Goal: Task Accomplishment & Management: Manage account settings

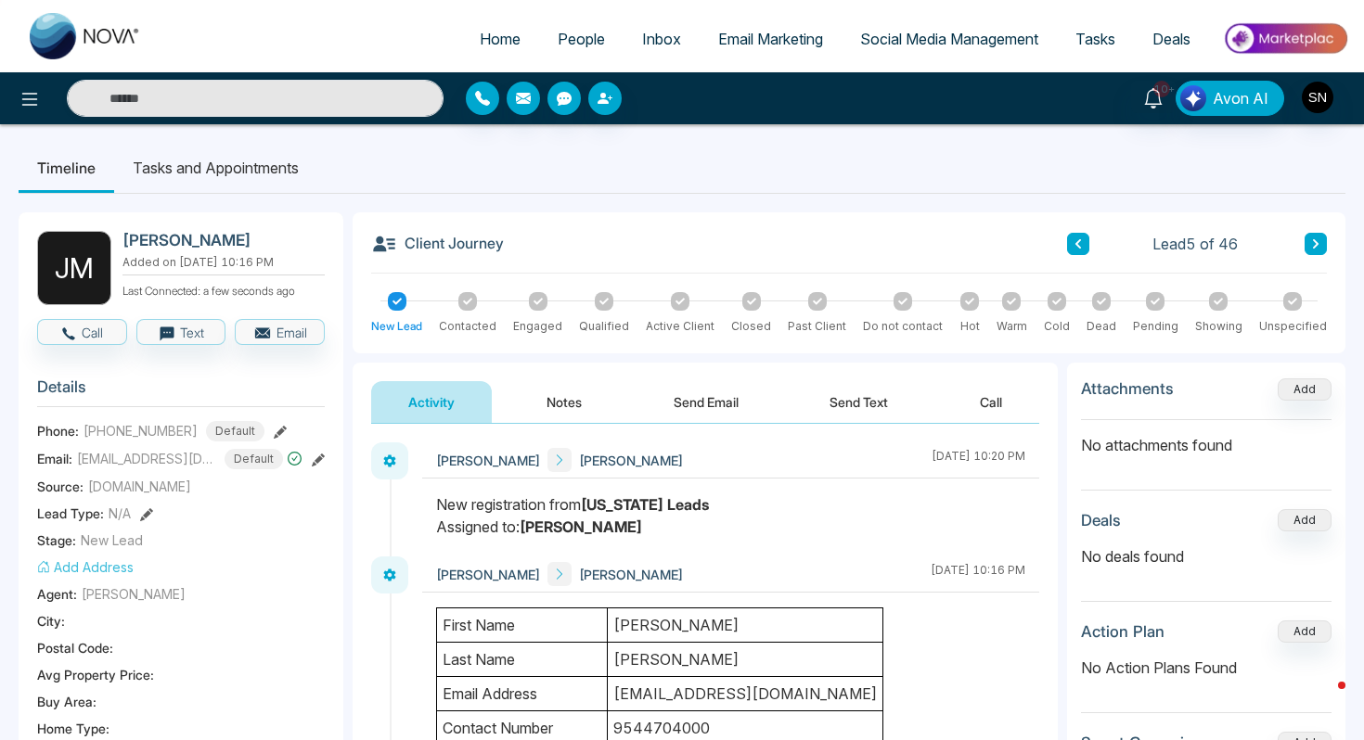
click at [176, 109] on input "text" at bounding box center [255, 98] width 377 height 37
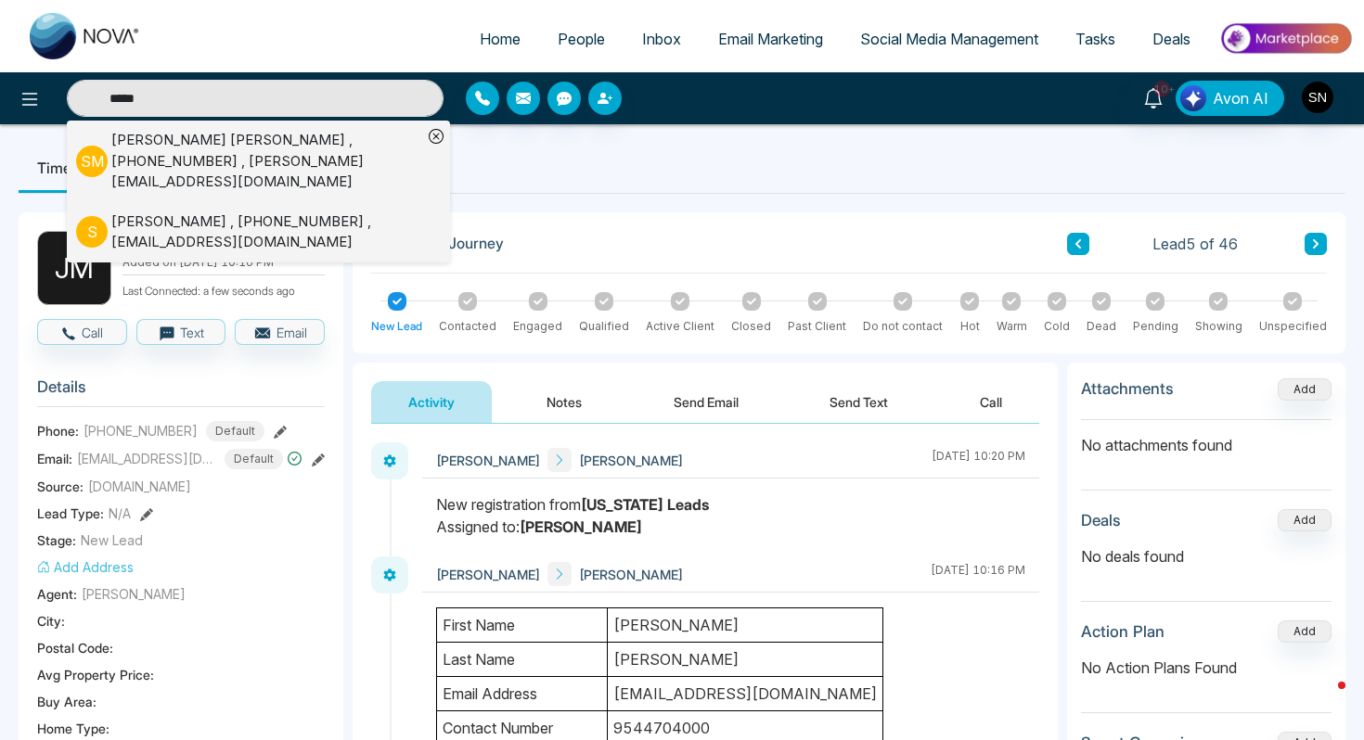
type input "*****"
click at [188, 134] on div "[PERSON_NAME] , [PHONE_NUMBER] , [PERSON_NAME][EMAIL_ADDRESS][DOMAIN_NAME]" at bounding box center [266, 161] width 311 height 63
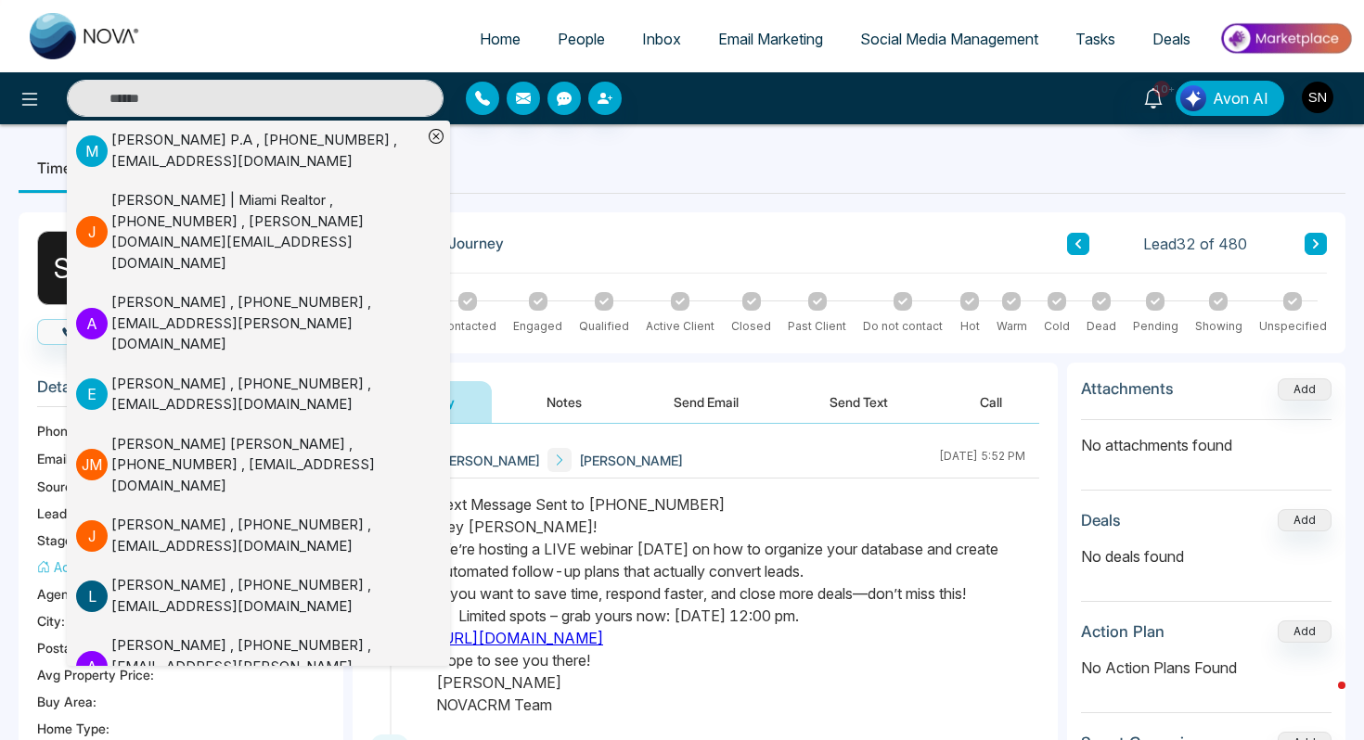
click at [665, 192] on ul "Timeline Tasks and Appointments" at bounding box center [682, 168] width 1326 height 50
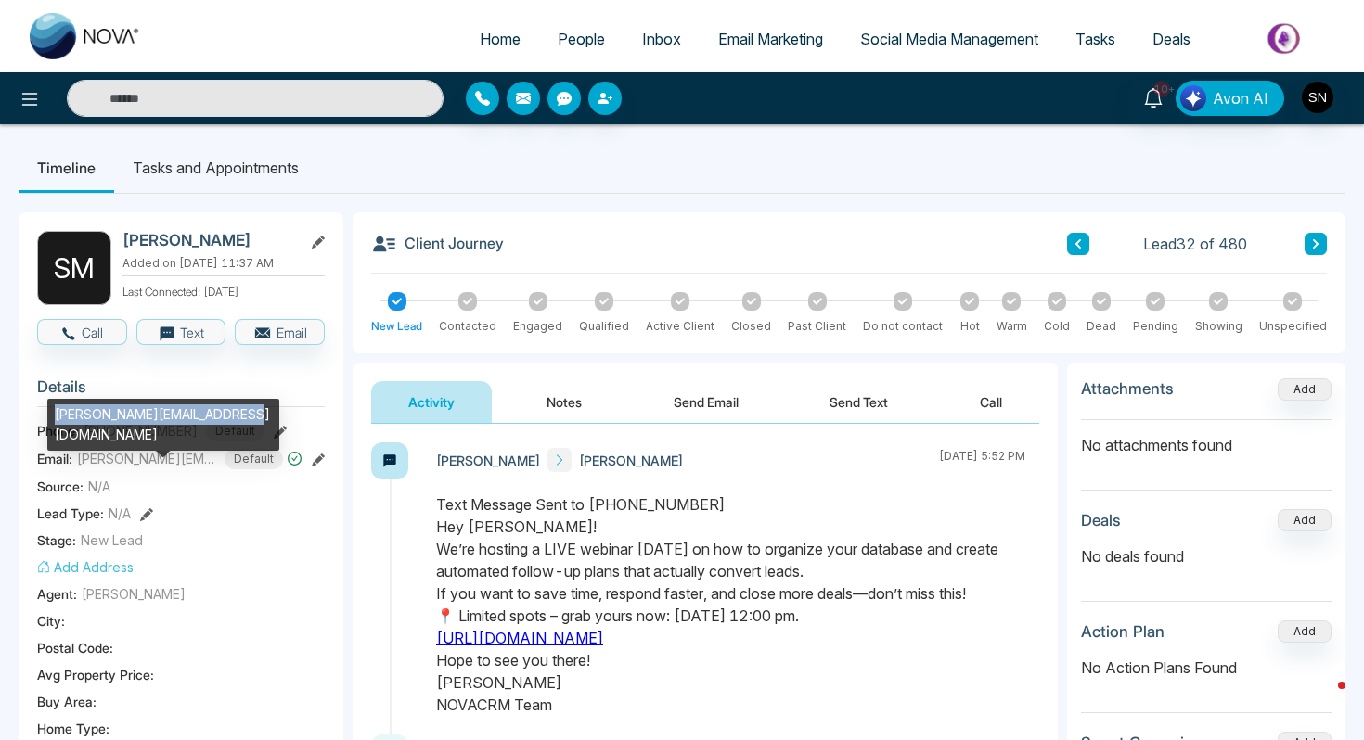
drag, startPoint x: 54, startPoint y: 409, endPoint x: 234, endPoint y: 408, distance: 179.9
click at [234, 408] on div "[PERSON_NAME][EMAIL_ADDRESS][DOMAIN_NAME]" at bounding box center [163, 425] width 232 height 52
copy div "[PERSON_NAME][EMAIL_ADDRESS][DOMAIN_NAME]"
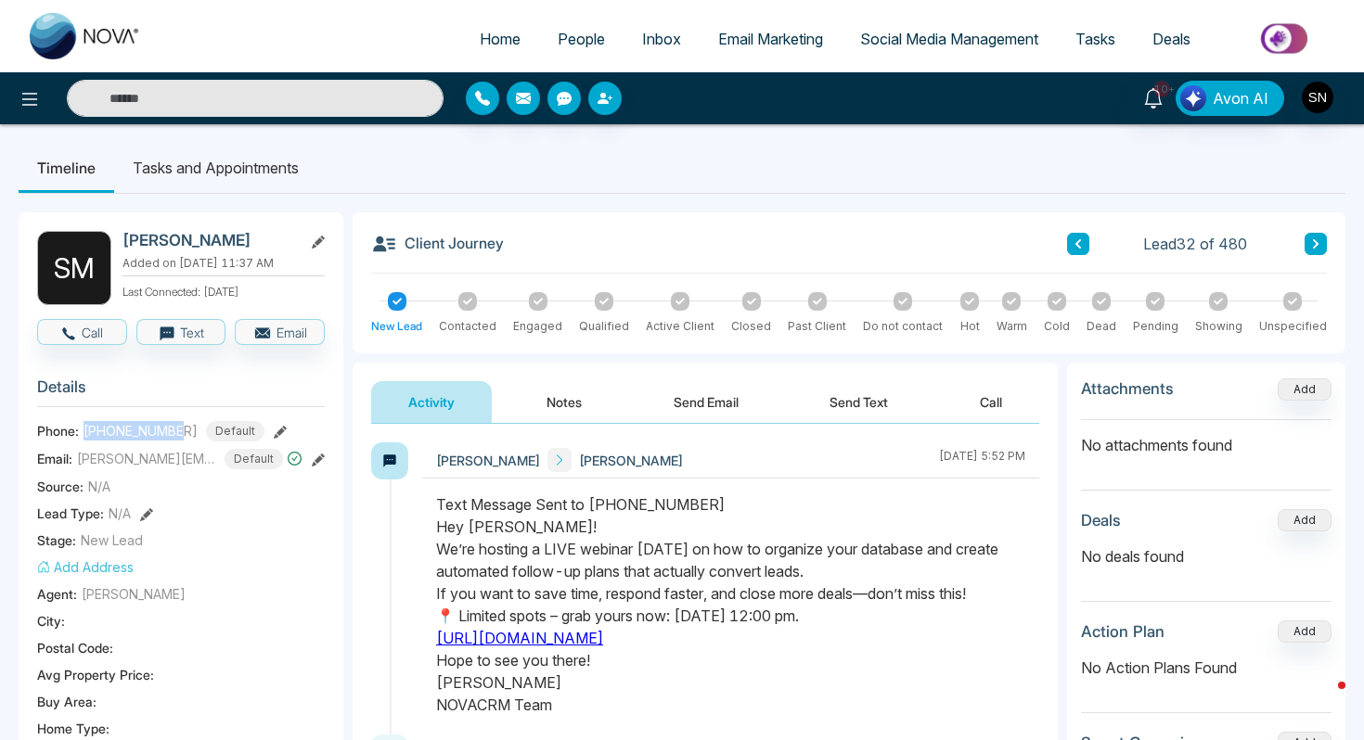
drag, startPoint x: 81, startPoint y: 426, endPoint x: 180, endPoint y: 427, distance: 99.3
click at [180, 427] on div "Phone: [PHONE_NUMBER] Default" at bounding box center [181, 431] width 288 height 20
copy span "[PHONE_NUMBER]"
drag, startPoint x: 580, startPoint y: 58, endPoint x: 580, endPoint y: 44, distance: 13.9
click at [580, 44] on li "People" at bounding box center [581, 40] width 84 height 38
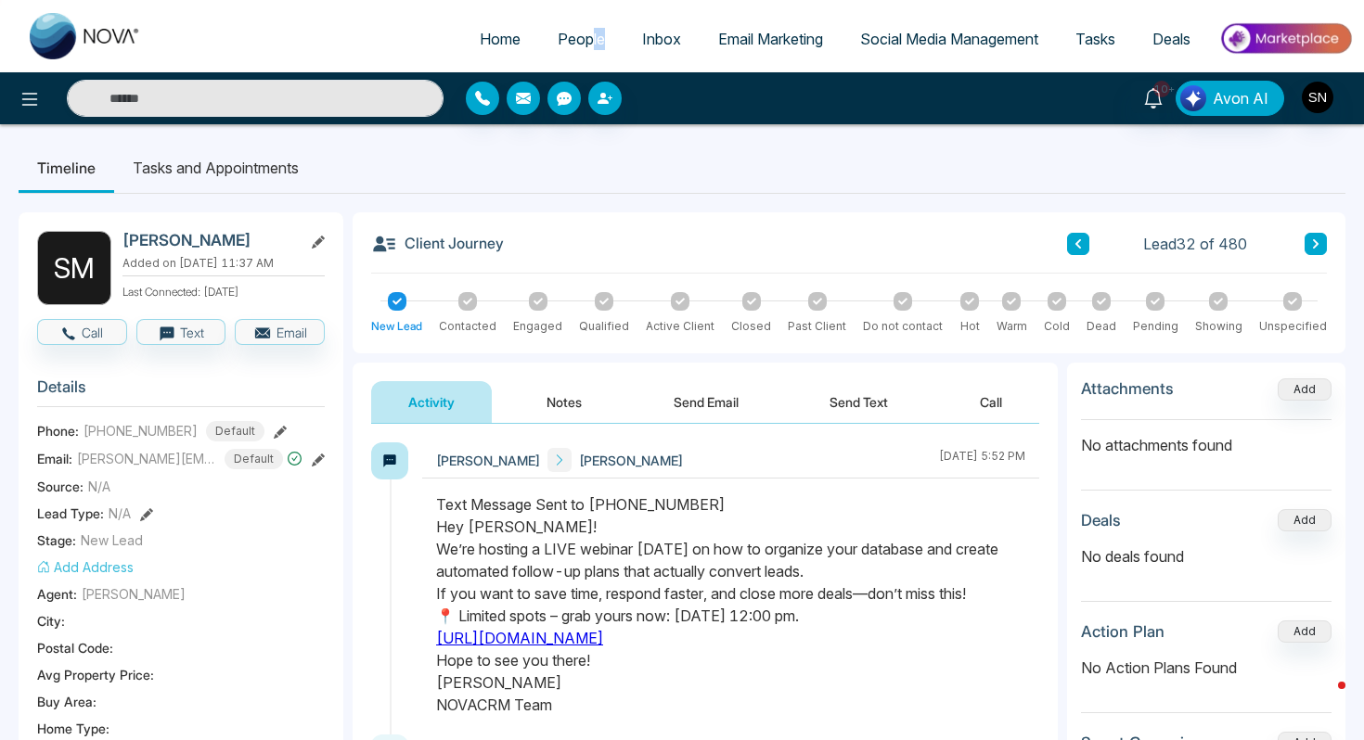
click at [557, 410] on button "Notes" at bounding box center [563, 402] width 109 height 42
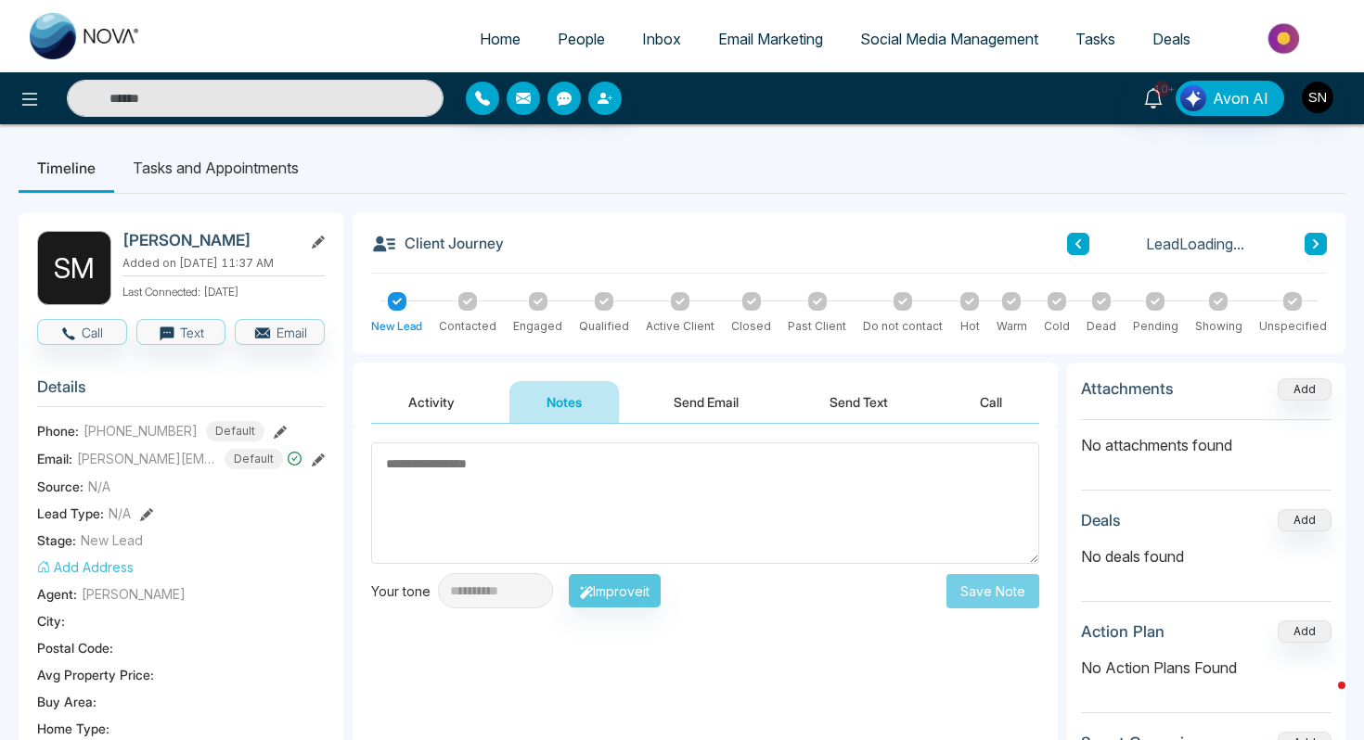
click at [532, 463] on textarea at bounding box center [705, 503] width 668 height 122
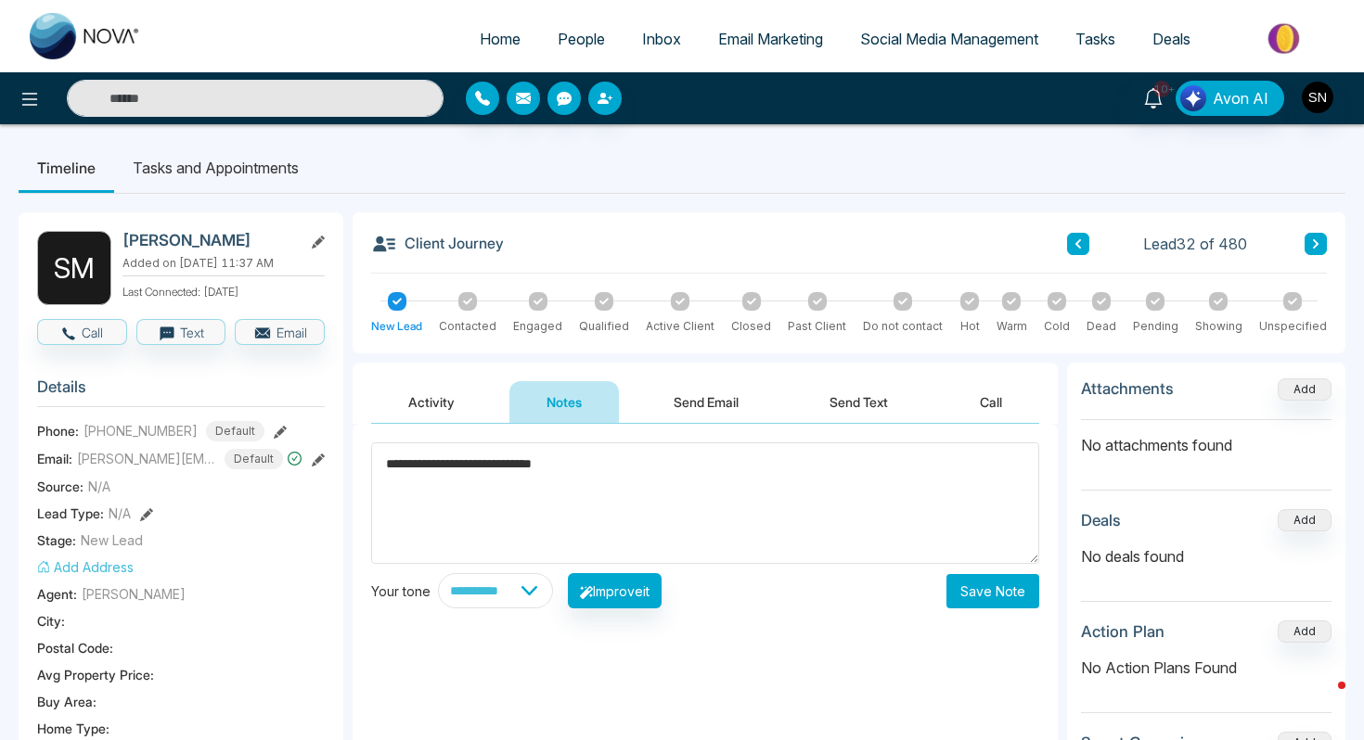
type textarea "**********"
click at [1021, 579] on button "Save Note" at bounding box center [992, 591] width 93 height 34
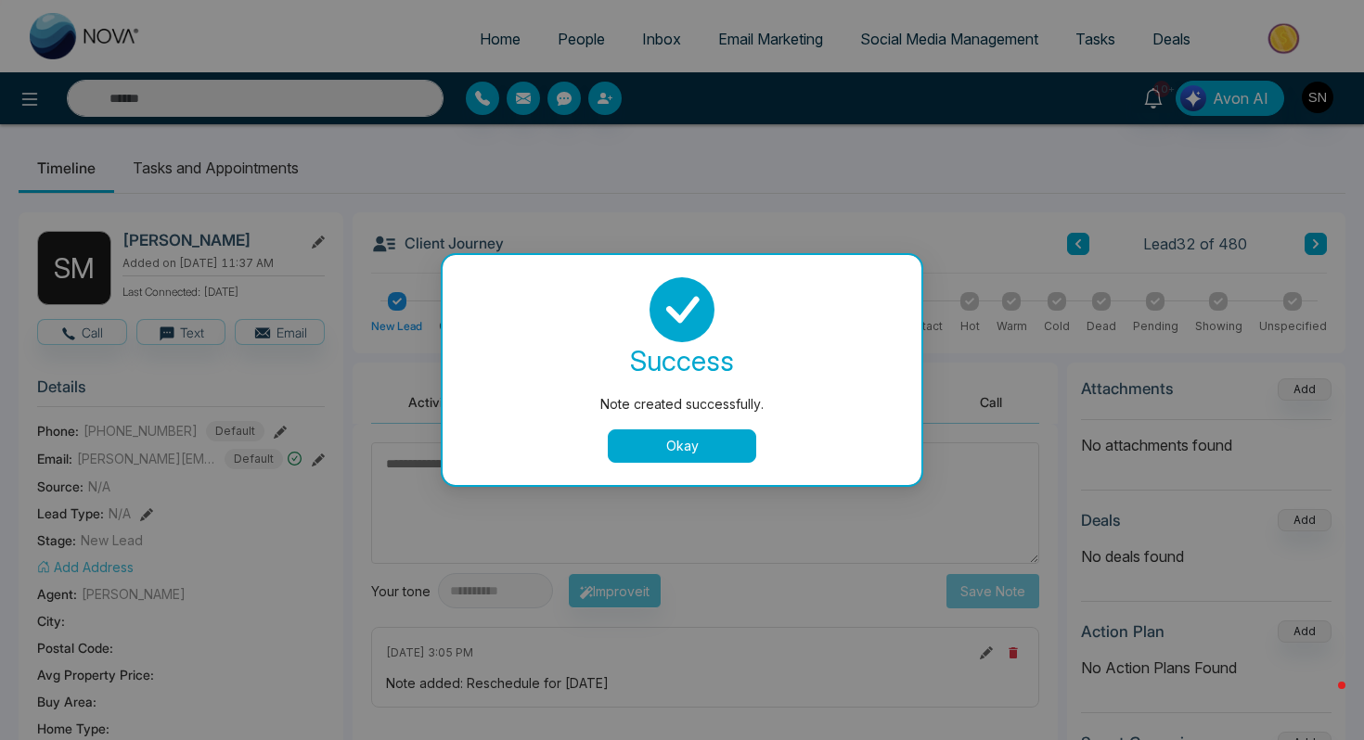
click at [709, 464] on div "success Note created successfully. Okay" at bounding box center [681, 370] width 479 height 230
click at [703, 446] on button "Okay" at bounding box center [682, 445] width 148 height 33
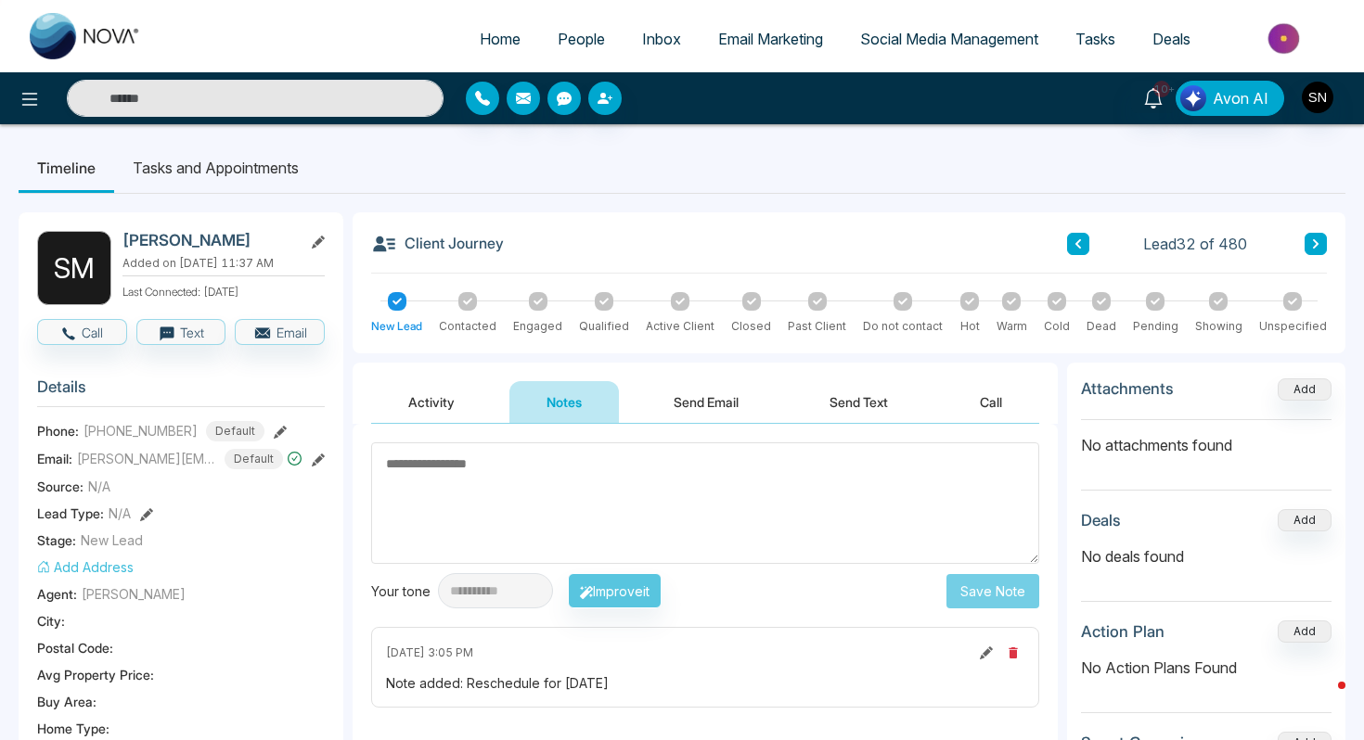
click at [571, 48] on link "People" at bounding box center [581, 38] width 84 height 35
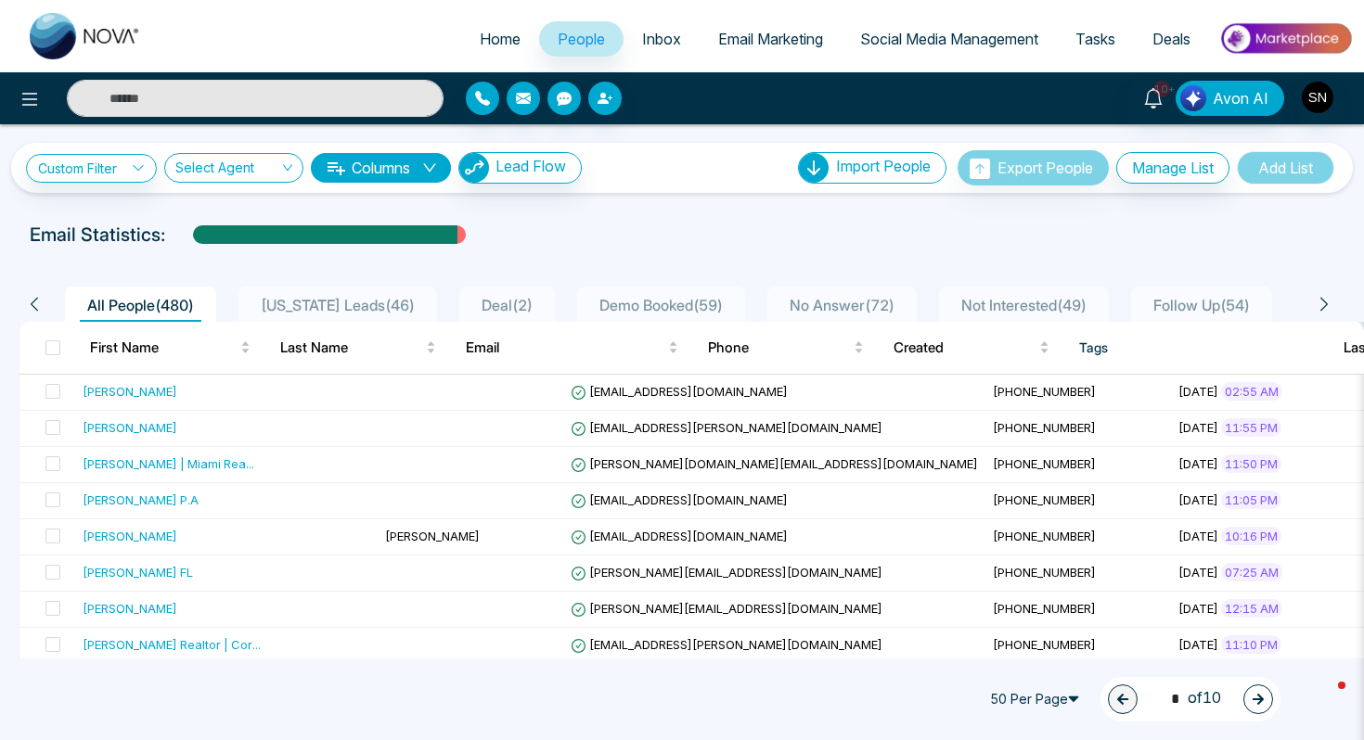
click at [345, 305] on span "[US_STATE] Leads ( 46 )" at bounding box center [337, 305] width 169 height 19
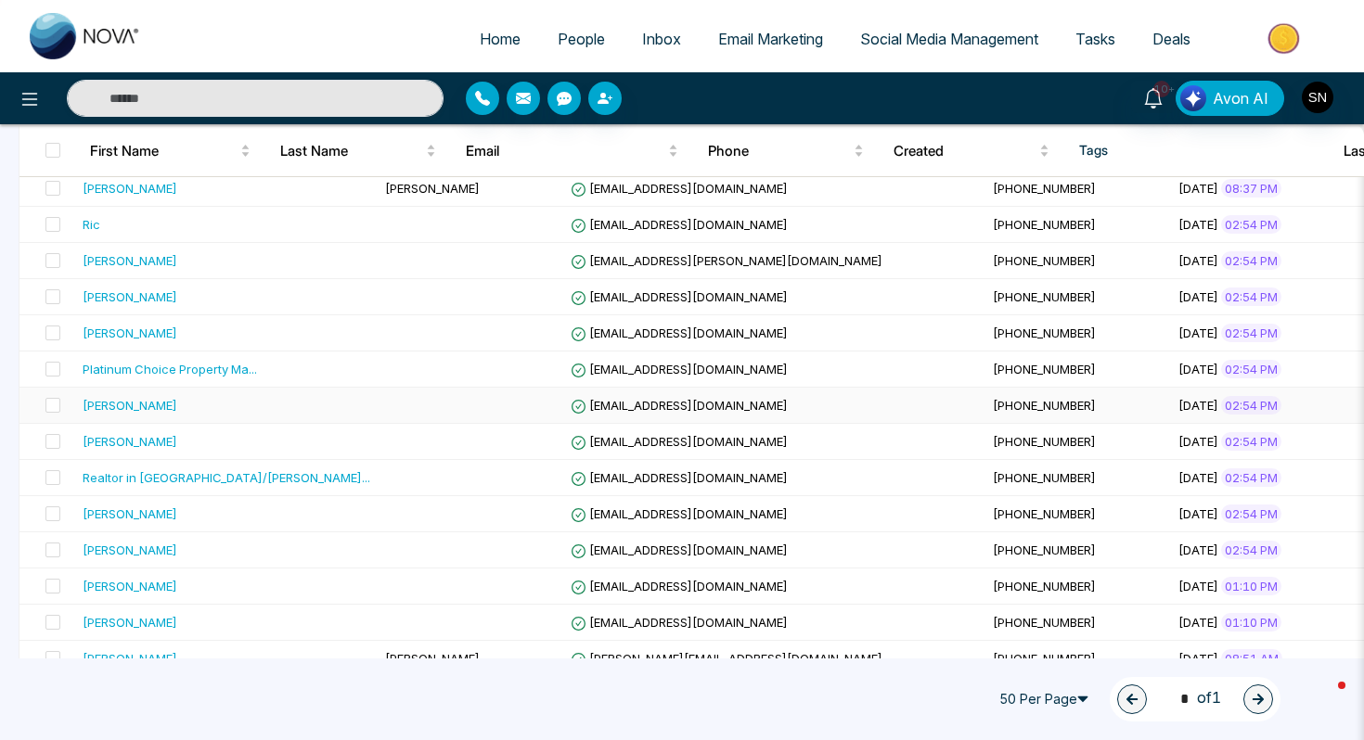
scroll to position [1414, 0]
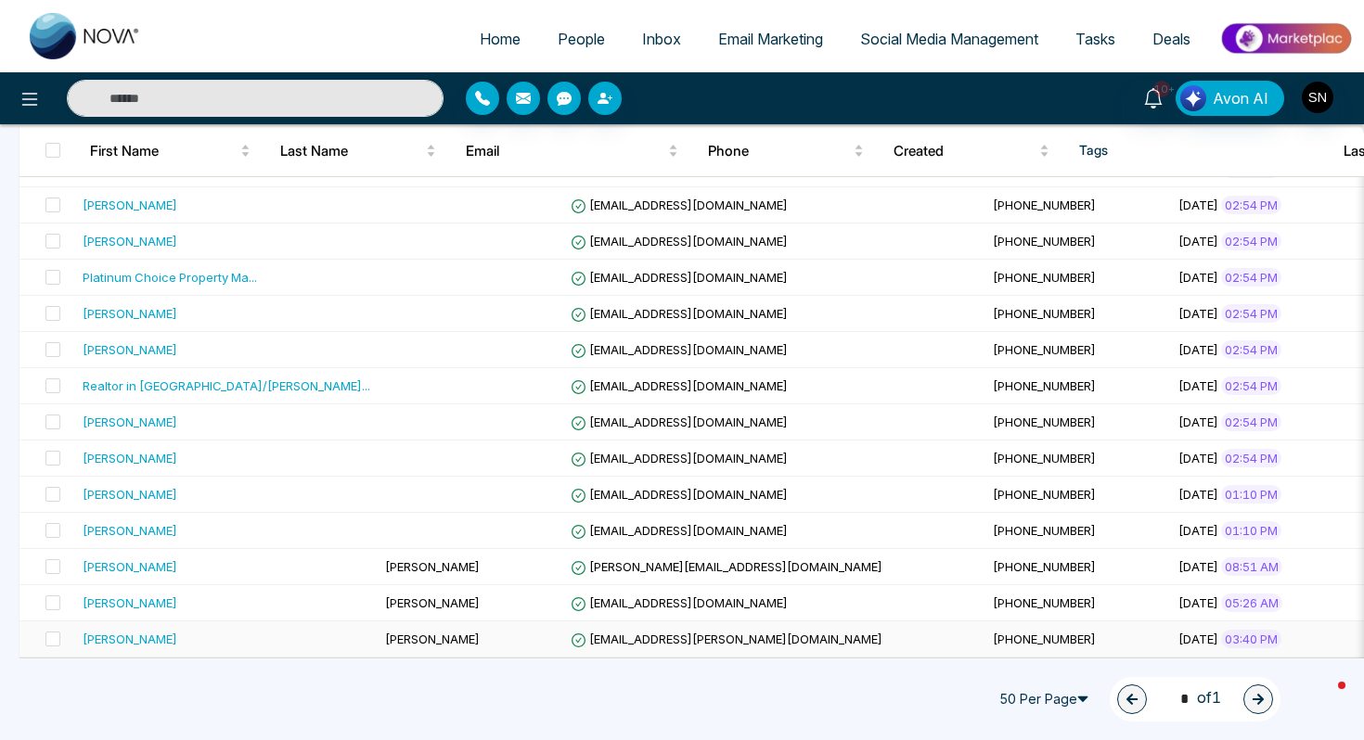
click at [219, 608] on div "[PERSON_NAME]" at bounding box center [227, 603] width 288 height 19
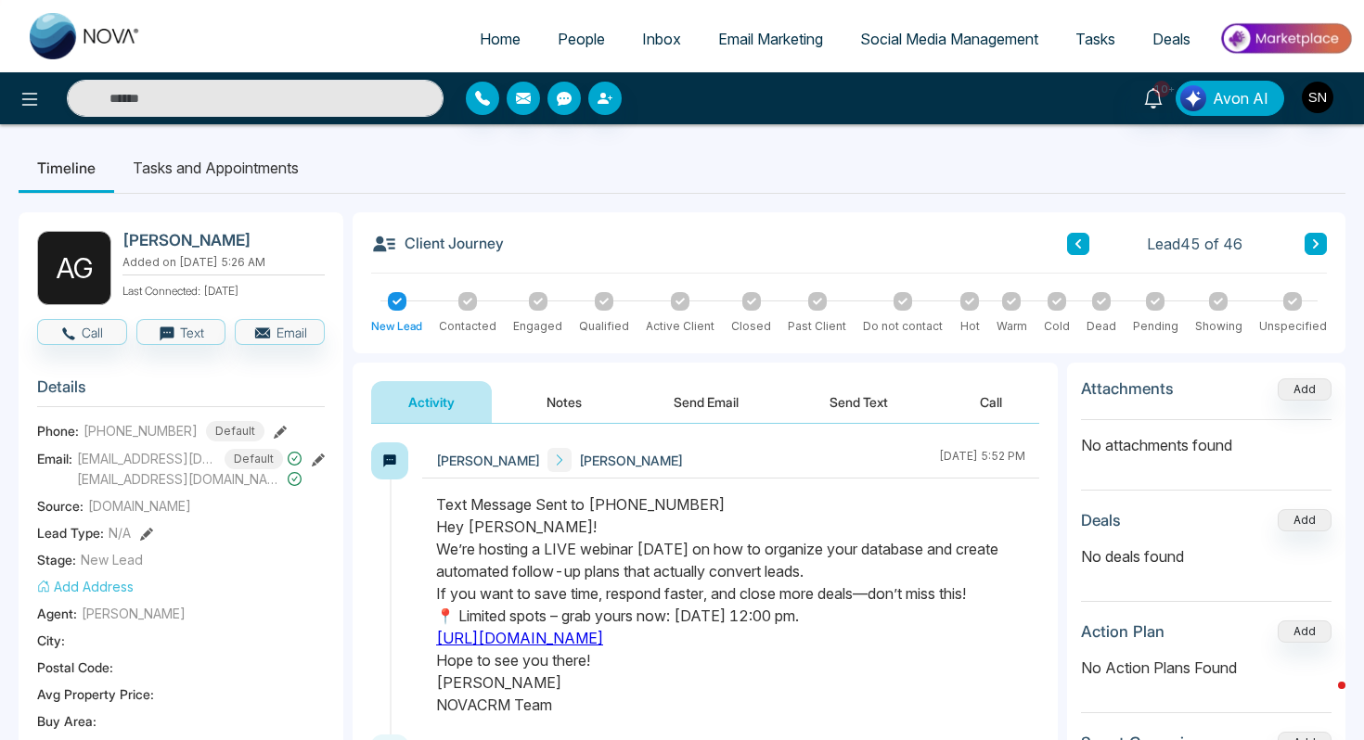
click at [575, 404] on button "Notes" at bounding box center [563, 402] width 109 height 42
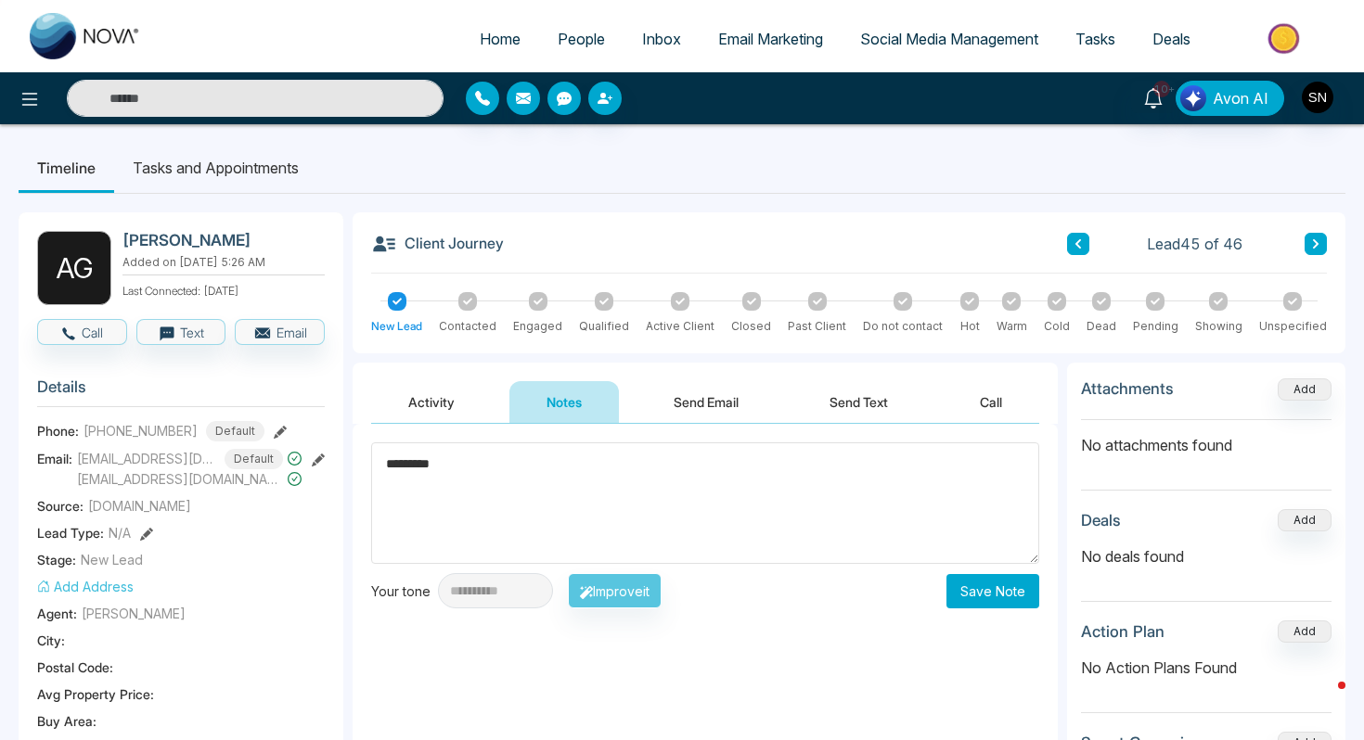
type textarea "*********"
click at [1012, 600] on button "Save Note" at bounding box center [992, 591] width 93 height 34
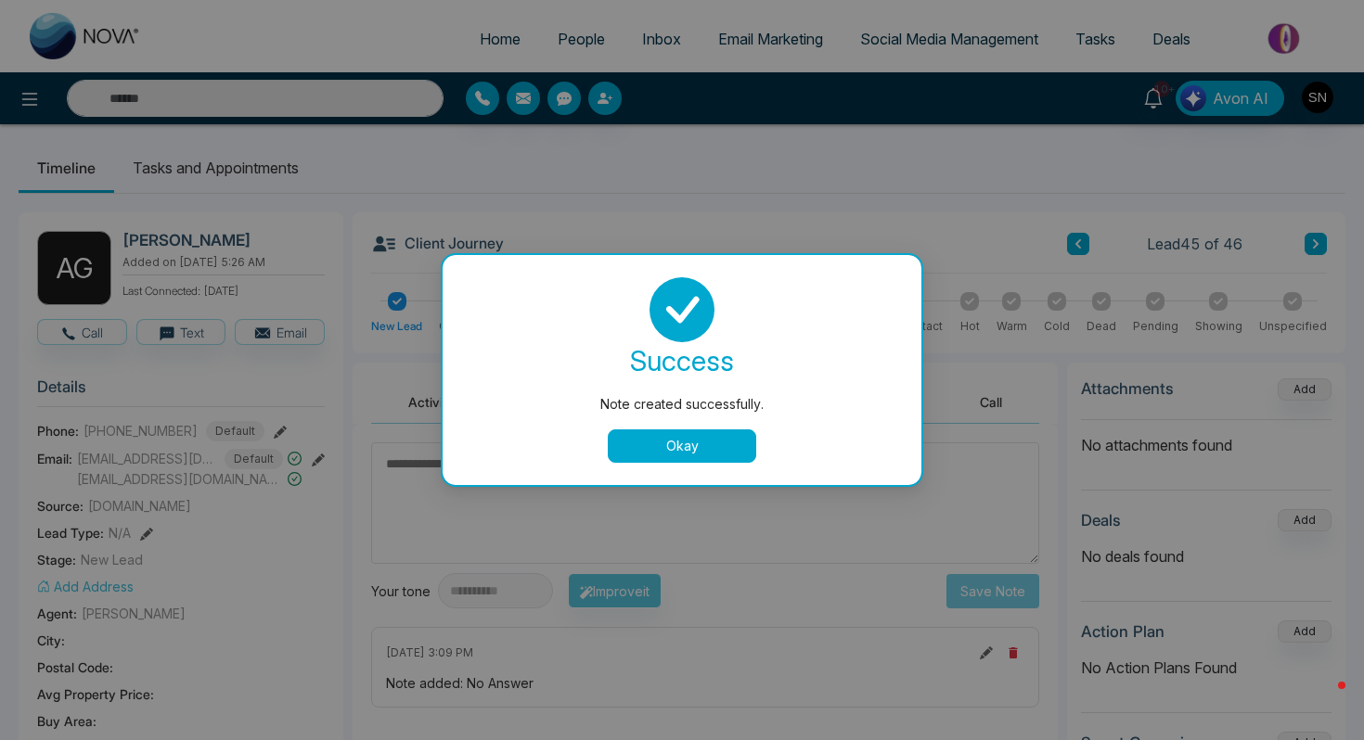
click at [640, 467] on div "success Note created successfully. Okay" at bounding box center [681, 370] width 479 height 230
click at [645, 440] on button "Okay" at bounding box center [682, 445] width 148 height 33
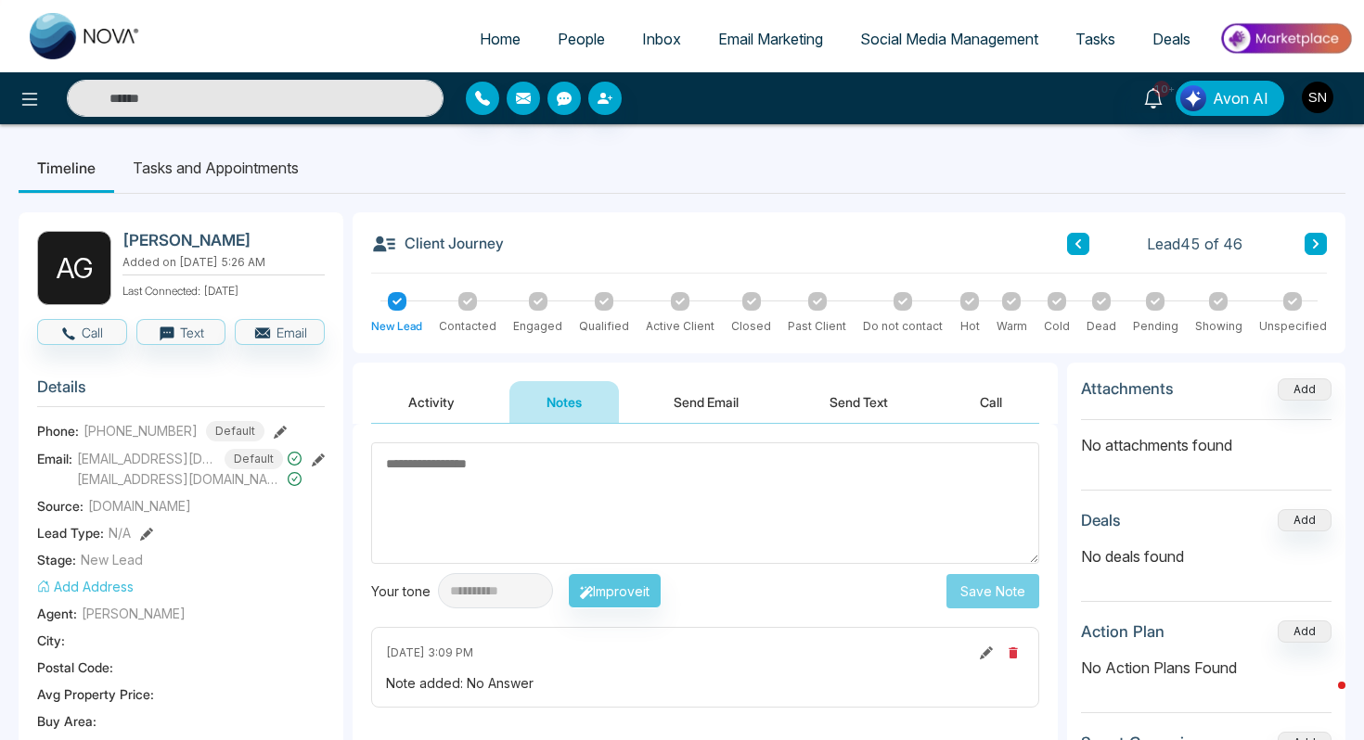
click at [1081, 242] on icon at bounding box center [1077, 243] width 9 height 11
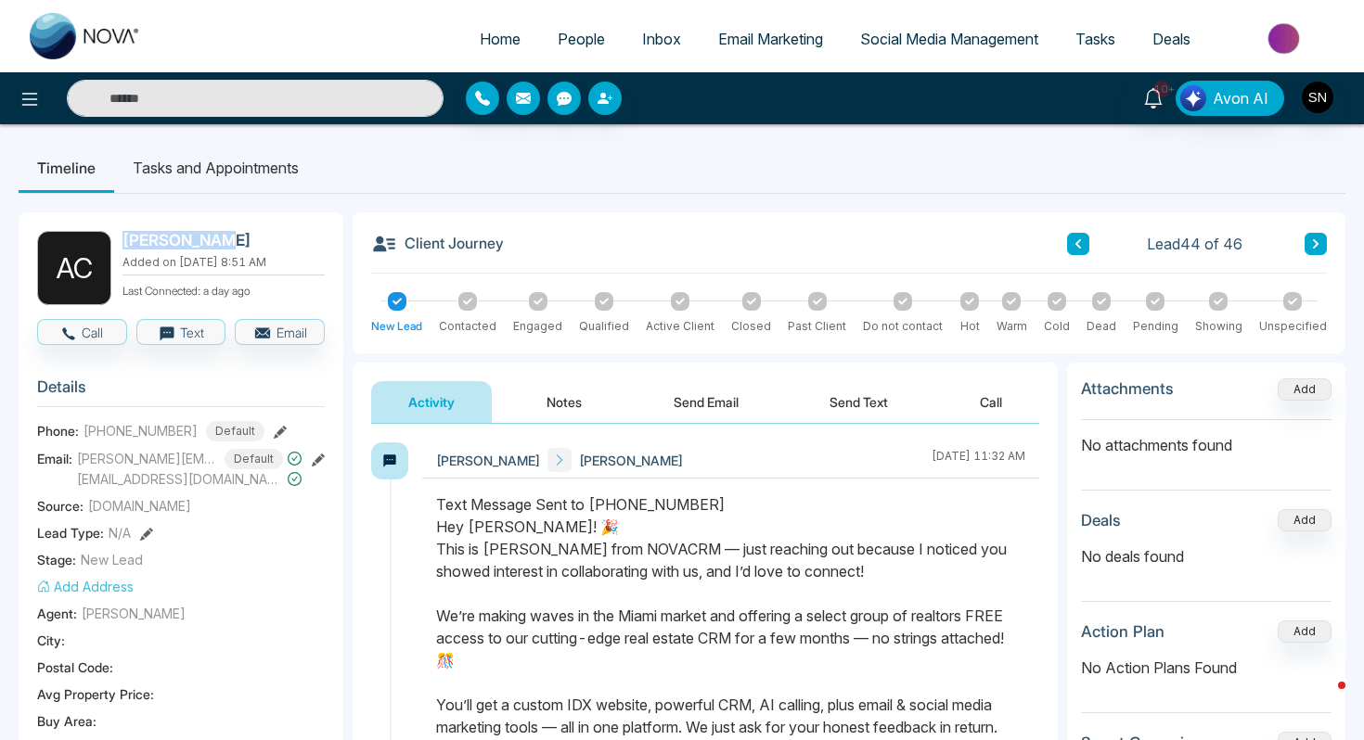
drag, startPoint x: 124, startPoint y: 239, endPoint x: 241, endPoint y: 244, distance: 117.0
click at [241, 245] on h2 "[PERSON_NAME]" at bounding box center [219, 240] width 195 height 19
copy h2 "[PERSON_NAME]"
click at [1323, 248] on button at bounding box center [1315, 244] width 22 height 22
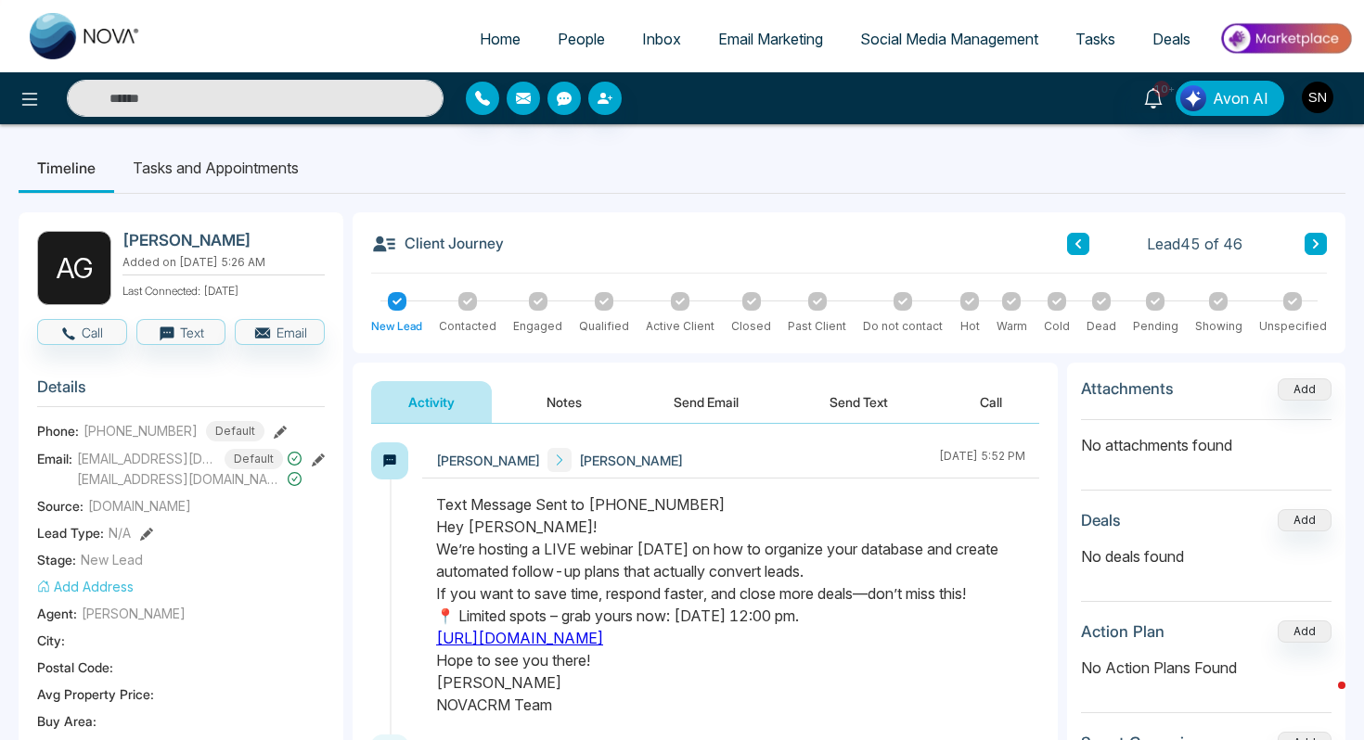
click at [573, 40] on span "People" at bounding box center [580, 39] width 47 height 19
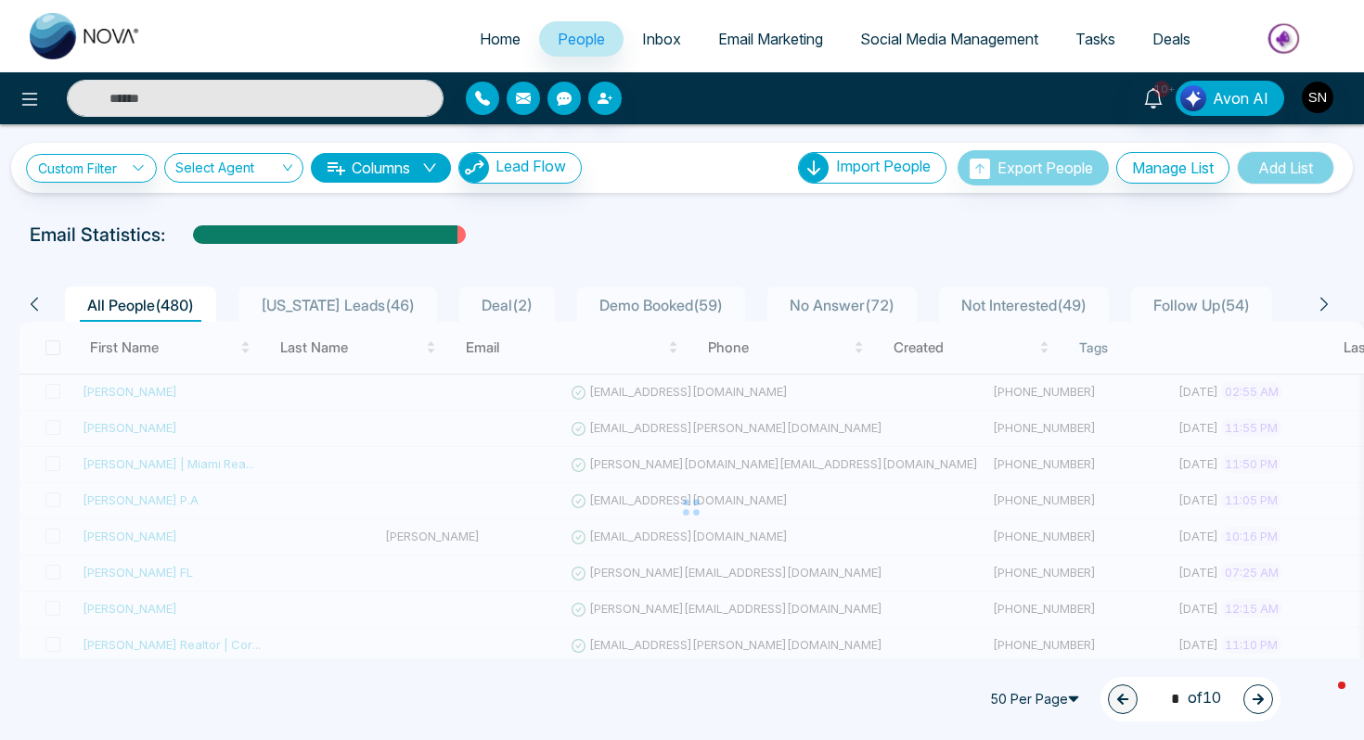
click at [278, 298] on span "[US_STATE] Leads ( 46 )" at bounding box center [337, 305] width 169 height 19
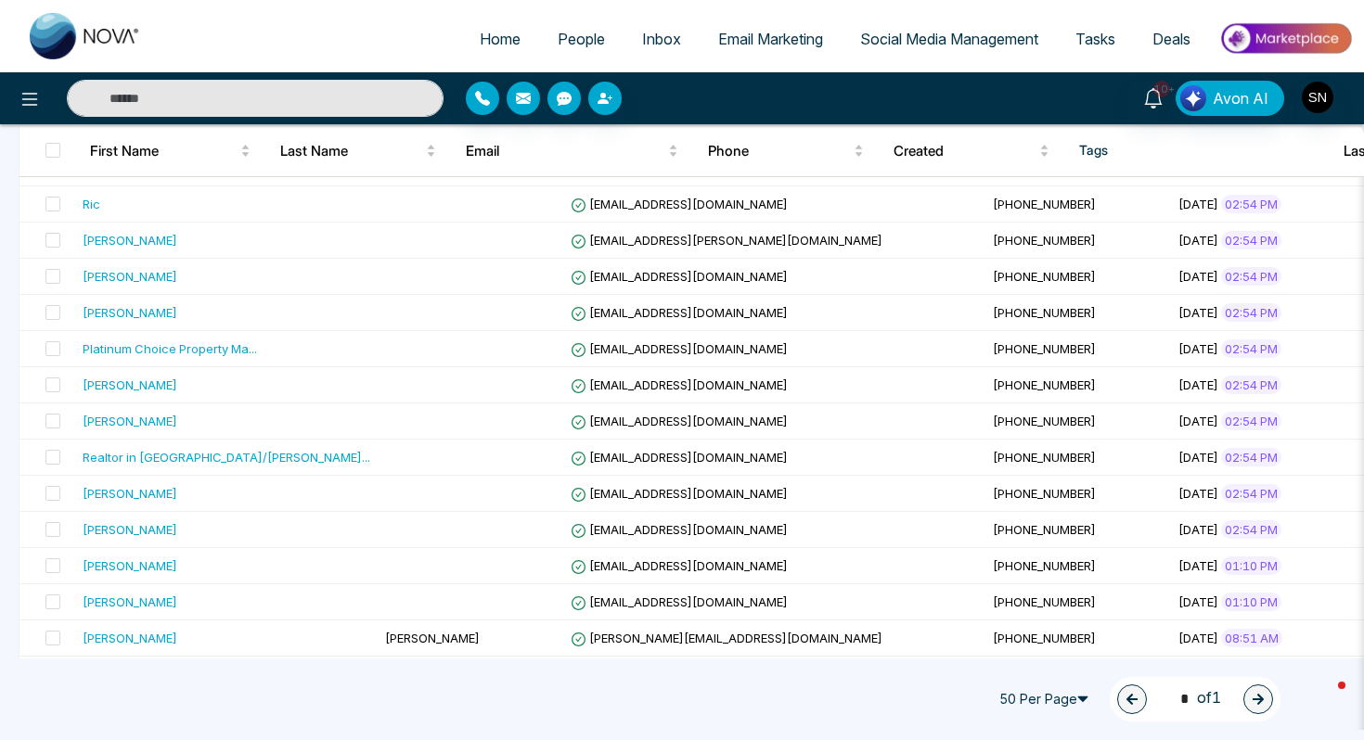
scroll to position [1414, 0]
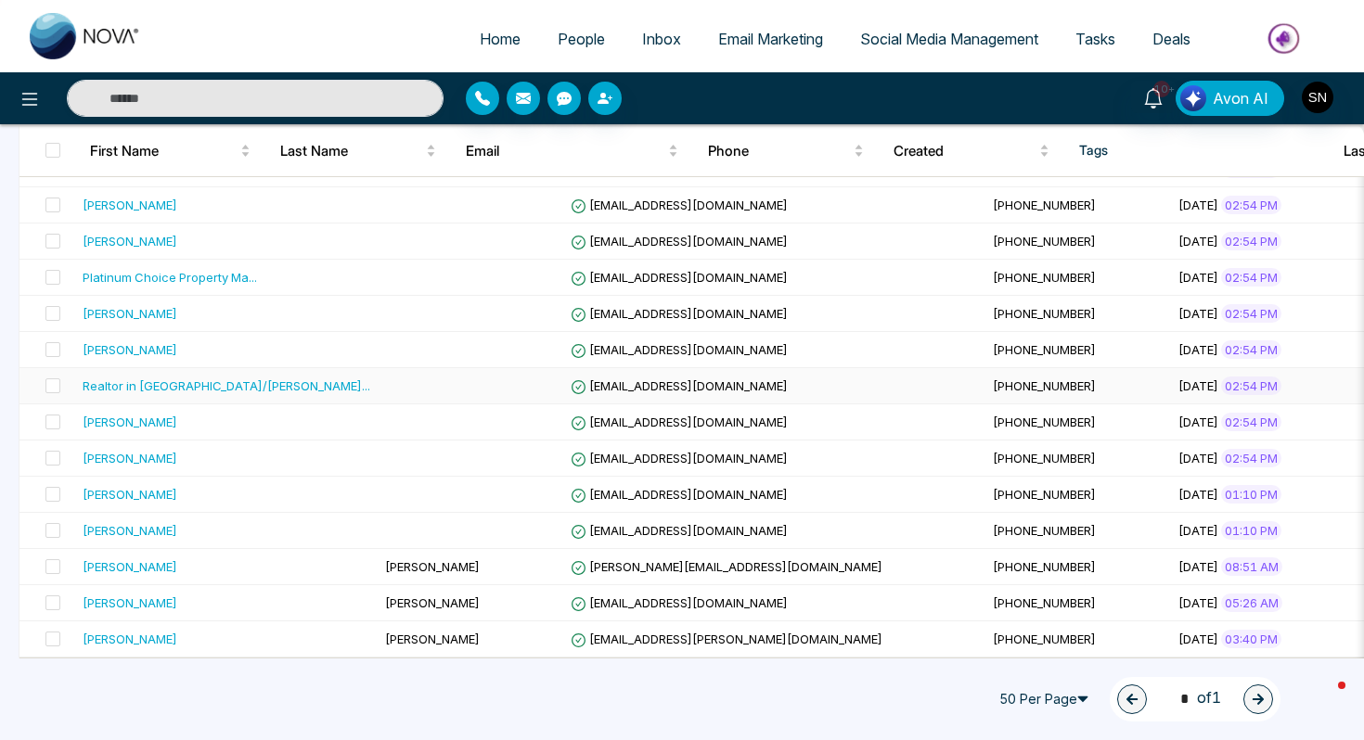
click at [378, 390] on td at bounding box center [471, 386] width 186 height 36
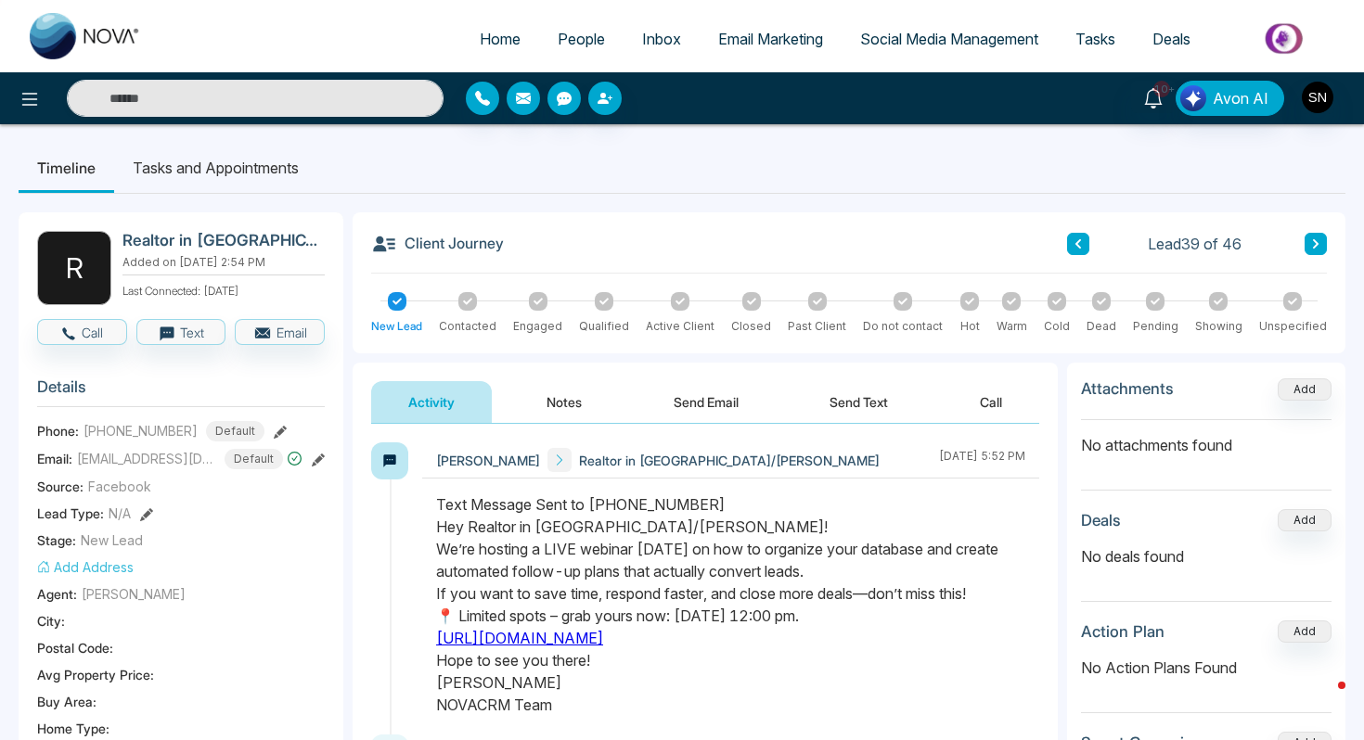
click at [571, 403] on button "Notes" at bounding box center [563, 402] width 109 height 42
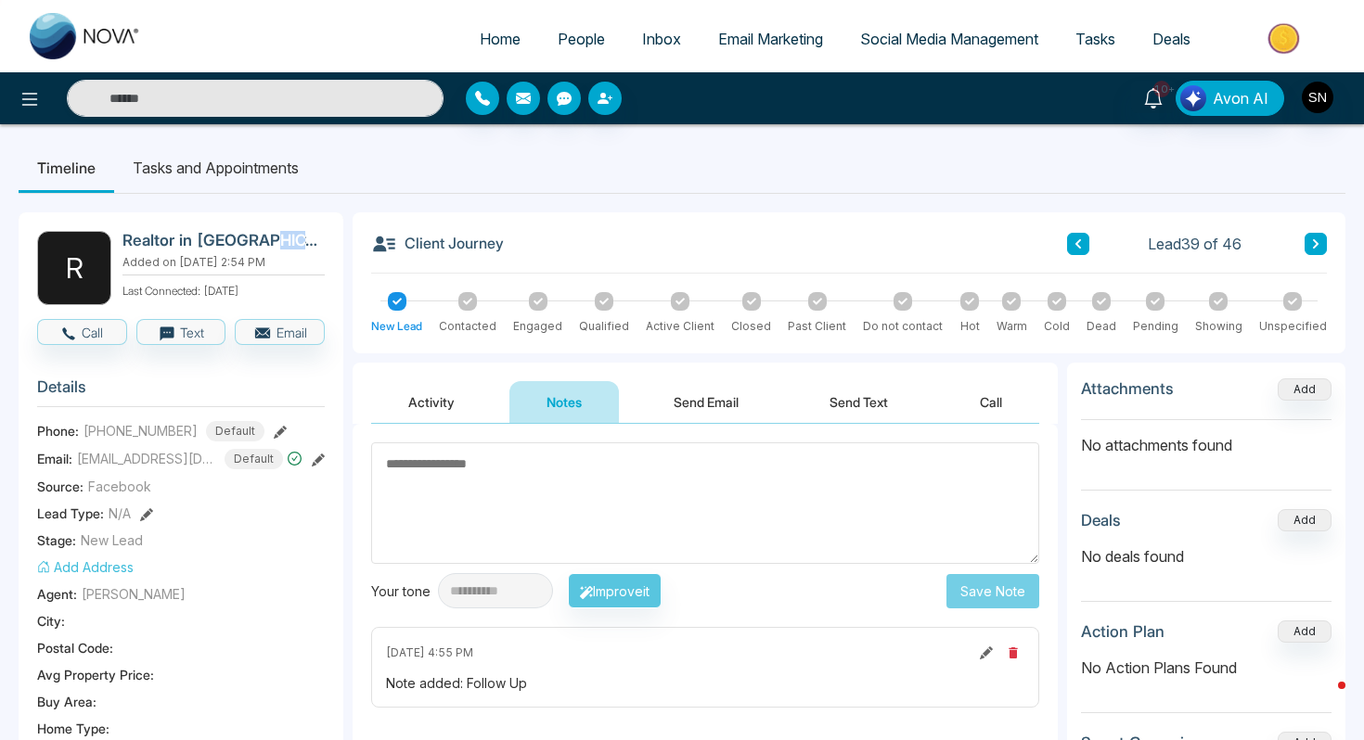
drag, startPoint x: 258, startPoint y: 238, endPoint x: 327, endPoint y: 241, distance: 69.6
click at [272, 238] on h2 "Realtor in [GEOGRAPHIC_DATA]/[PERSON_NAME]" at bounding box center [219, 240] width 195 height 19
drag, startPoint x: 259, startPoint y: 240, endPoint x: 329, endPoint y: 241, distance: 70.5
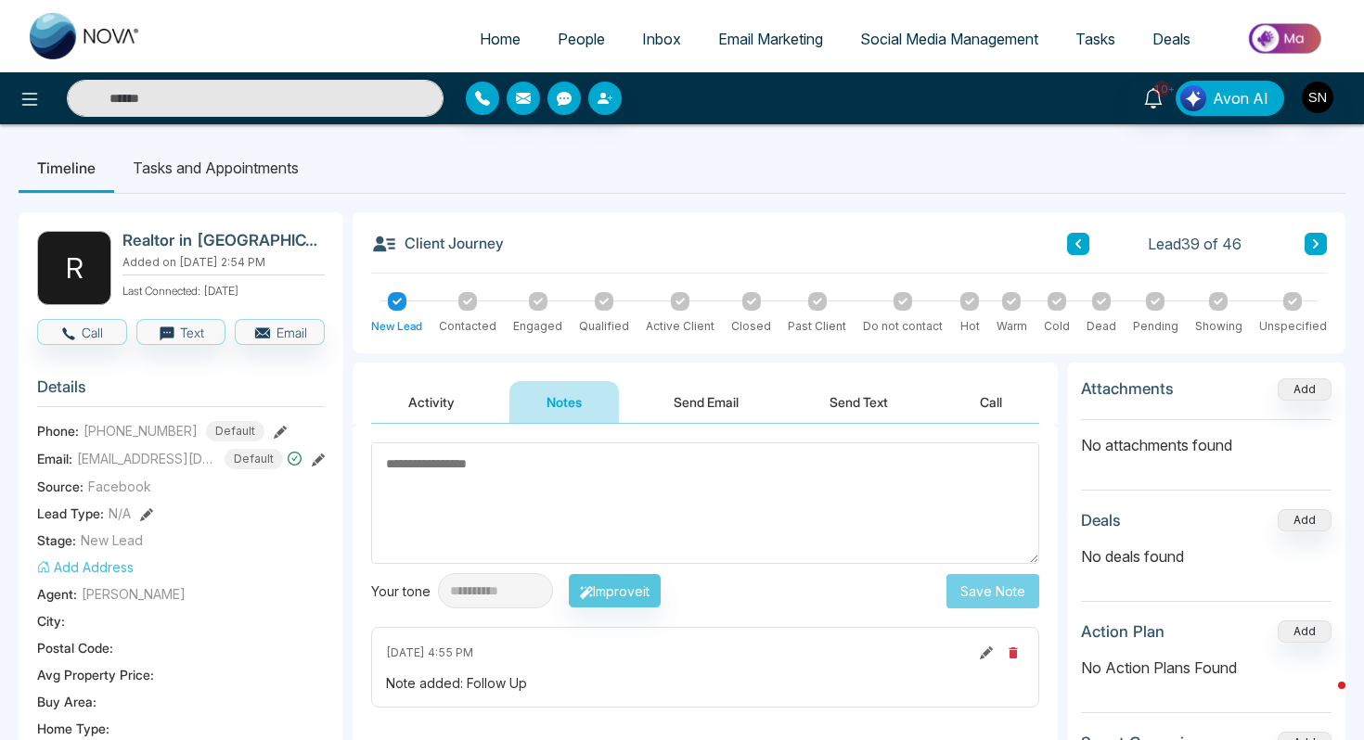
click at [227, 274] on div "Realtor in [GEOGRAPHIC_DATA]/[PERSON_NAME] Added on [DATE] 2:54 PM Last Connect…" at bounding box center [223, 268] width 202 height 74
click at [416, 406] on button "Activity" at bounding box center [431, 402] width 121 height 42
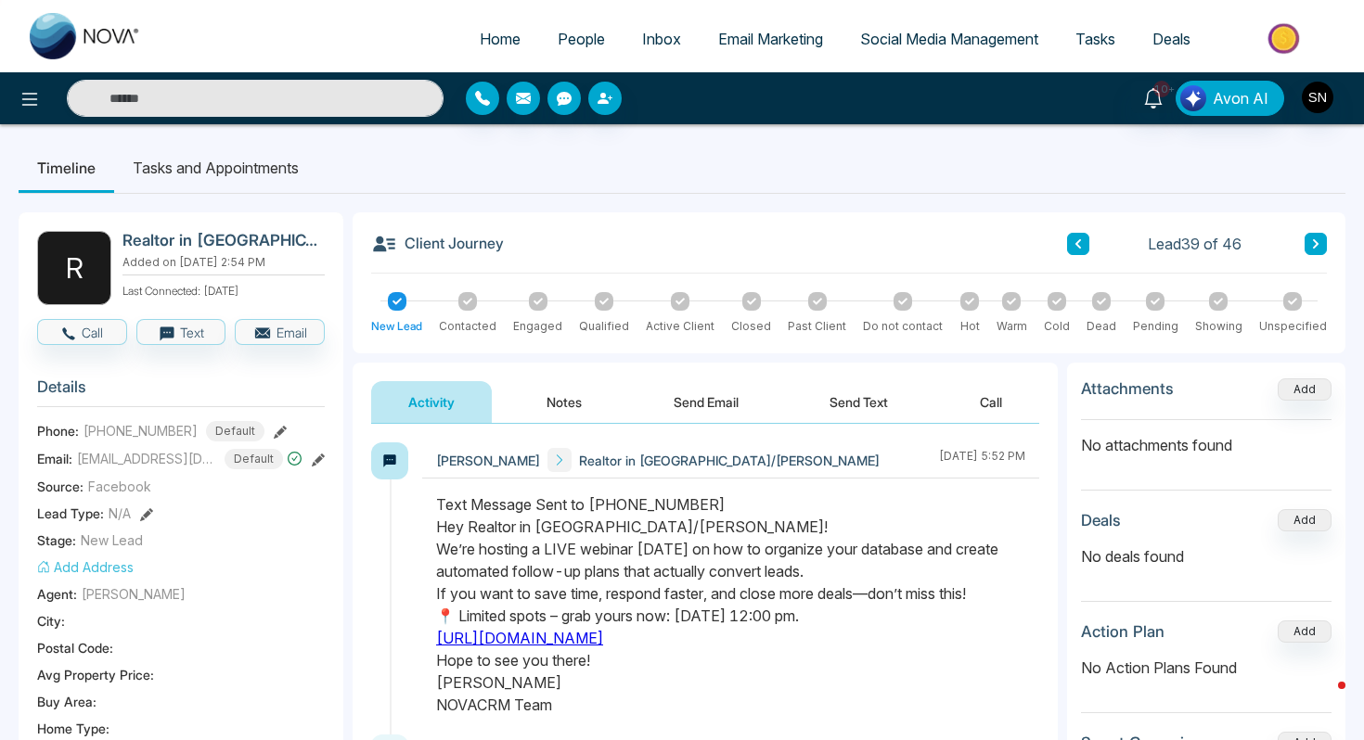
drag, startPoint x: 598, startPoint y: 523, endPoint x: 699, endPoint y: 526, distance: 101.1
click at [699, 526] on div "Text Message Sent to [PHONE_NUMBER] Hey Realtor in [GEOGRAPHIC_DATA]/[PERSON_NA…" at bounding box center [730, 604] width 589 height 223
click at [1323, 250] on button at bounding box center [1315, 244] width 22 height 22
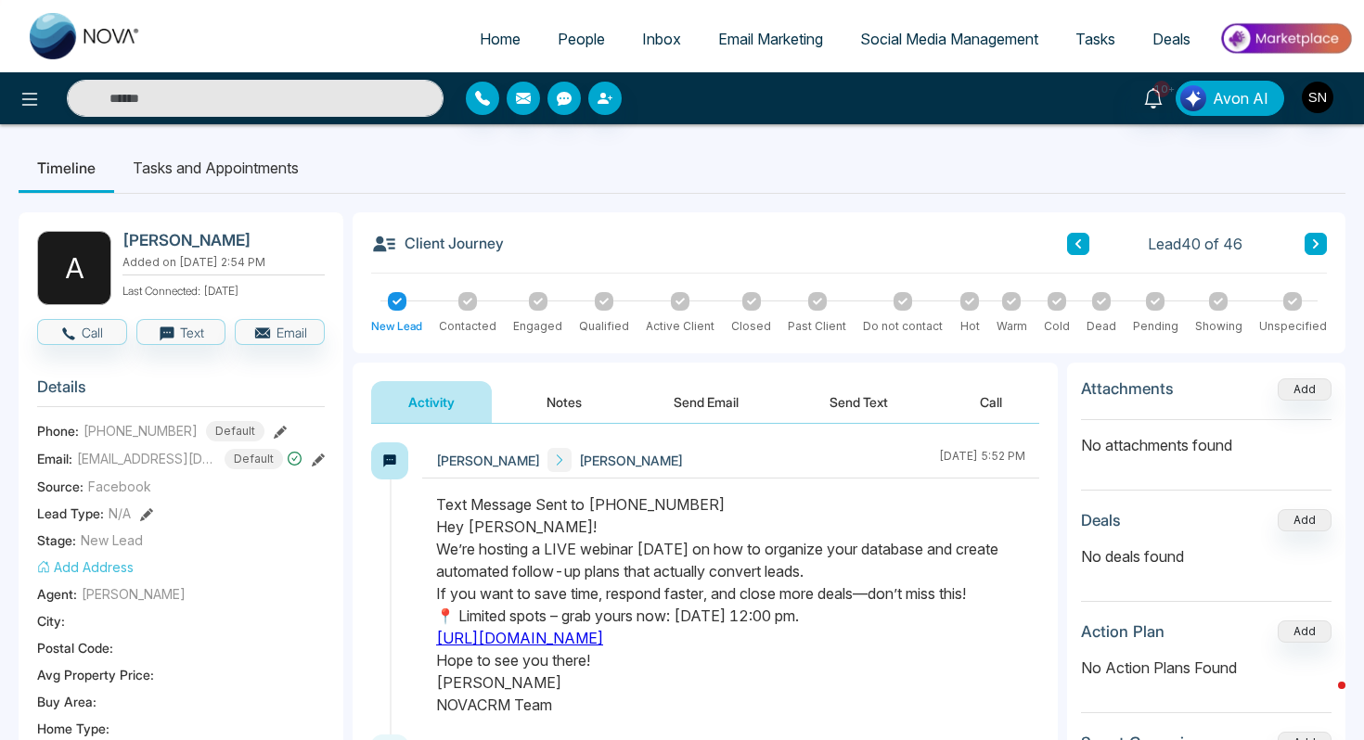
click at [557, 42] on span "People" at bounding box center [580, 39] width 47 height 19
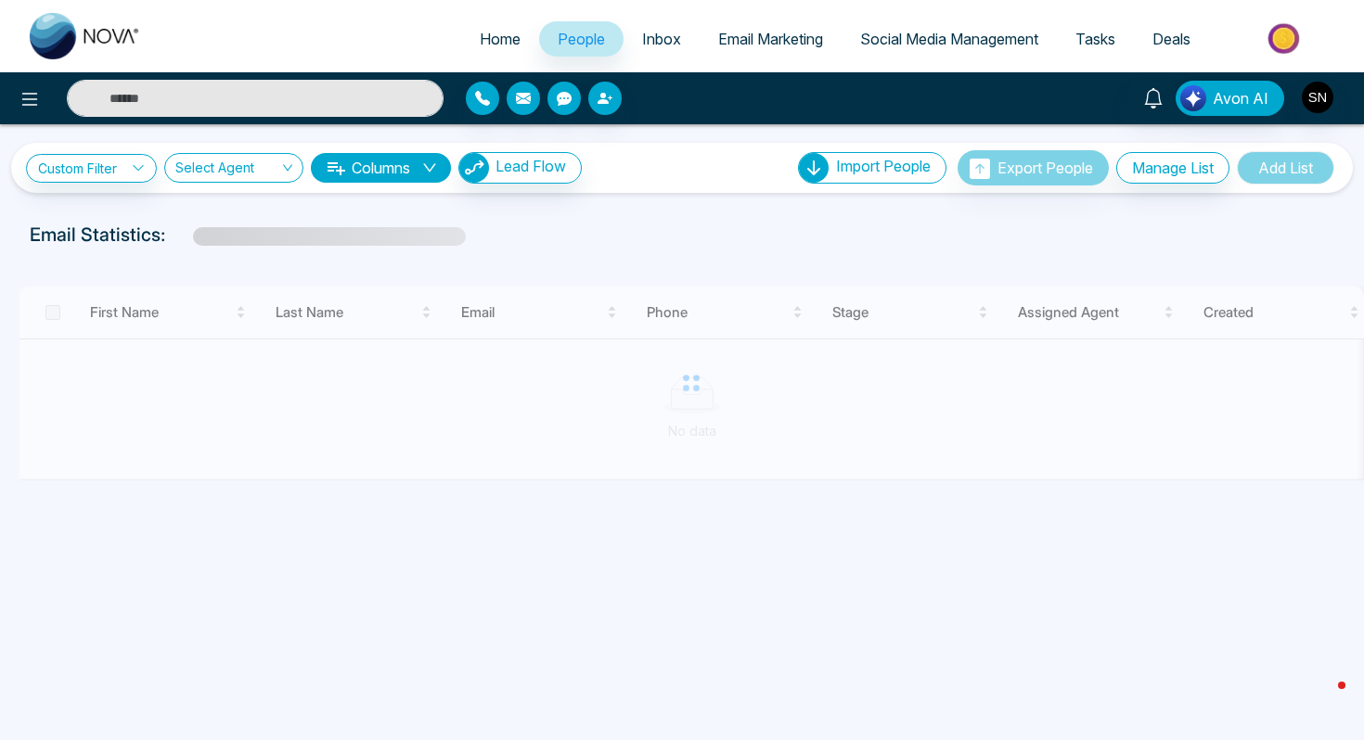
click at [333, 109] on input "text" at bounding box center [255, 98] width 377 height 37
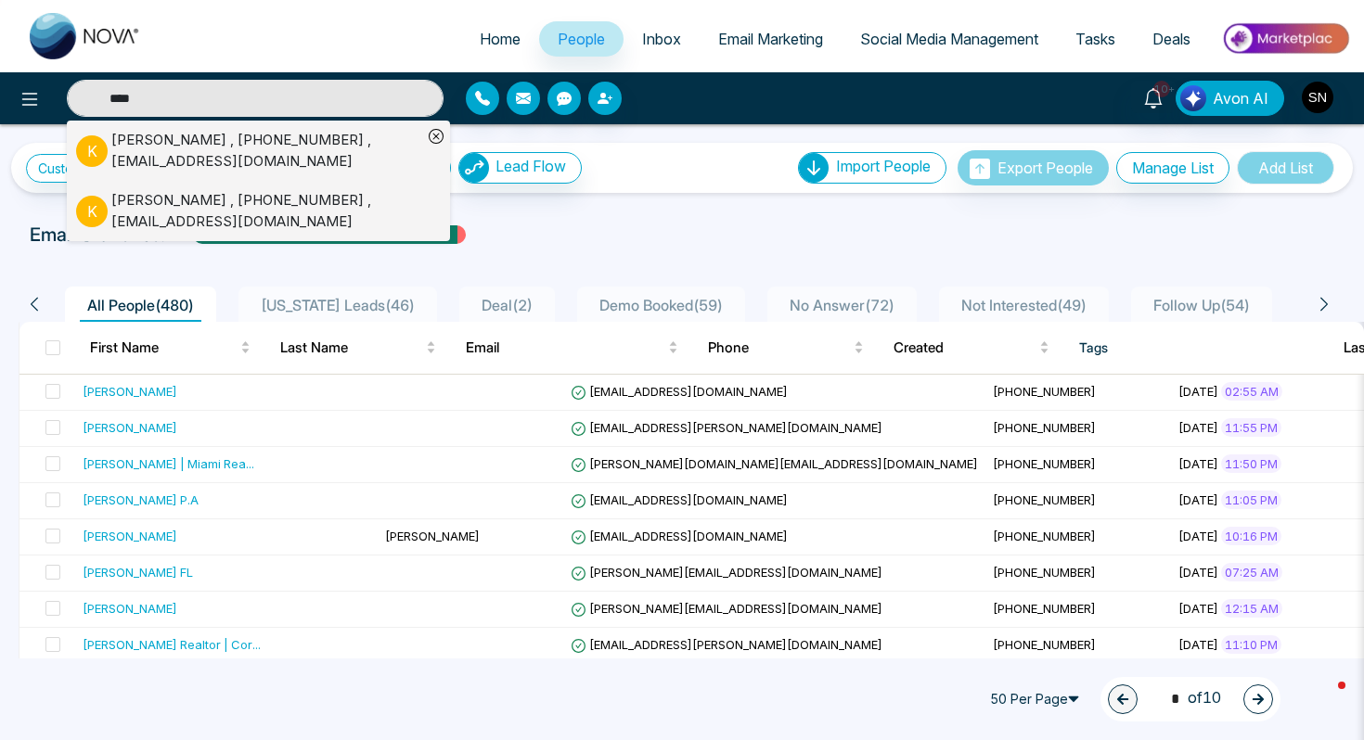
type input "****"
click at [550, 253] on div at bounding box center [681, 252] width 1341 height 7
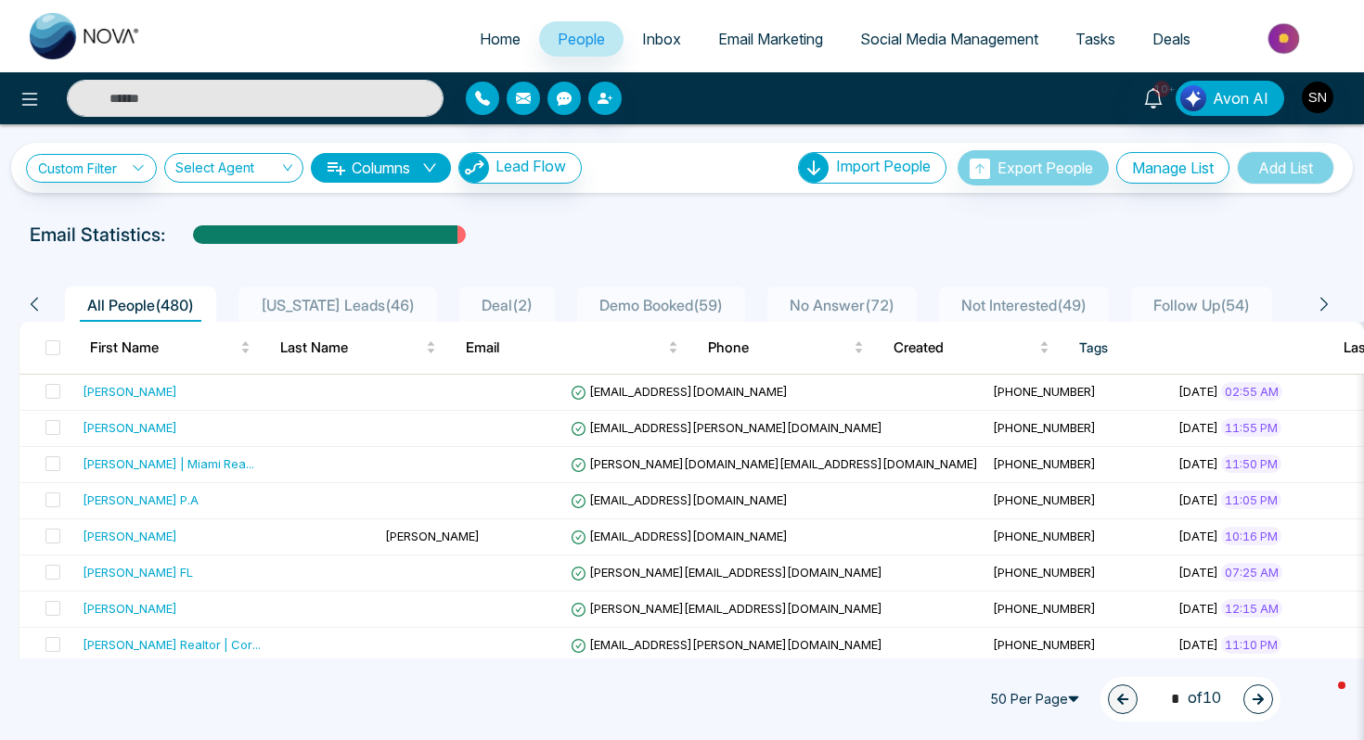
type input "****"
click at [358, 299] on span "[US_STATE] Leads ( 46 )" at bounding box center [337, 305] width 169 height 19
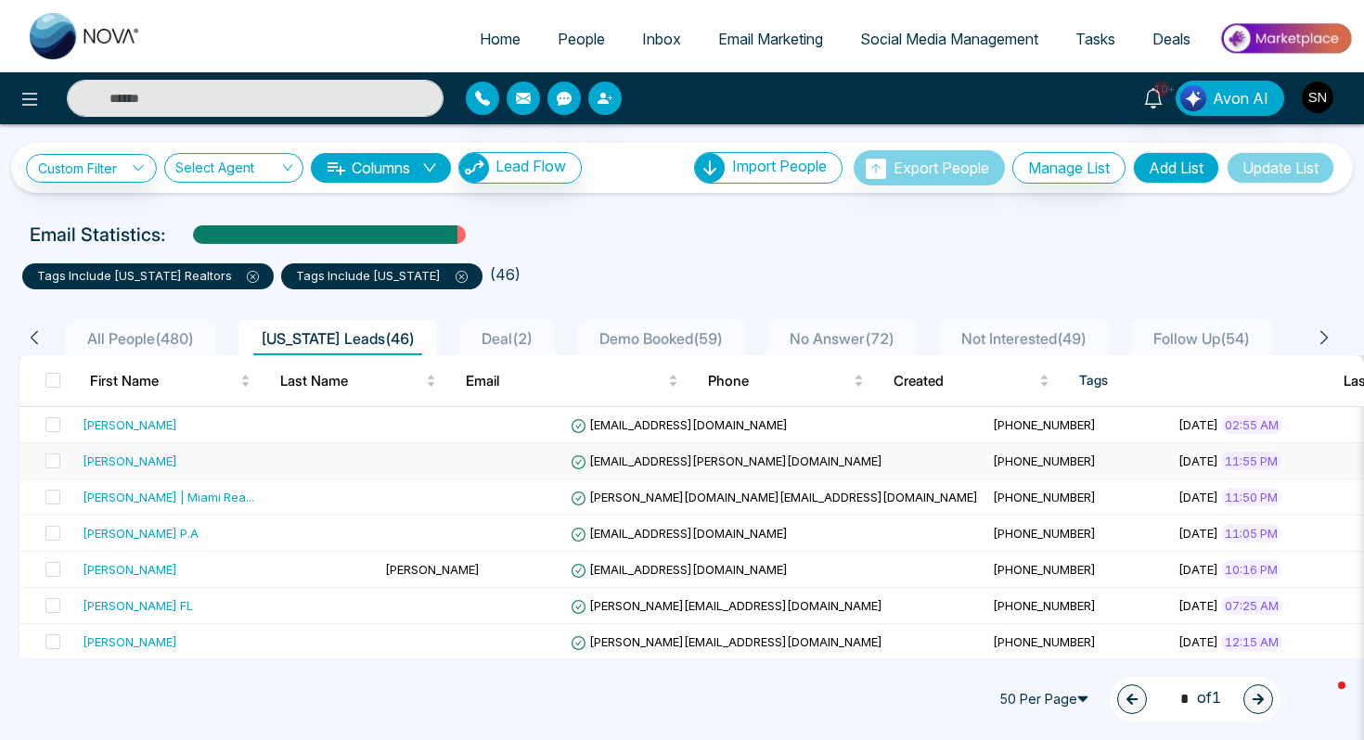
click at [563, 447] on td "[EMAIL_ADDRESS][PERSON_NAME][DOMAIN_NAME]" at bounding box center [774, 461] width 422 height 36
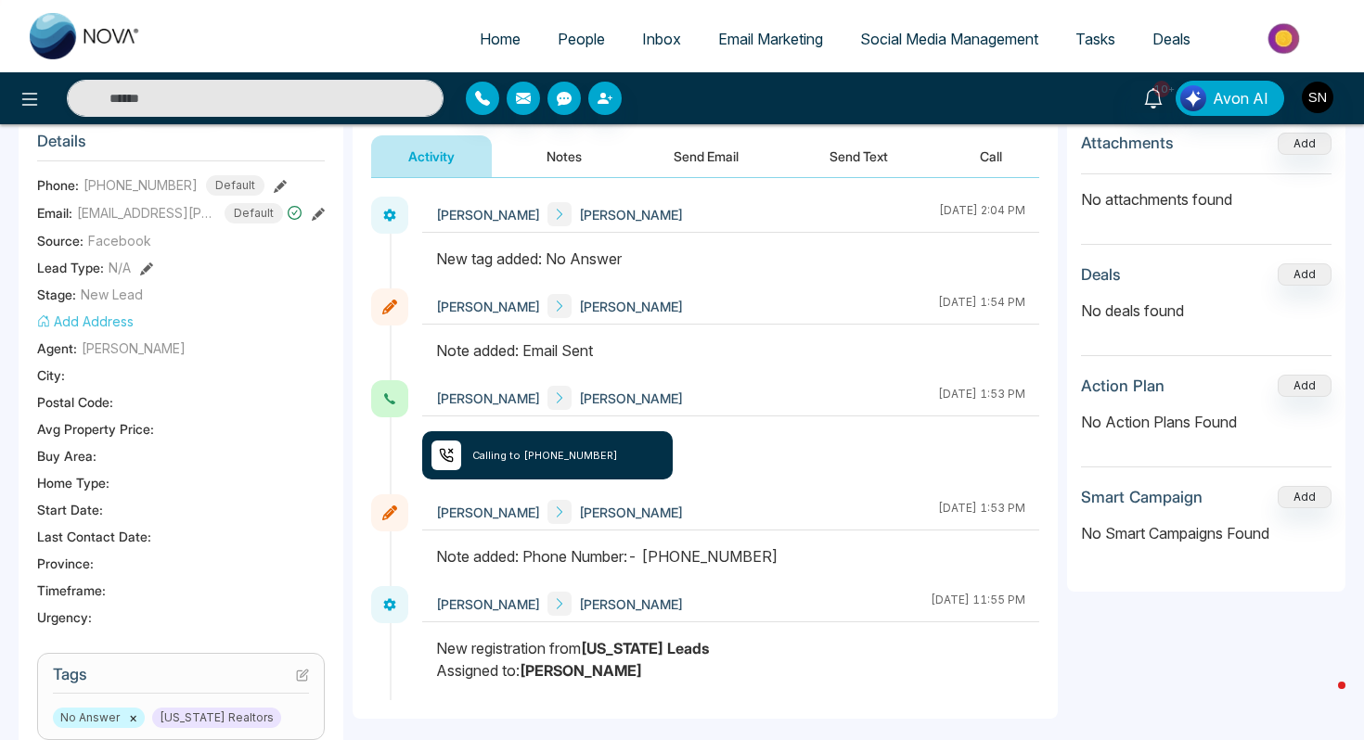
scroll to position [243, 0]
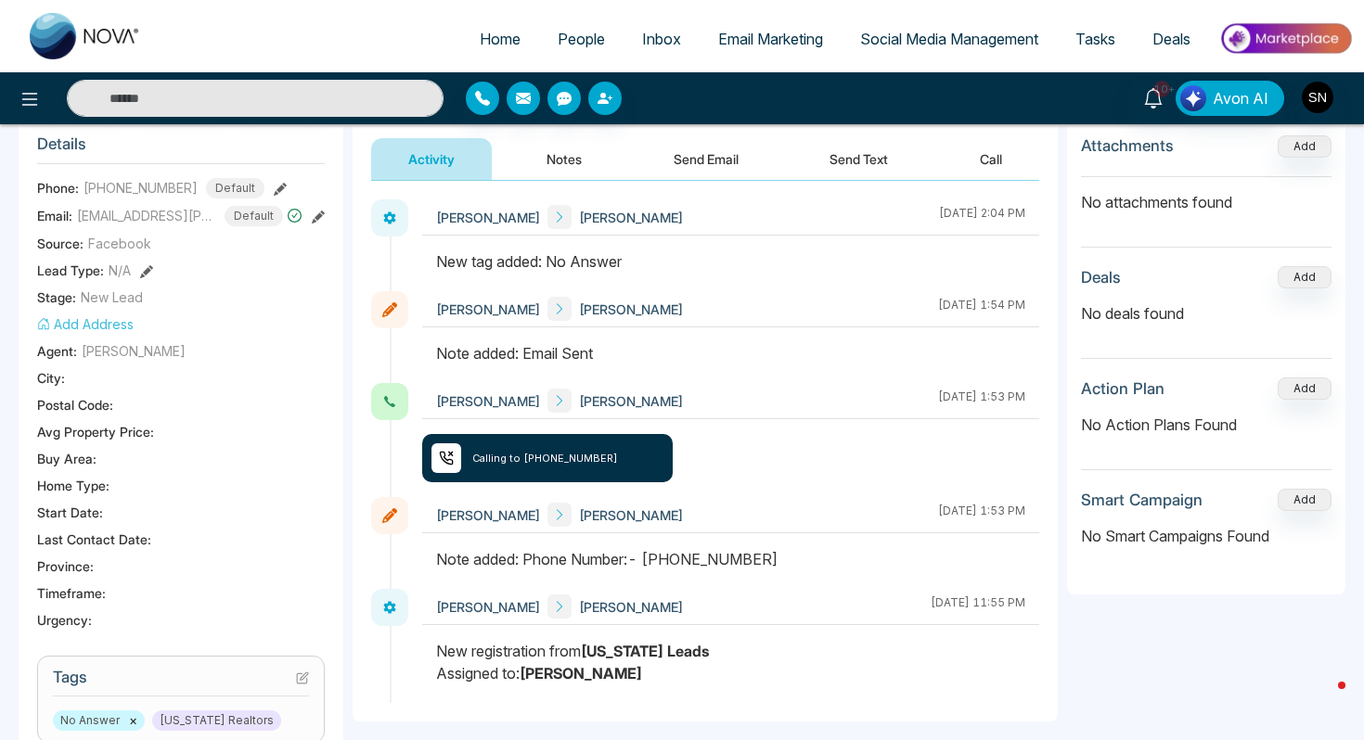
click at [570, 54] on link "People" at bounding box center [581, 38] width 84 height 35
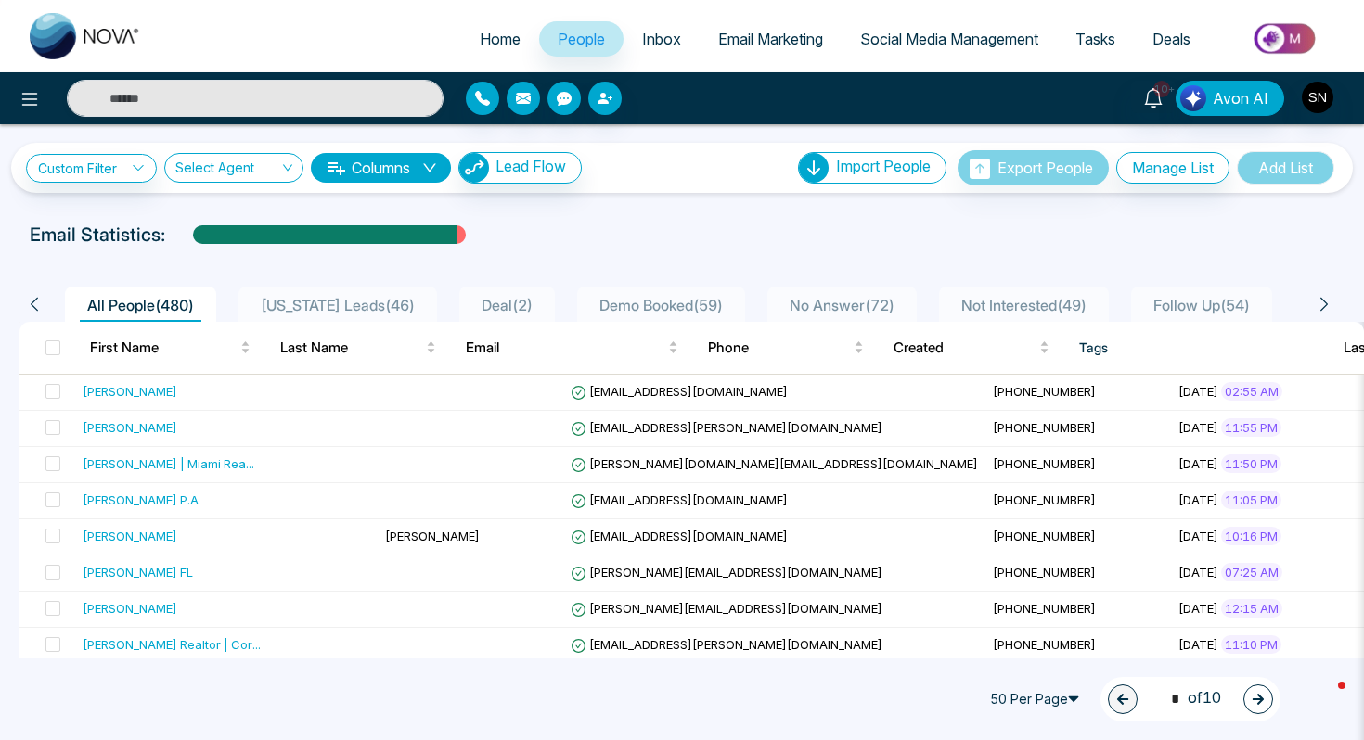
click at [316, 308] on span "[US_STATE] Leads ( 46 )" at bounding box center [337, 305] width 169 height 19
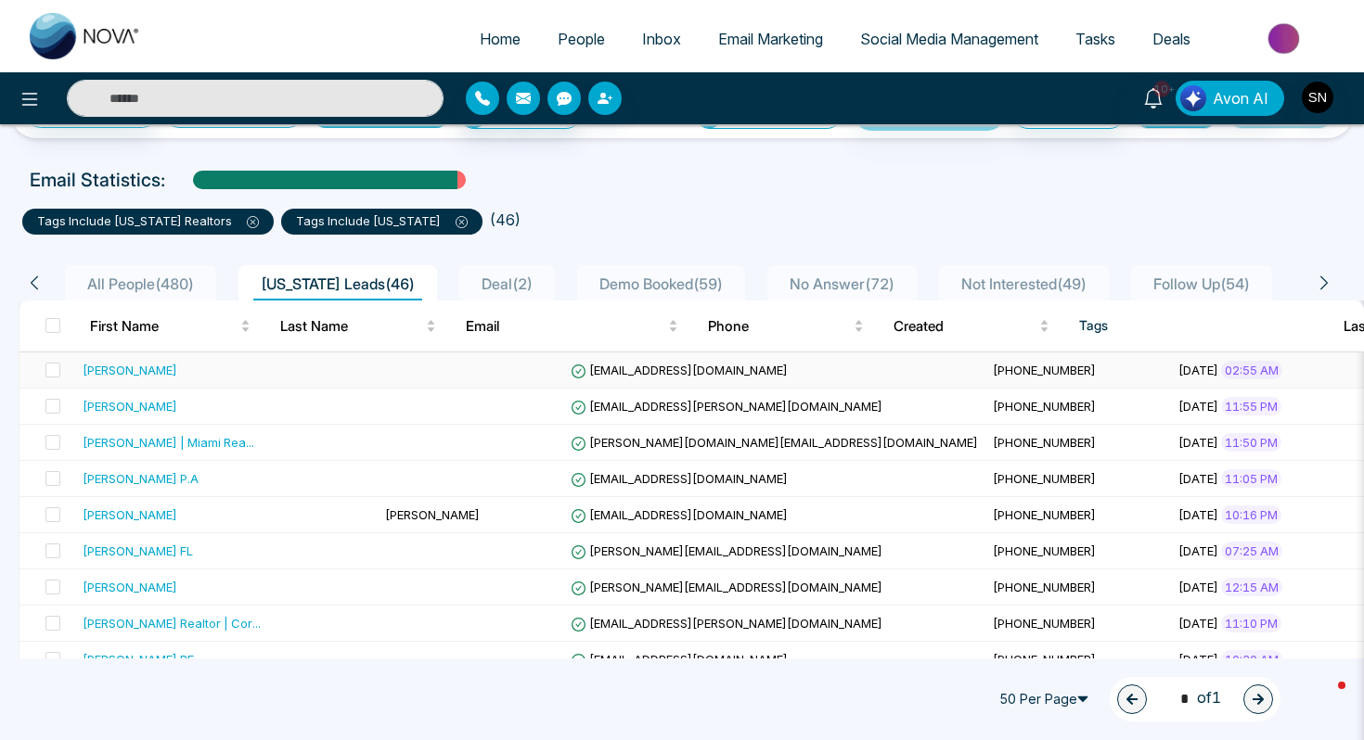
scroll to position [56, 0]
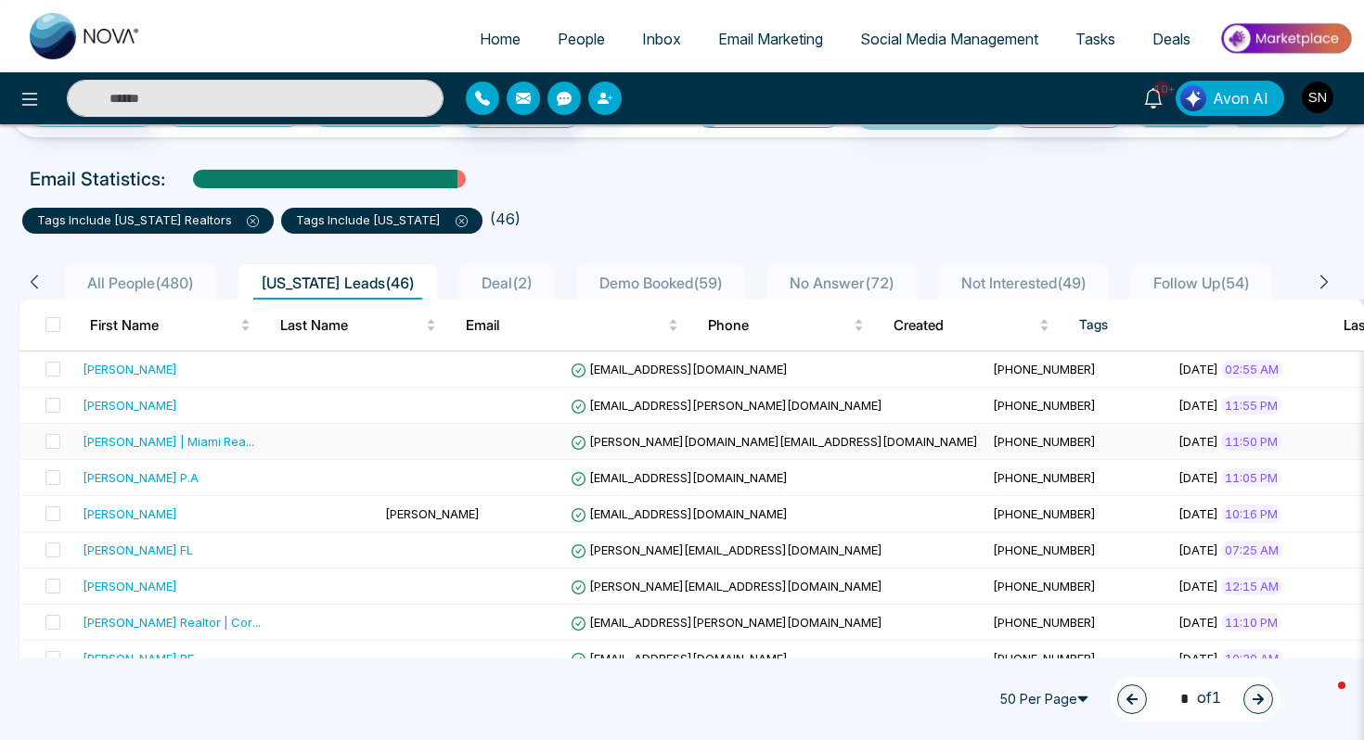
click at [378, 432] on td at bounding box center [471, 442] width 186 height 36
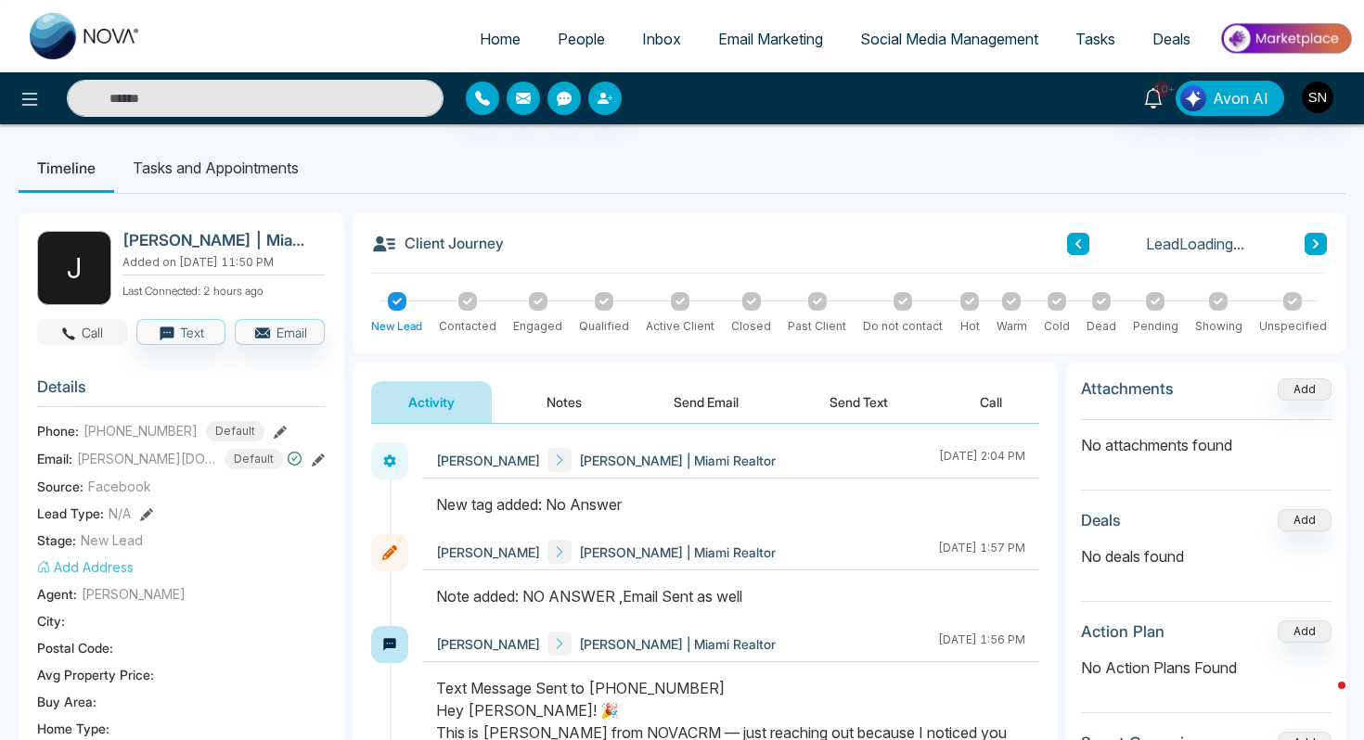
click at [96, 319] on button "Call" at bounding box center [82, 332] width 90 height 26
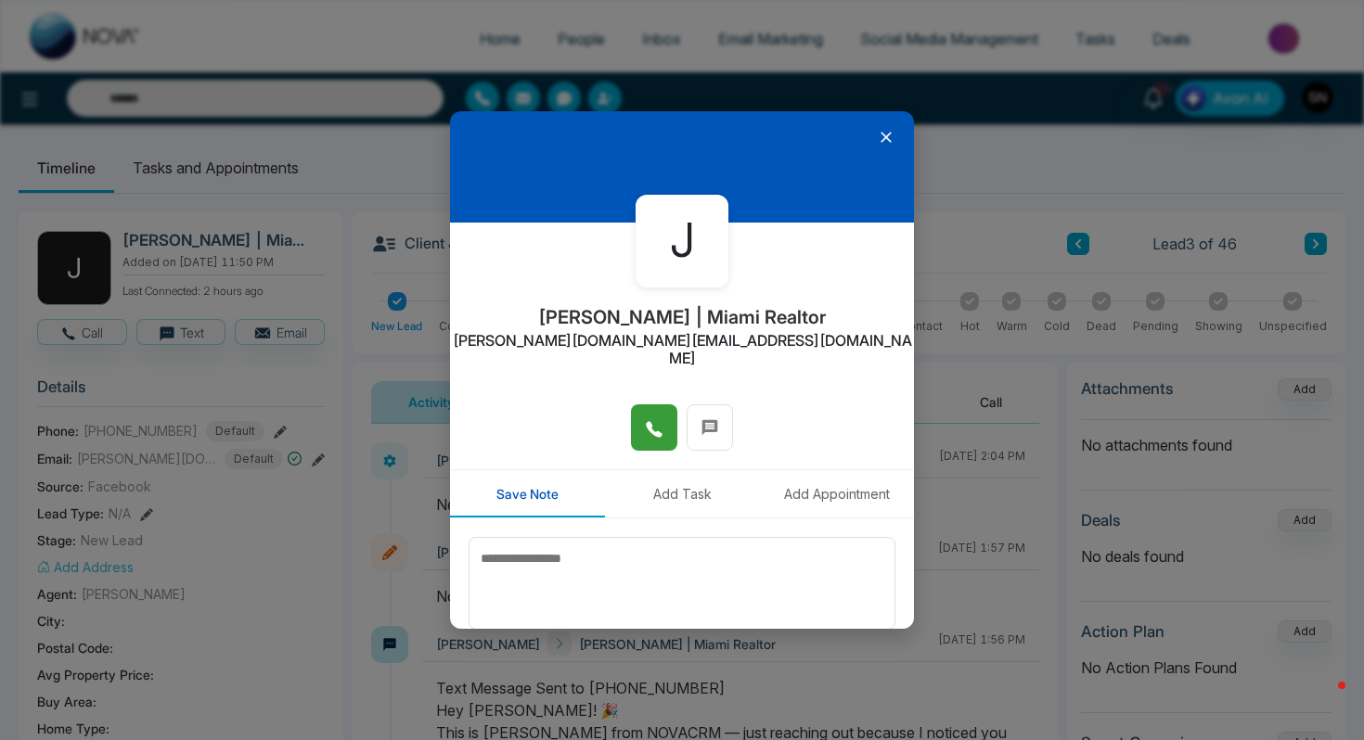
click at [650, 421] on icon at bounding box center [654, 429] width 16 height 16
click at [663, 404] on button at bounding box center [654, 427] width 46 height 46
click at [888, 137] on icon at bounding box center [886, 137] width 19 height 19
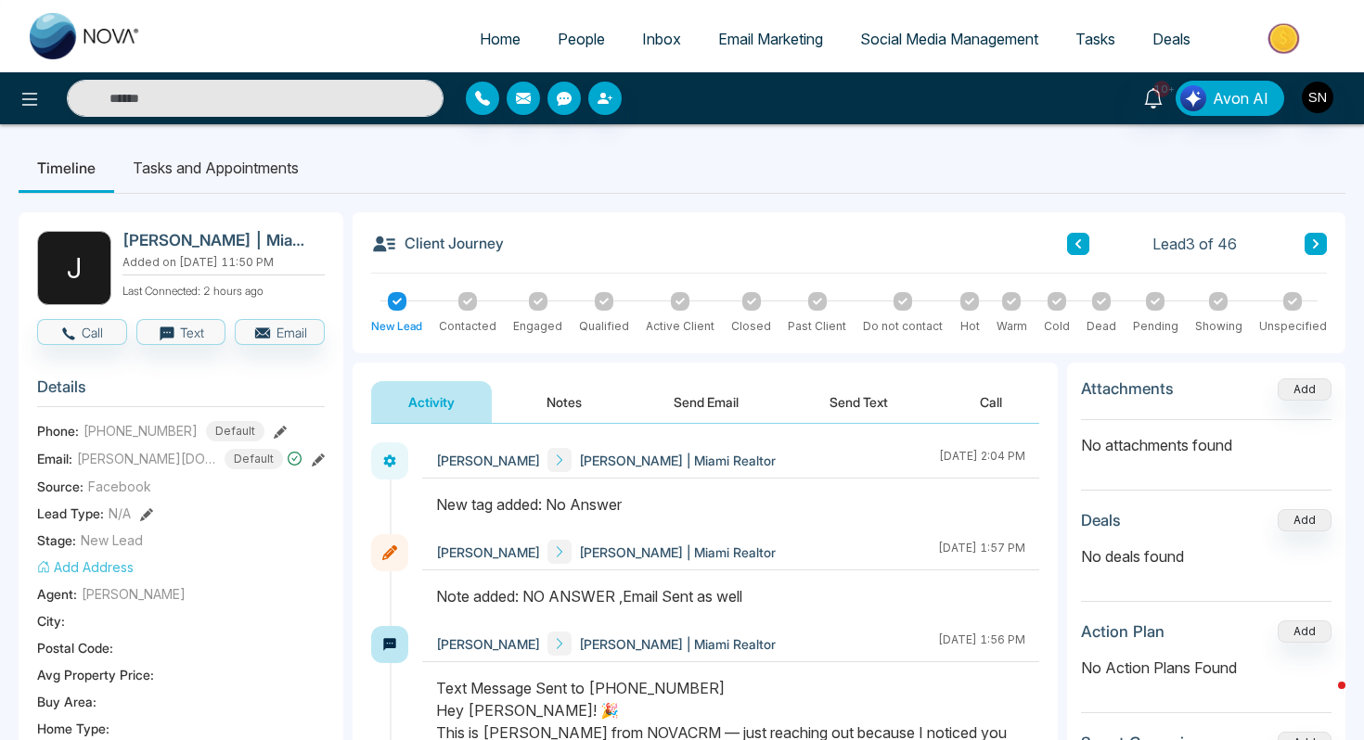
click at [1327, 240] on div "Client Journey Lead 3 of 46 New Lead Contacted Engaged Qualified Active Client …" at bounding box center [848, 282] width 992 height 141
click at [1318, 242] on icon at bounding box center [1315, 243] width 9 height 11
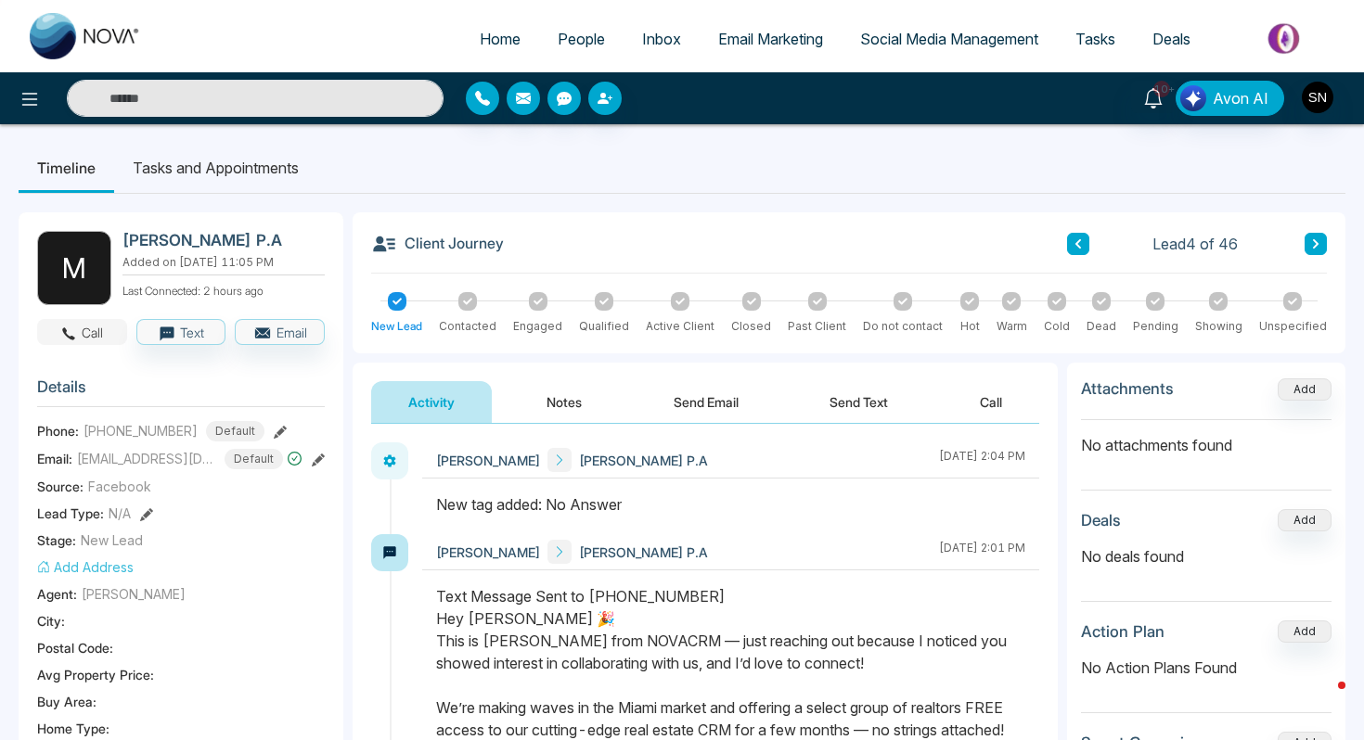
click at [79, 327] on button "Call" at bounding box center [82, 332] width 90 height 26
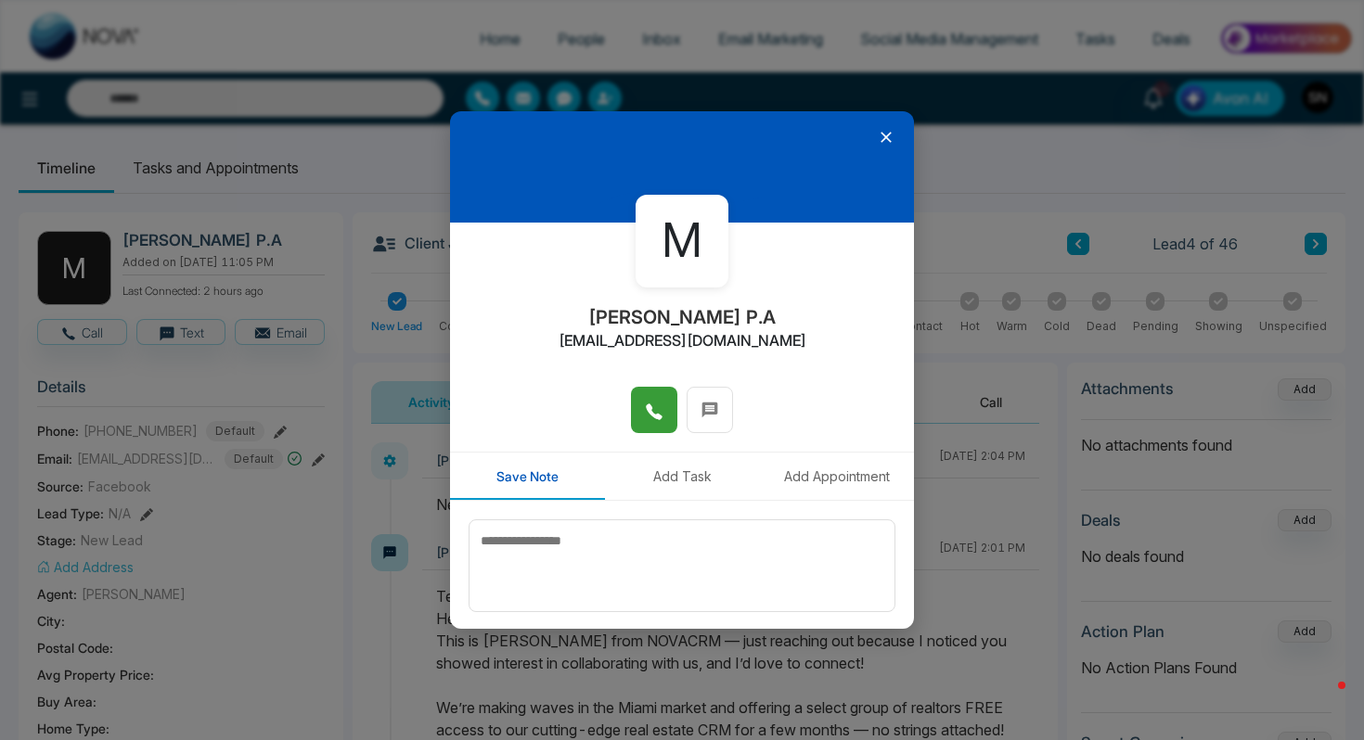
click at [637, 426] on button at bounding box center [654, 410] width 46 height 46
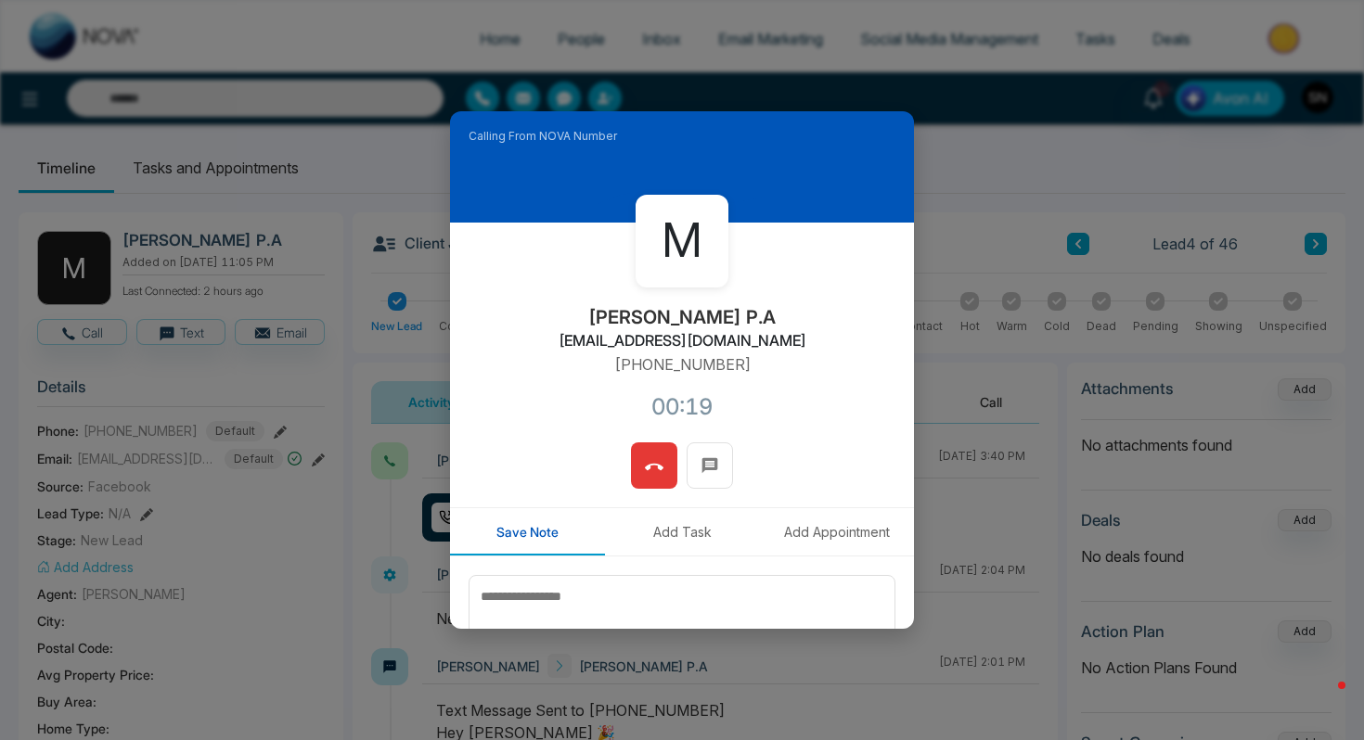
click at [647, 461] on icon at bounding box center [654, 467] width 19 height 19
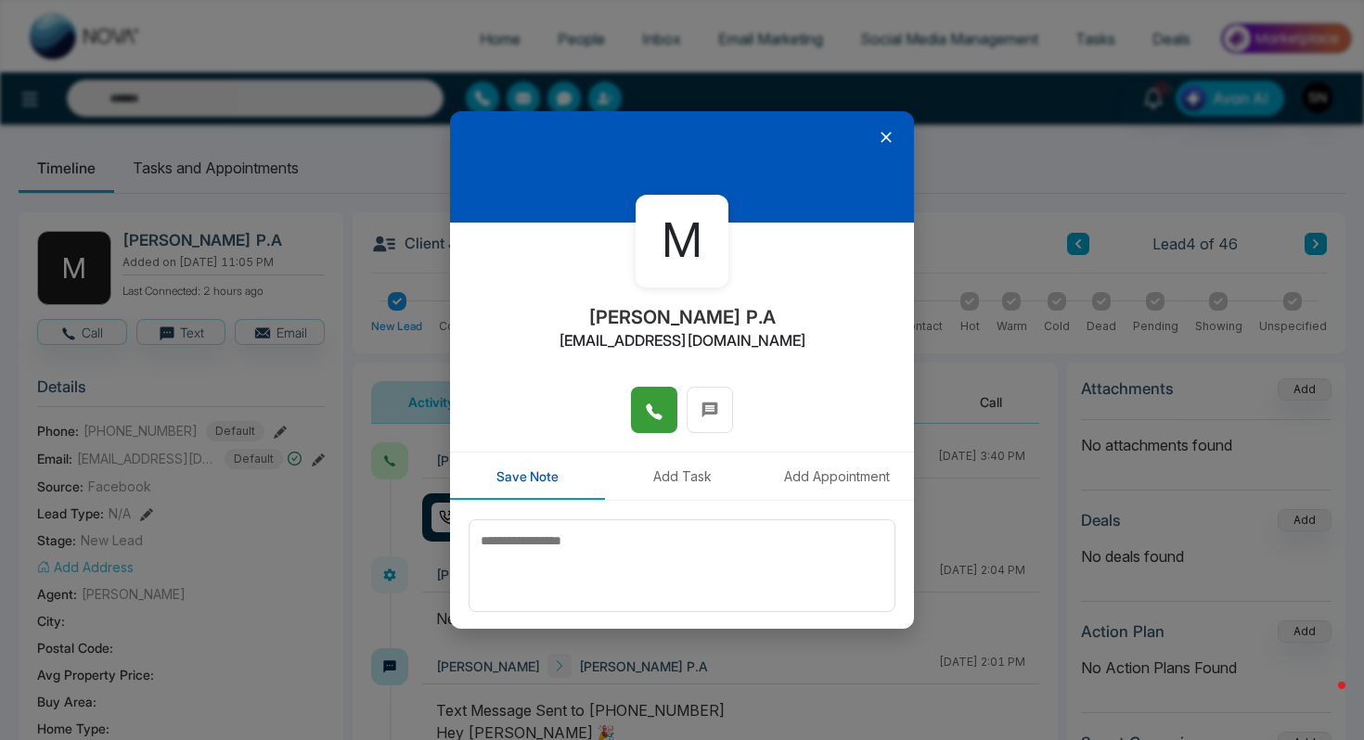
click at [876, 149] on div at bounding box center [682, 166] width 464 height 111
click at [884, 143] on icon at bounding box center [886, 137] width 19 height 19
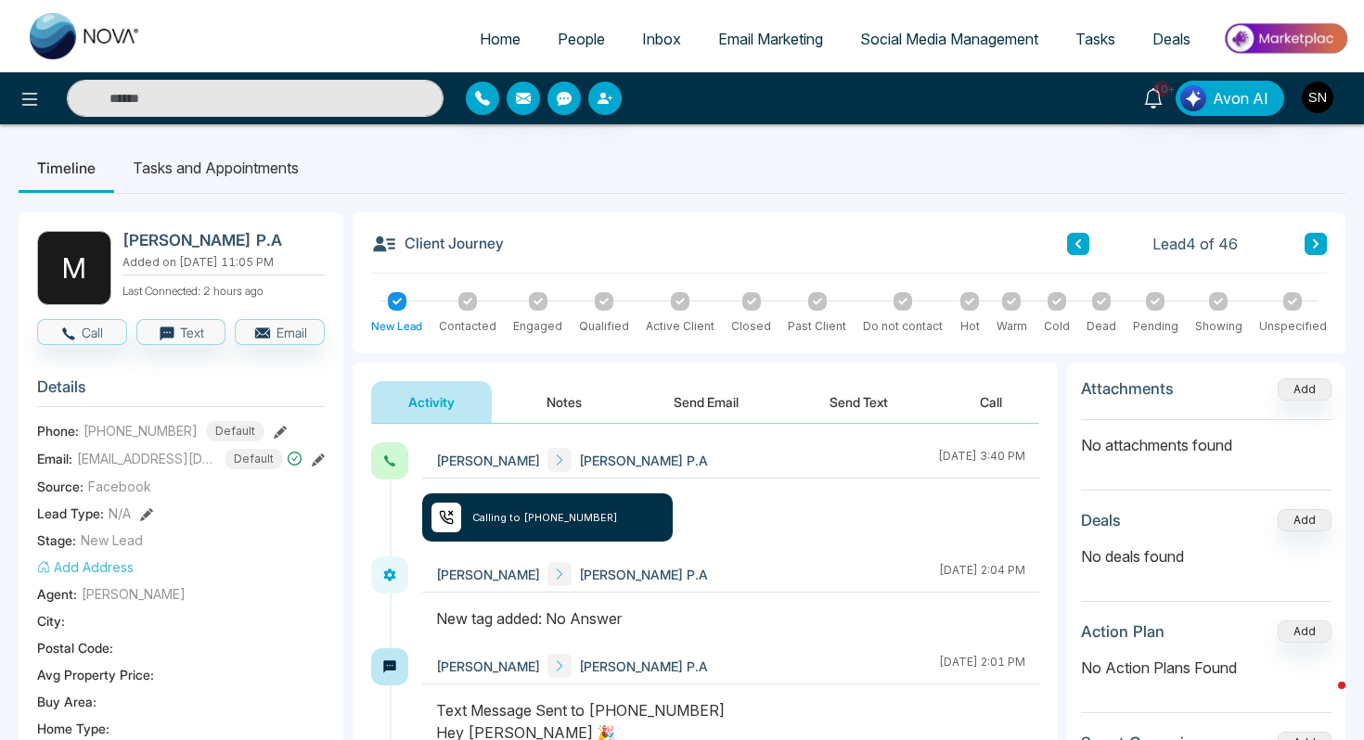
click at [1319, 237] on button at bounding box center [1315, 244] width 22 height 22
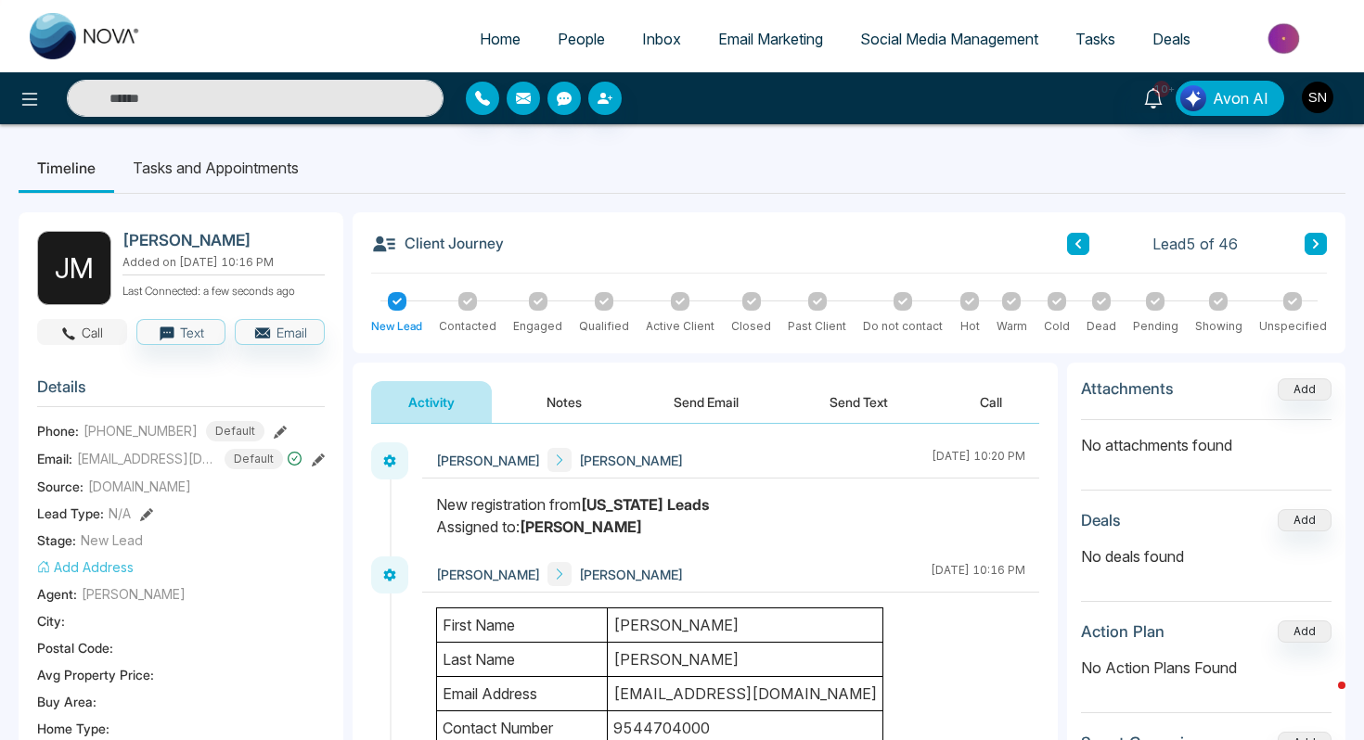
click at [54, 324] on button "Call" at bounding box center [82, 332] width 90 height 26
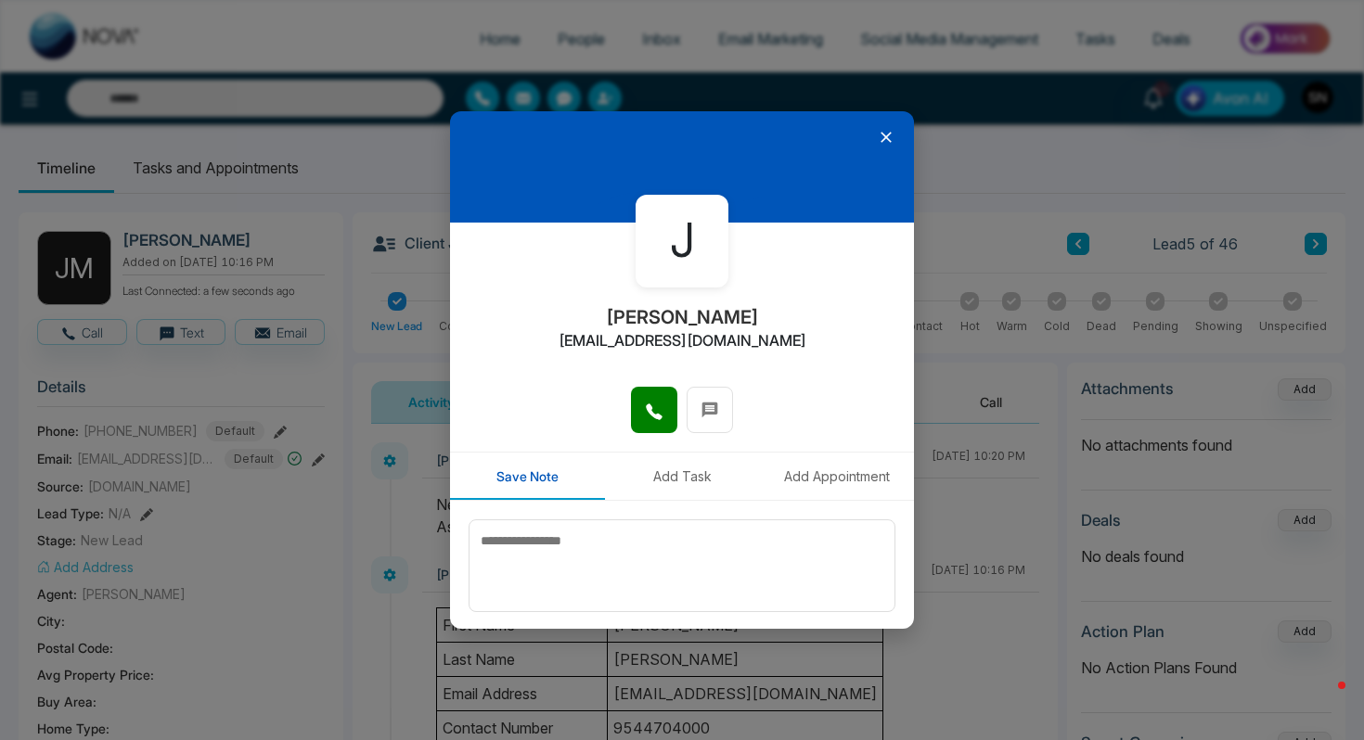
click at [628, 412] on div at bounding box center [682, 419] width 464 height 65
click at [654, 412] on icon at bounding box center [654, 412] width 19 height 19
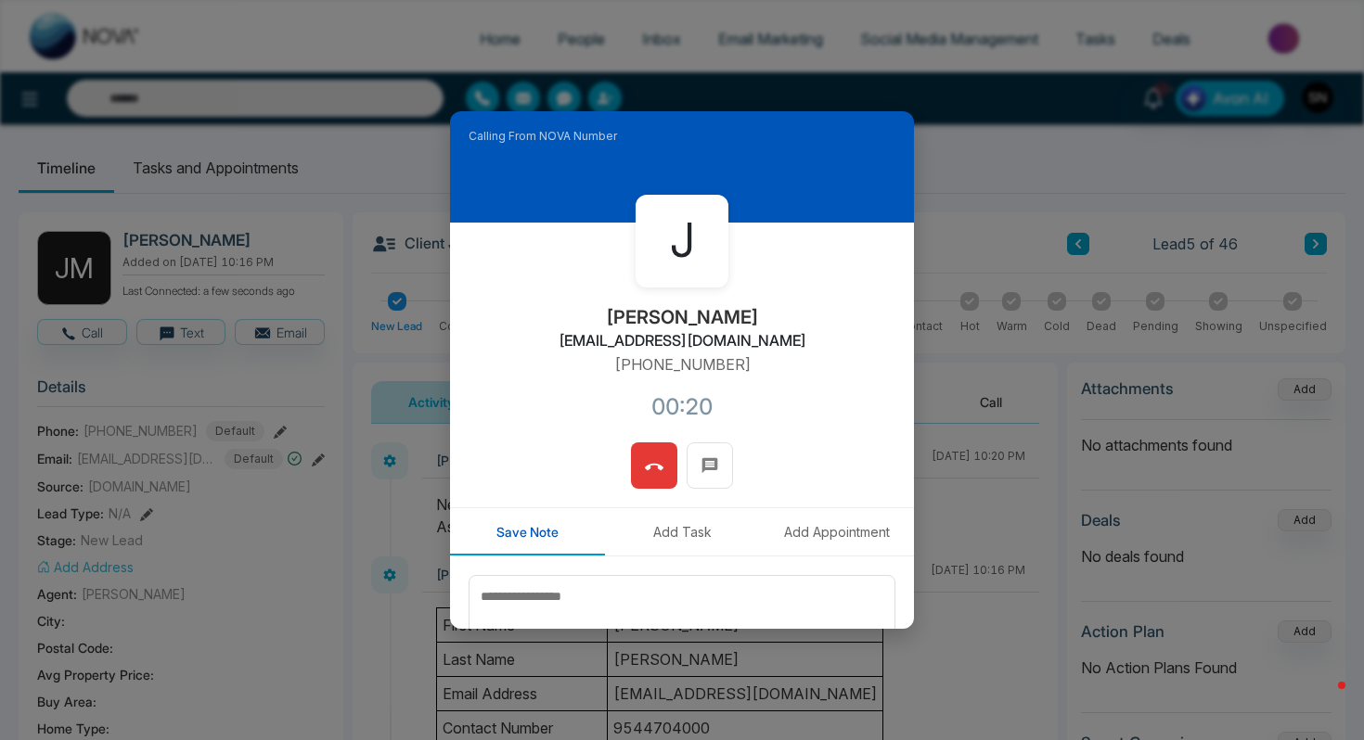
click at [668, 478] on button at bounding box center [654, 465] width 46 height 46
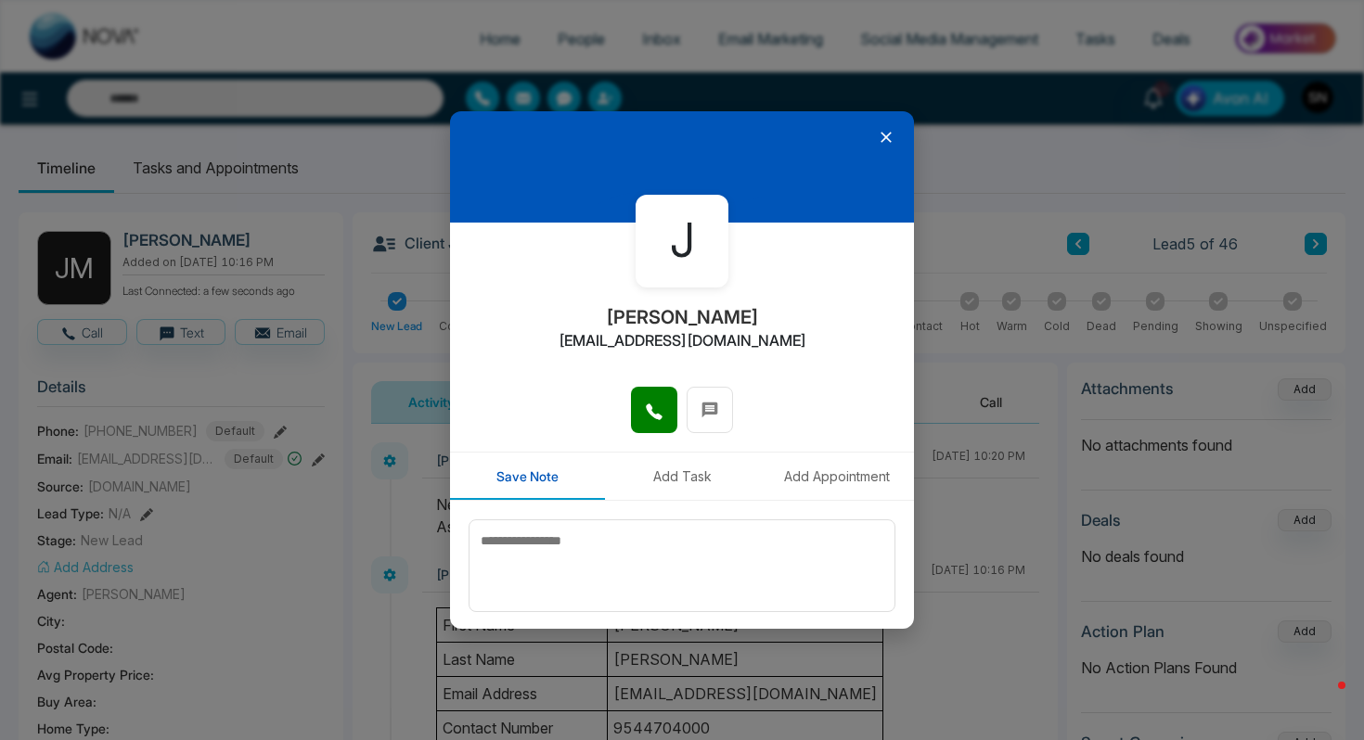
click at [888, 147] on div at bounding box center [682, 166] width 464 height 111
click at [889, 143] on icon at bounding box center [886, 137] width 19 height 19
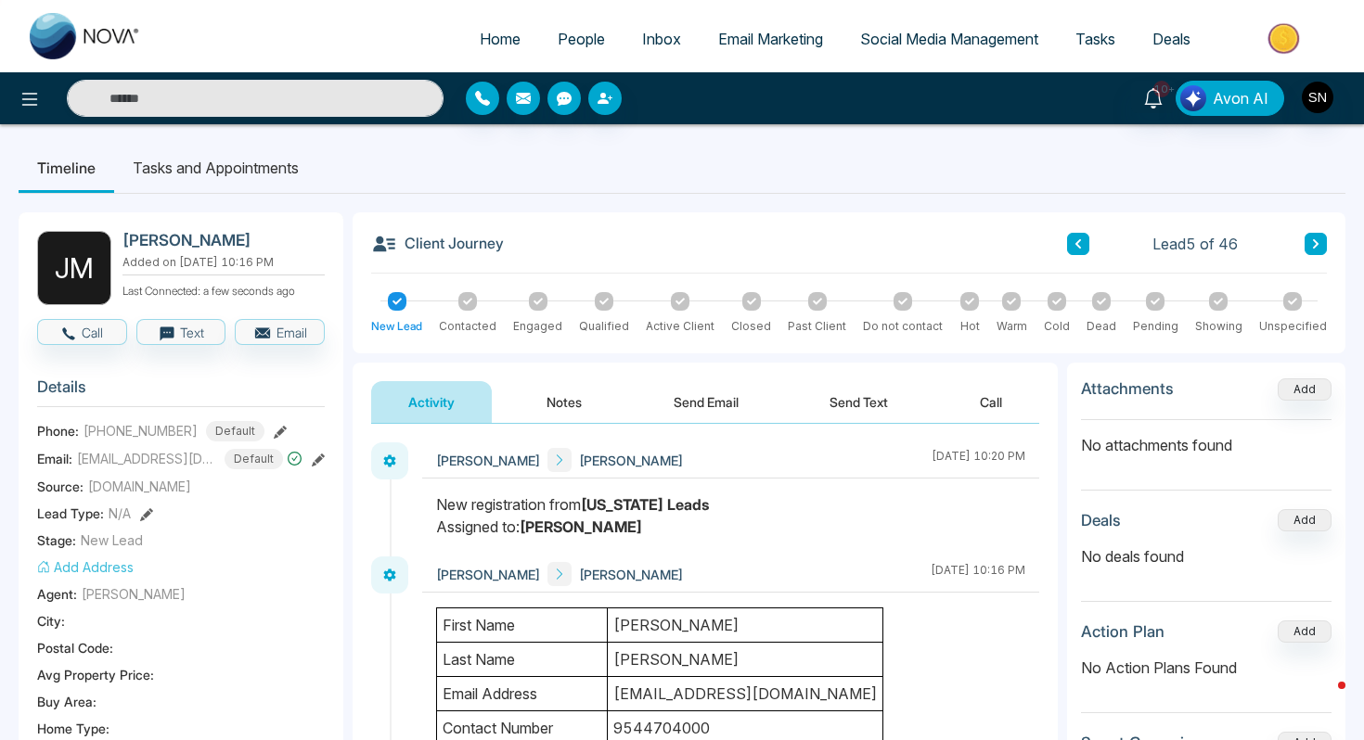
click at [1300, 235] on div "Lead 5 of 46" at bounding box center [1197, 244] width 260 height 22
click at [1316, 240] on icon at bounding box center [1315, 243] width 9 height 11
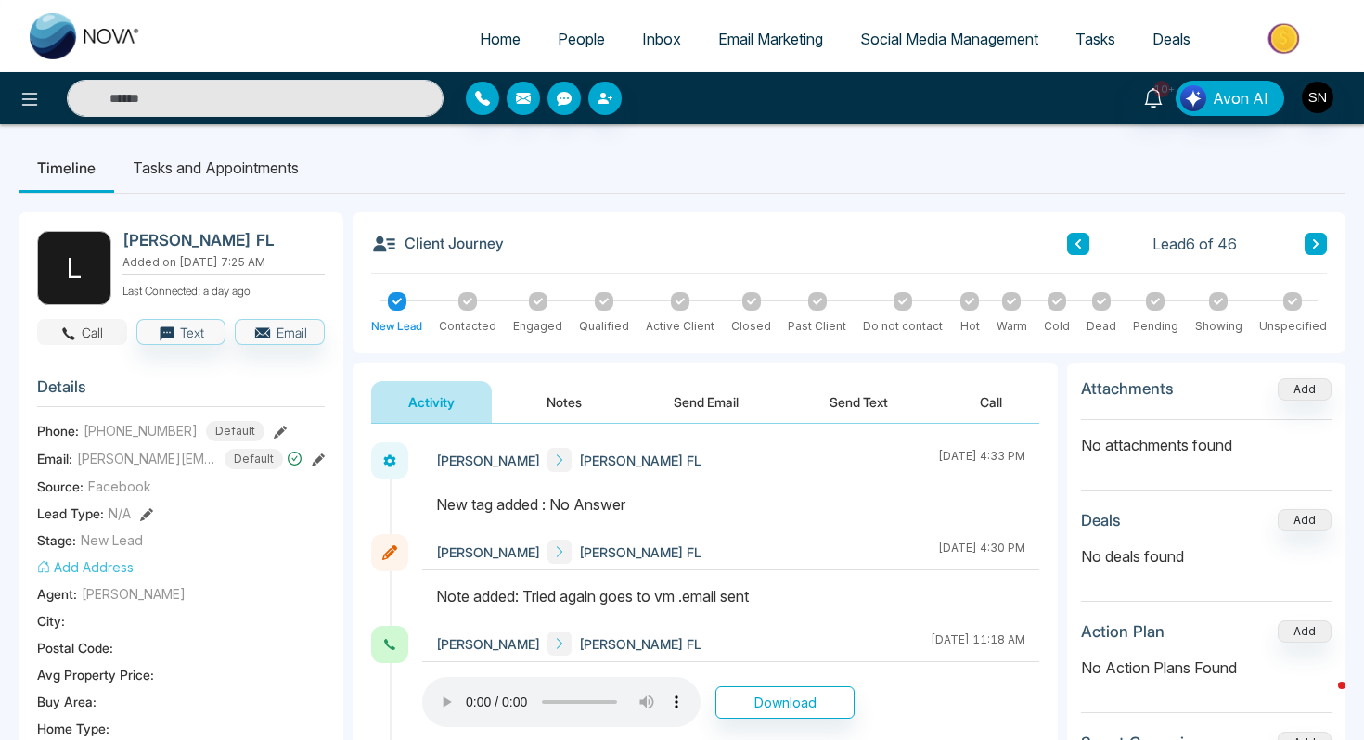
click at [93, 333] on button "Call" at bounding box center [82, 332] width 90 height 26
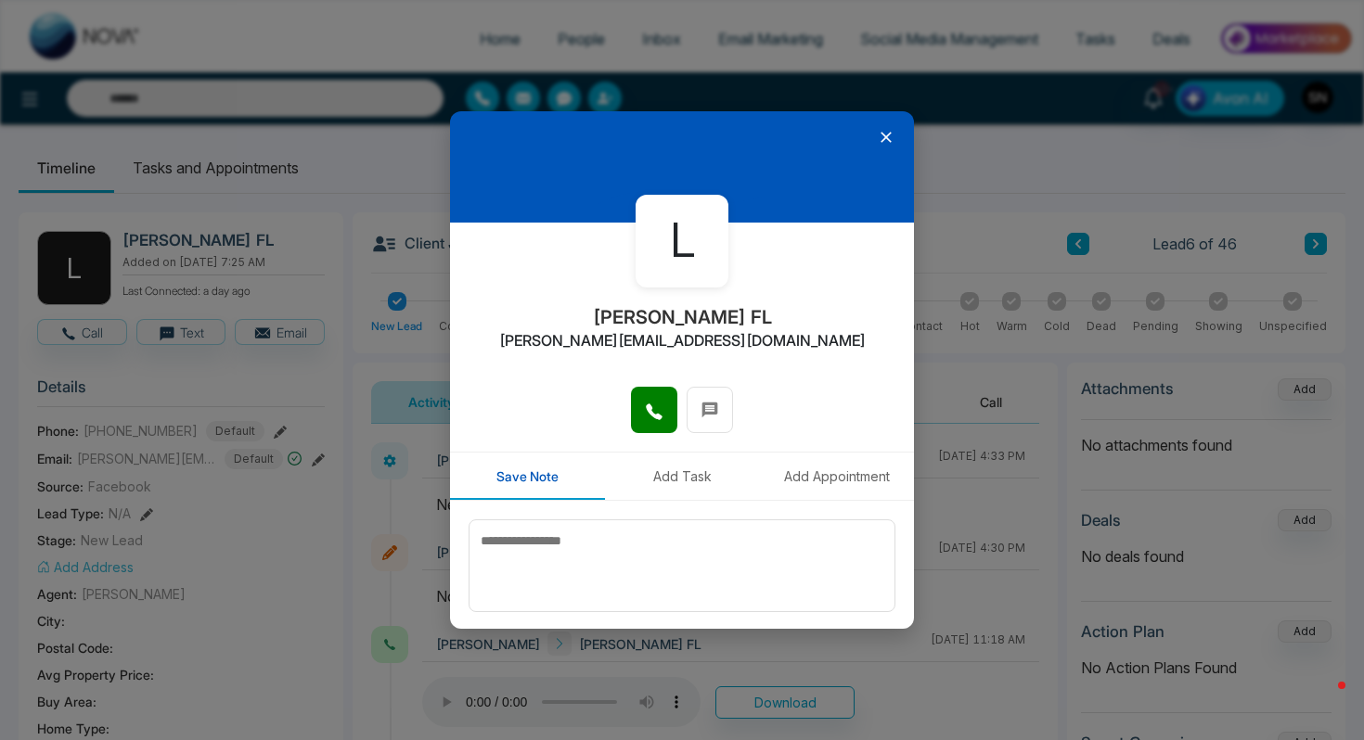
click at [651, 434] on div at bounding box center [682, 419] width 464 height 65
click at [653, 418] on icon at bounding box center [654, 412] width 19 height 19
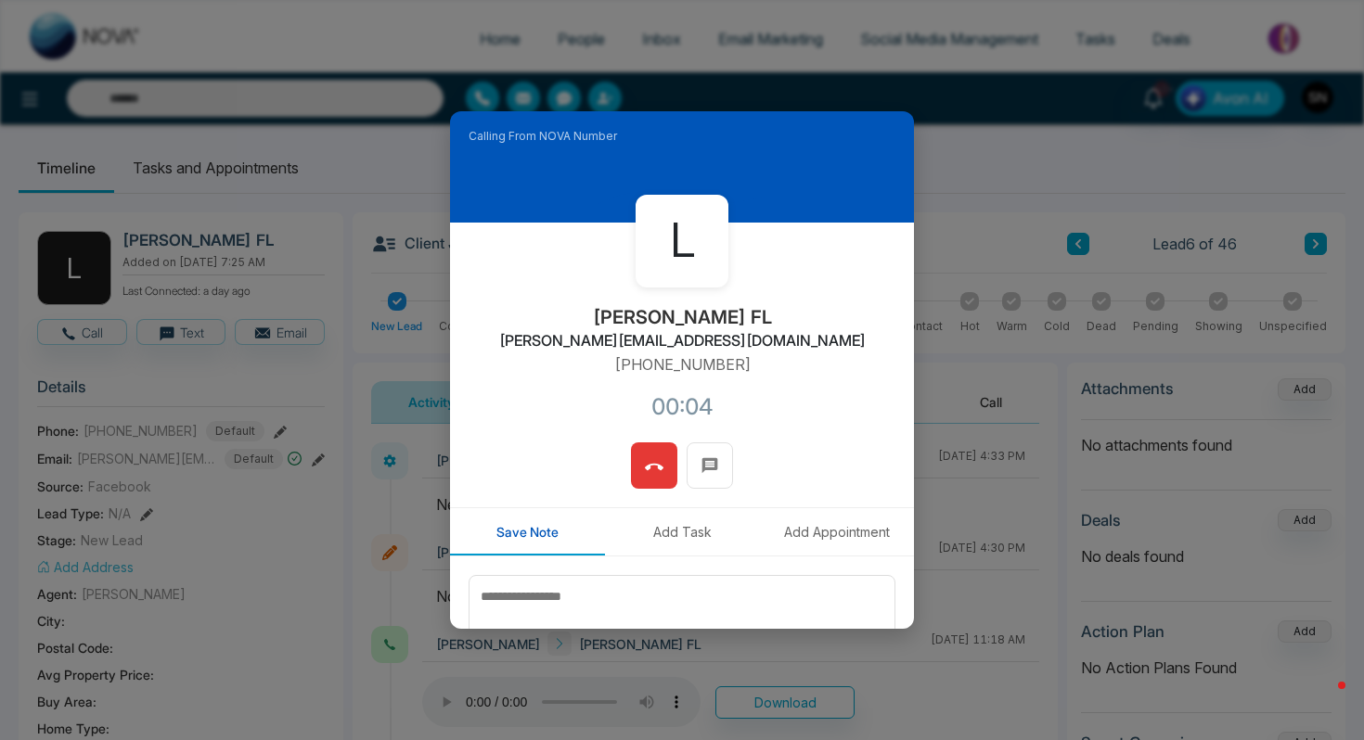
click at [655, 470] on icon at bounding box center [654, 467] width 19 height 19
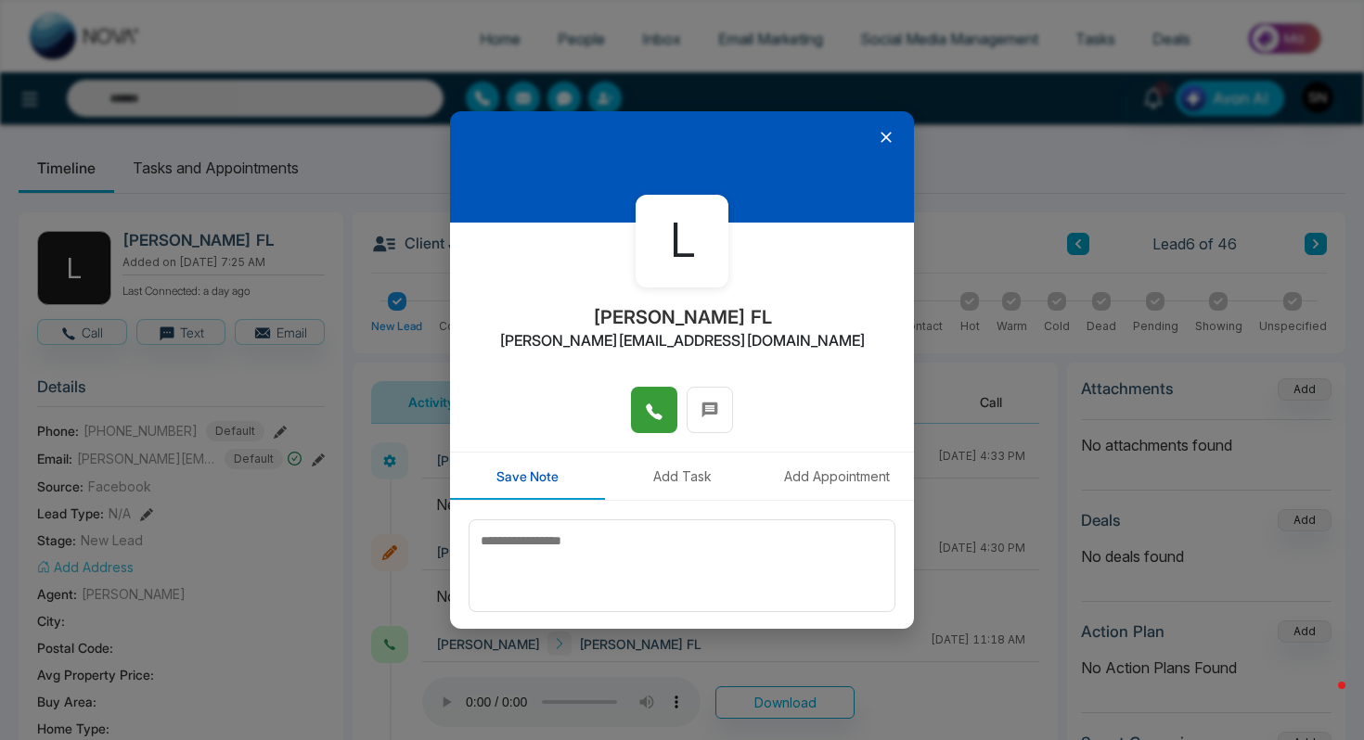
click at [653, 416] on icon at bounding box center [654, 412] width 19 height 19
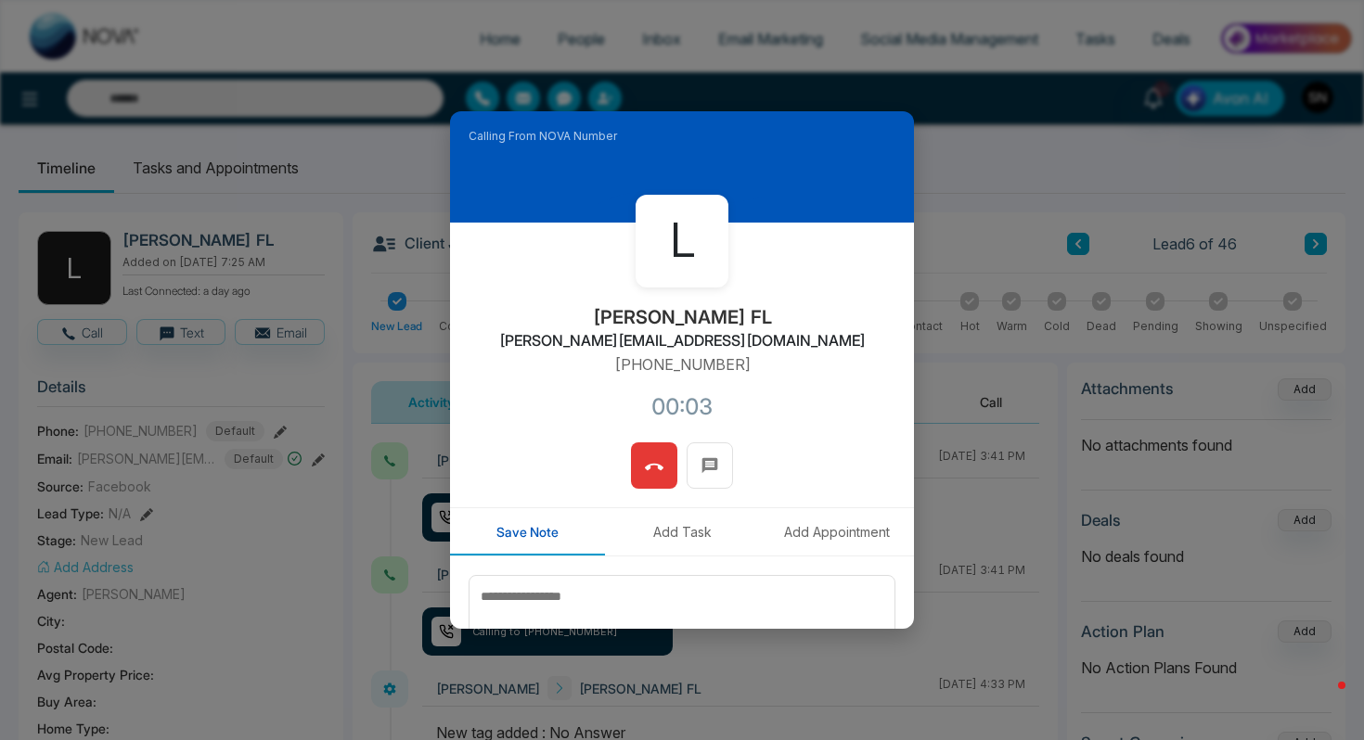
click at [646, 459] on icon at bounding box center [654, 467] width 19 height 19
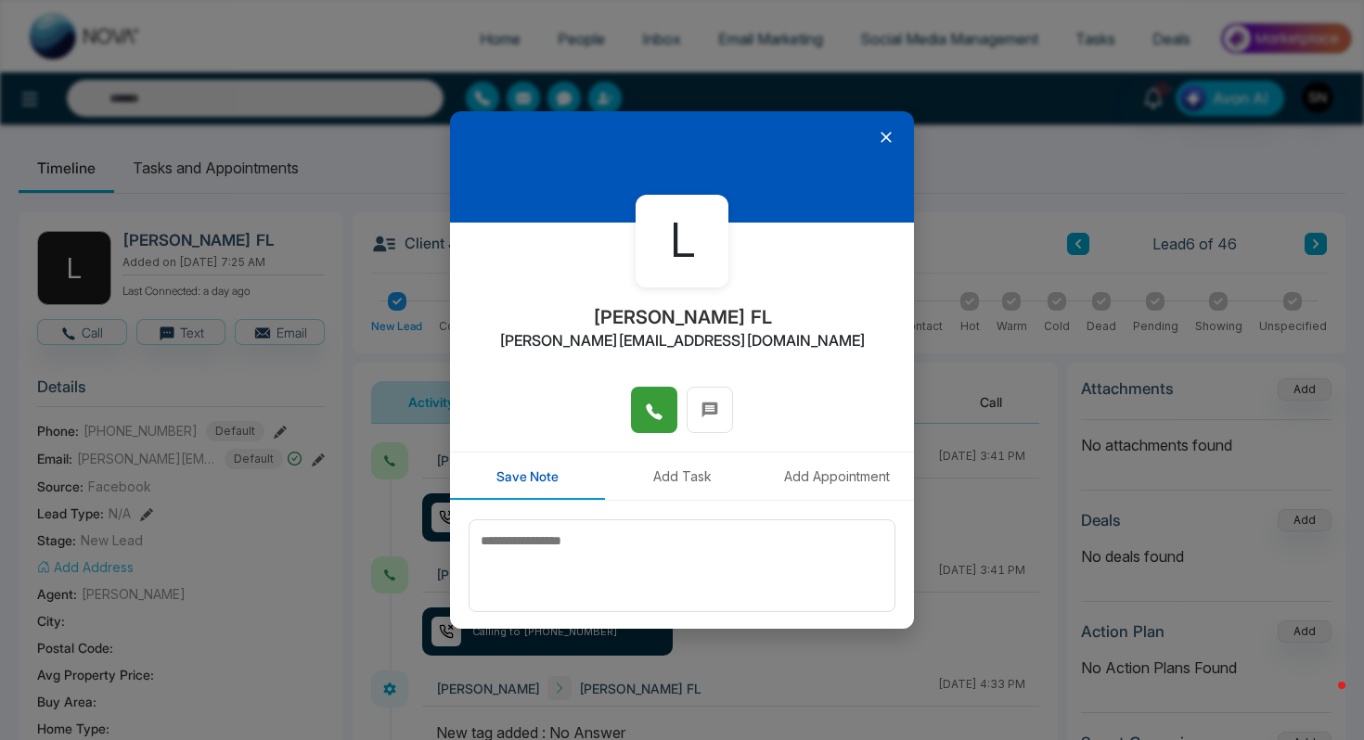
click at [884, 146] on div at bounding box center [682, 166] width 464 height 111
click at [886, 135] on icon at bounding box center [885, 137] width 11 height 11
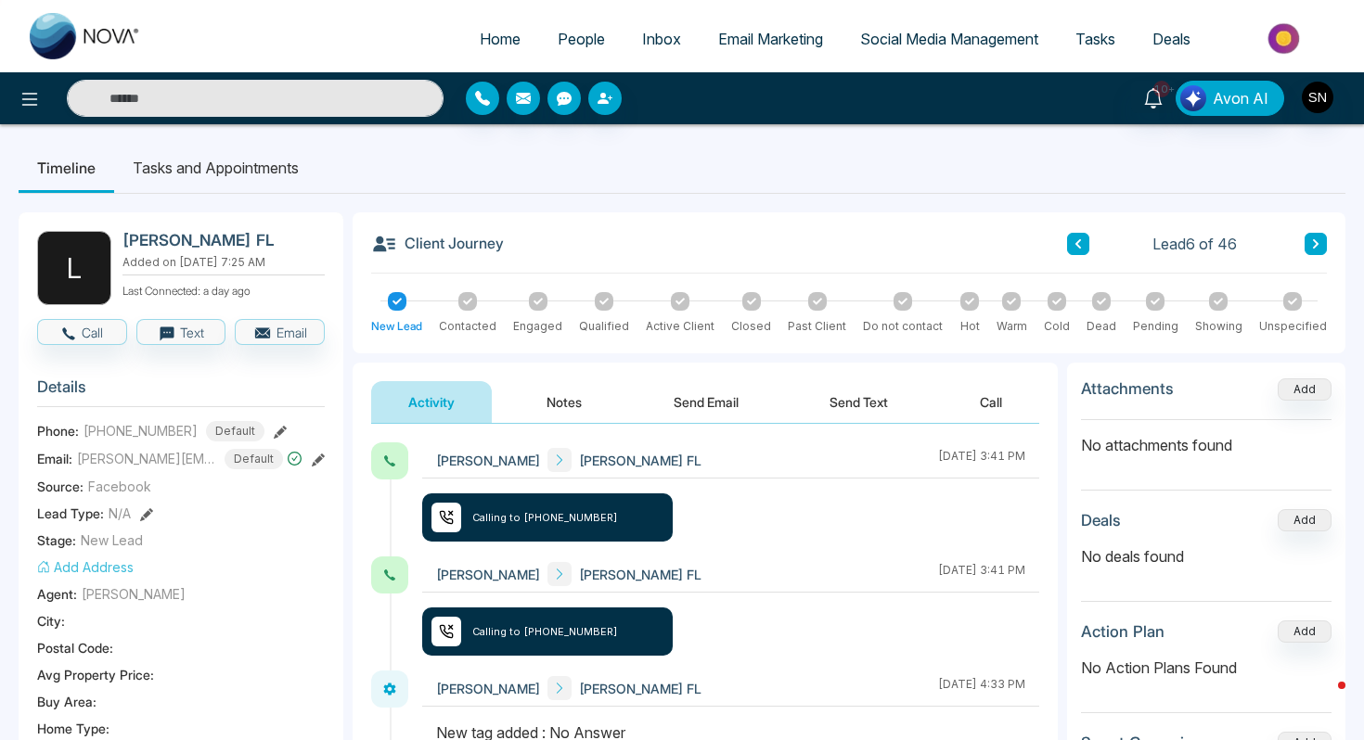
click at [1313, 233] on button at bounding box center [1315, 244] width 22 height 22
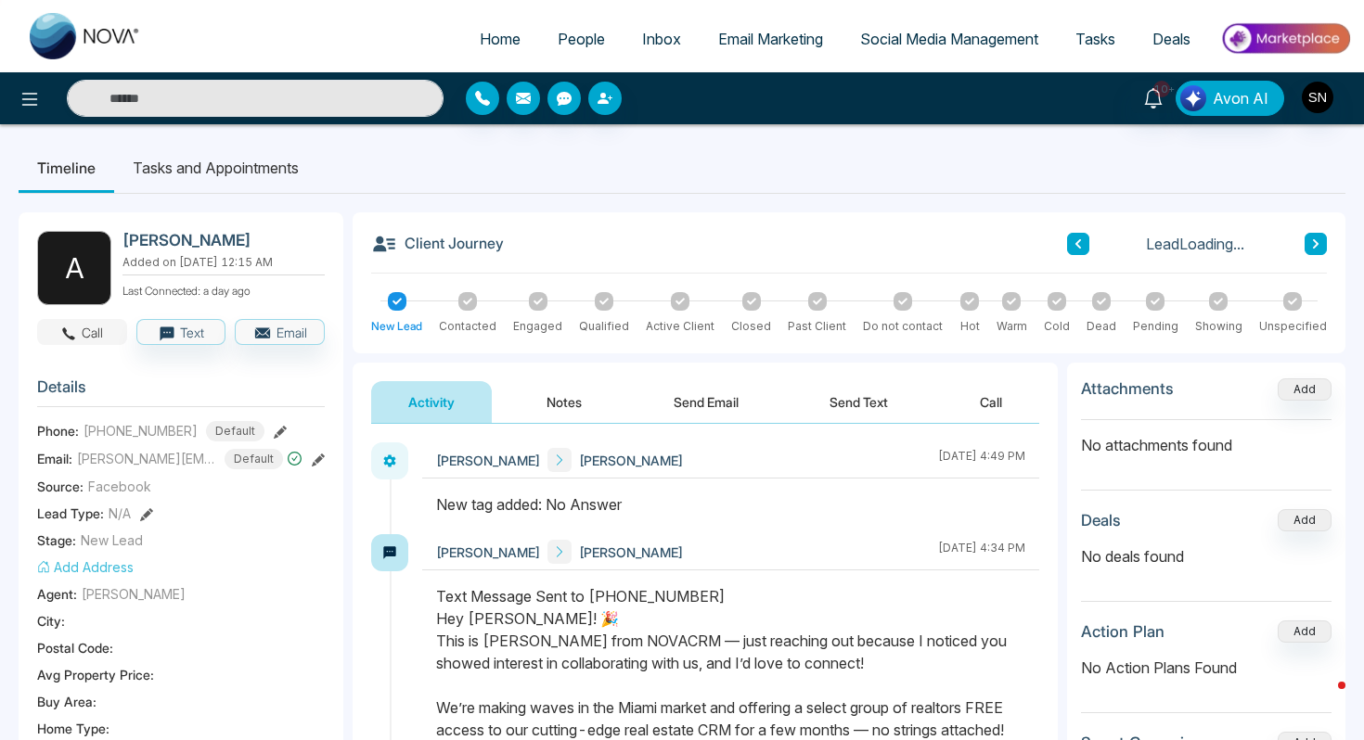
click at [90, 342] on button "Call" at bounding box center [82, 332] width 90 height 26
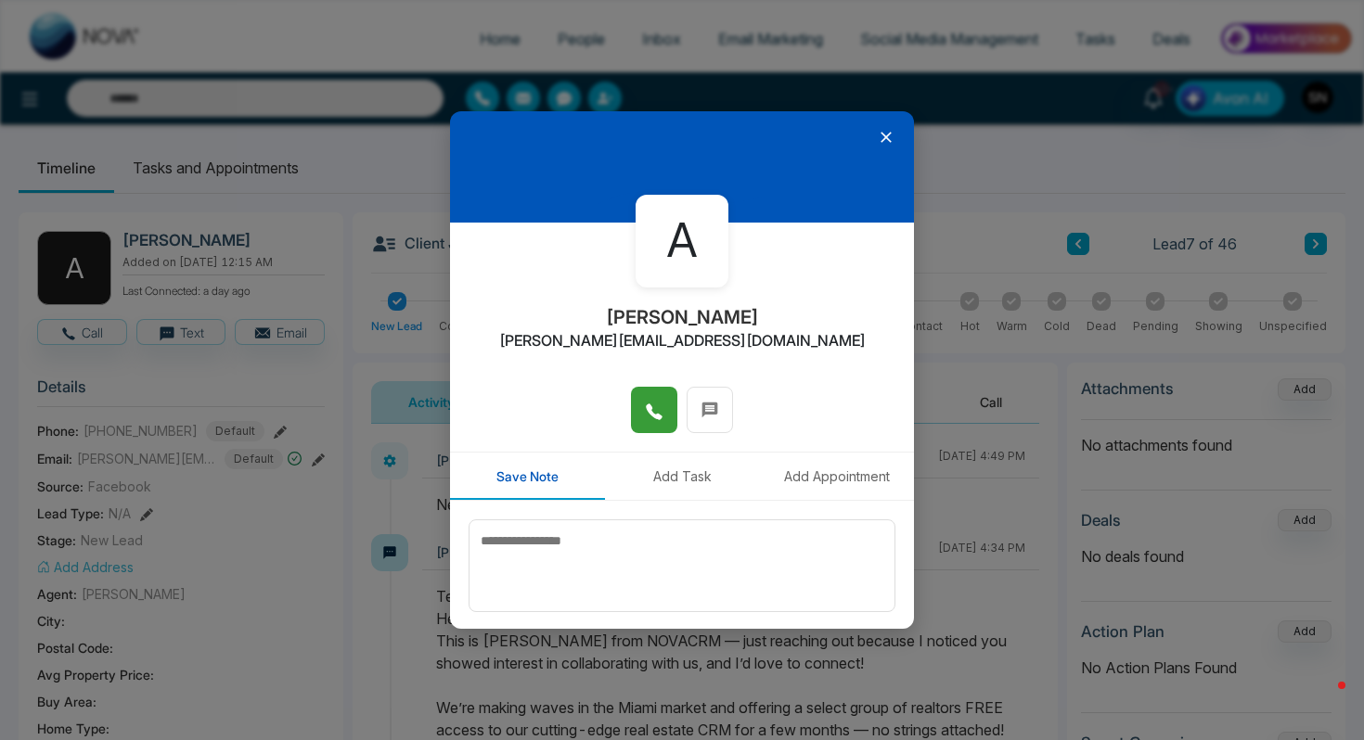
click at [647, 412] on icon at bounding box center [654, 412] width 19 height 19
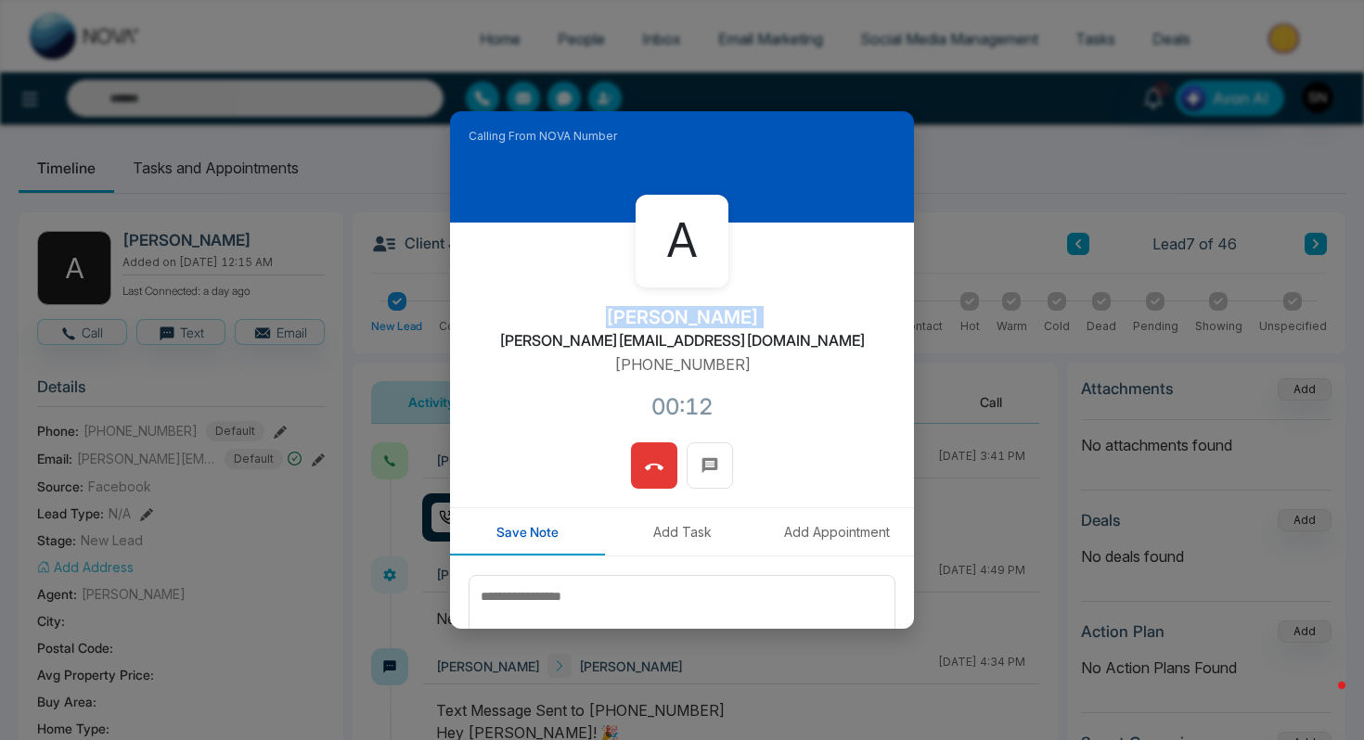
drag, startPoint x: 620, startPoint y: 314, endPoint x: 771, endPoint y: 325, distance: 151.6
click at [772, 325] on div "A [PERSON_NAME] [EMAIL_ADDRESS][DOMAIN_NAME] [PHONE_NUMBER]:12" at bounding box center [682, 333] width 464 height 220
copy h2 "[PERSON_NAME]"
click at [634, 473] on button at bounding box center [654, 465] width 46 height 46
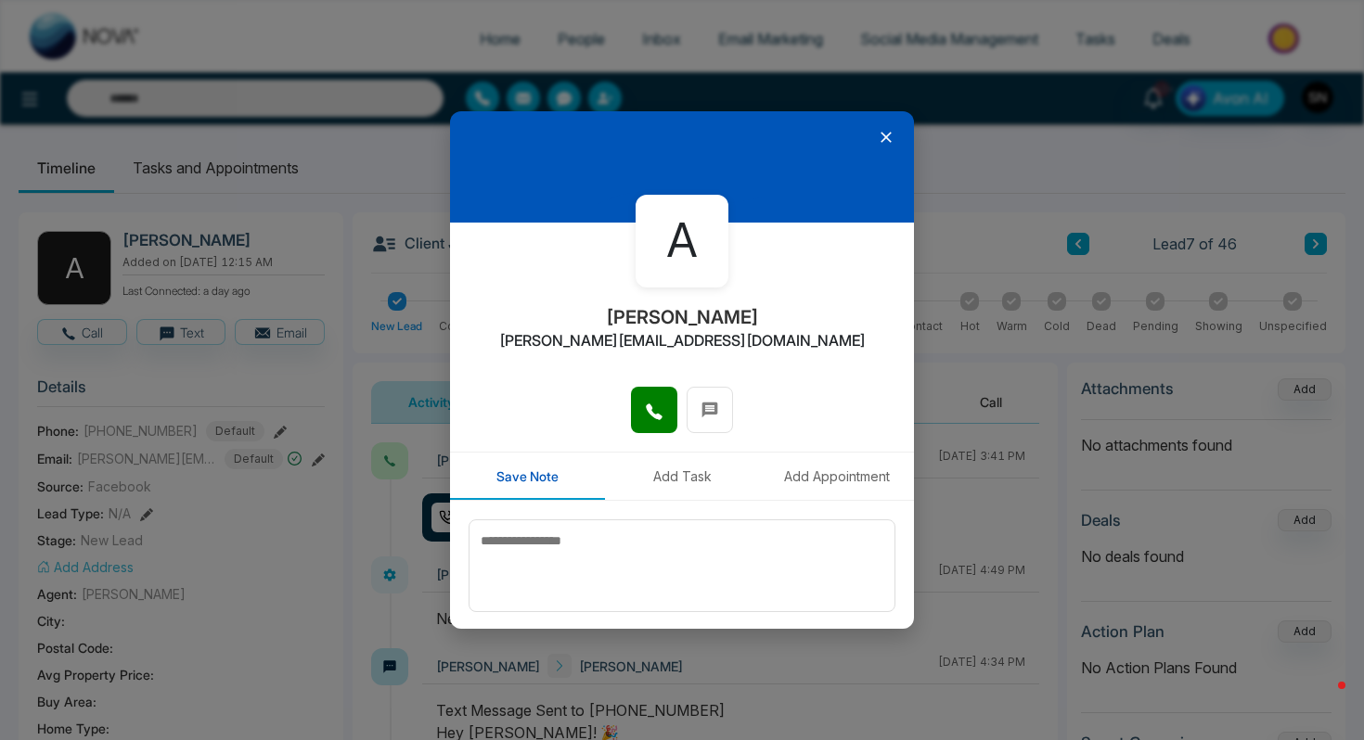
click at [883, 128] on icon at bounding box center [886, 137] width 19 height 19
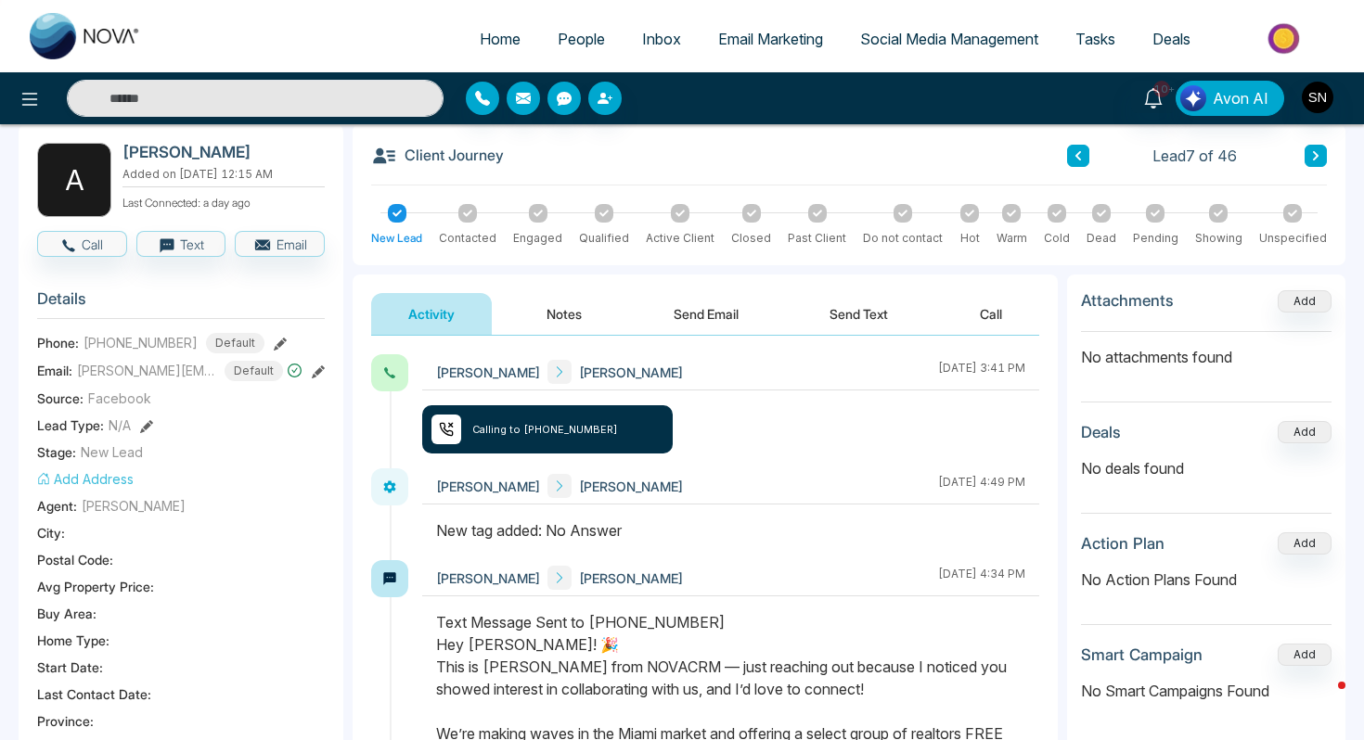
scroll to position [2, 0]
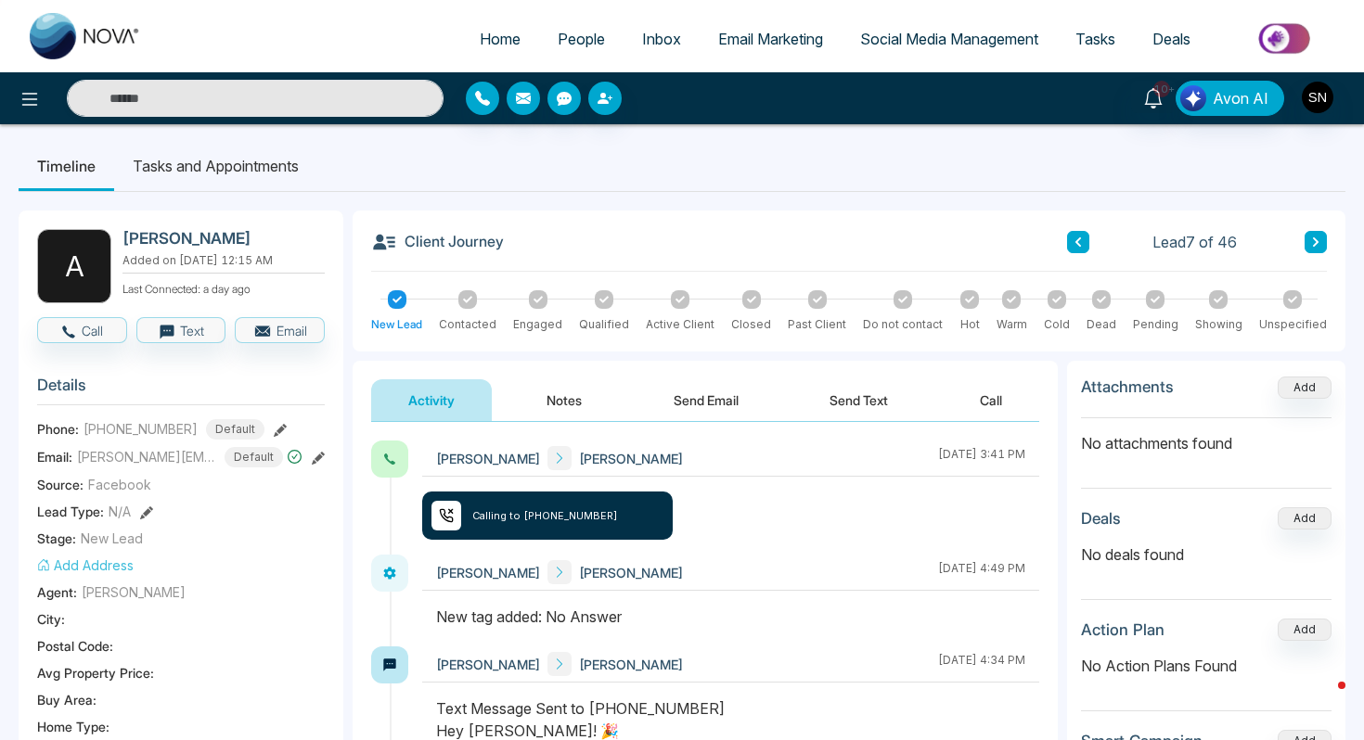
click at [1316, 239] on icon at bounding box center [1315, 242] width 9 height 11
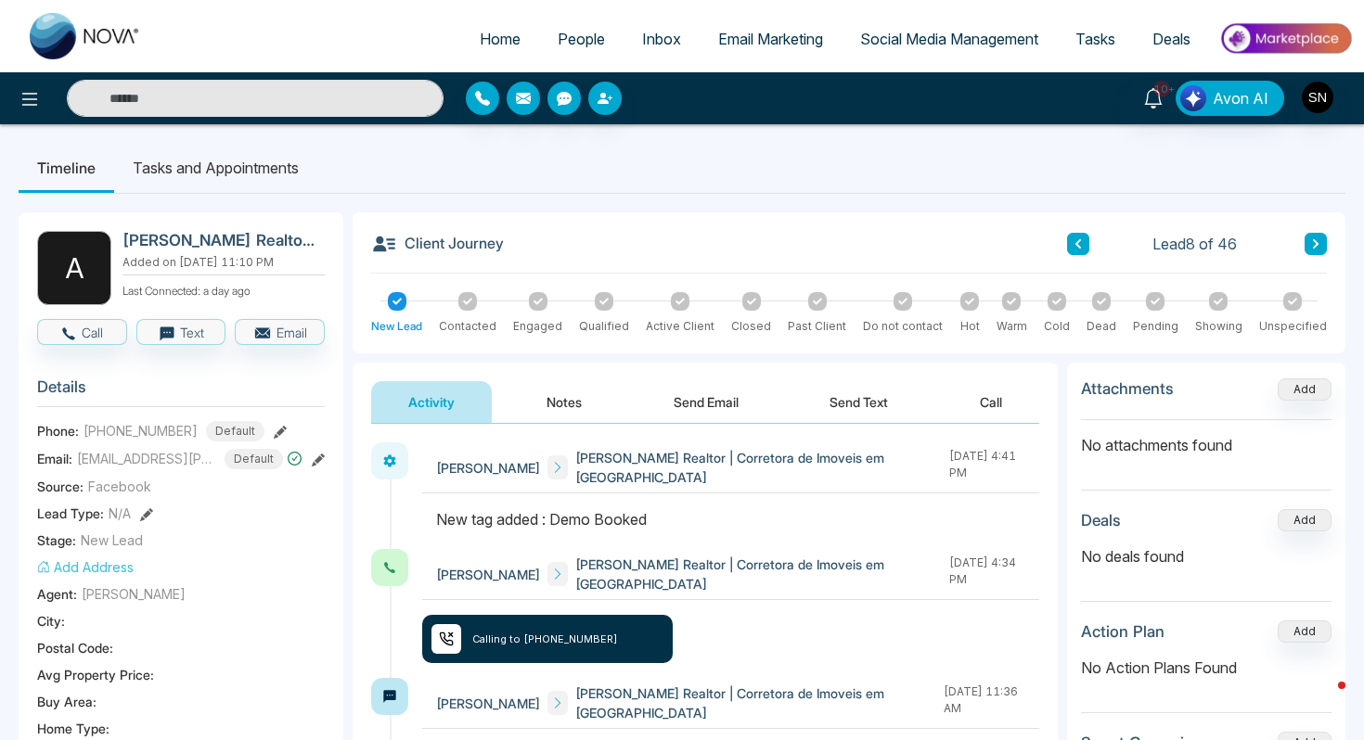
click at [1314, 247] on icon at bounding box center [1315, 243] width 6 height 9
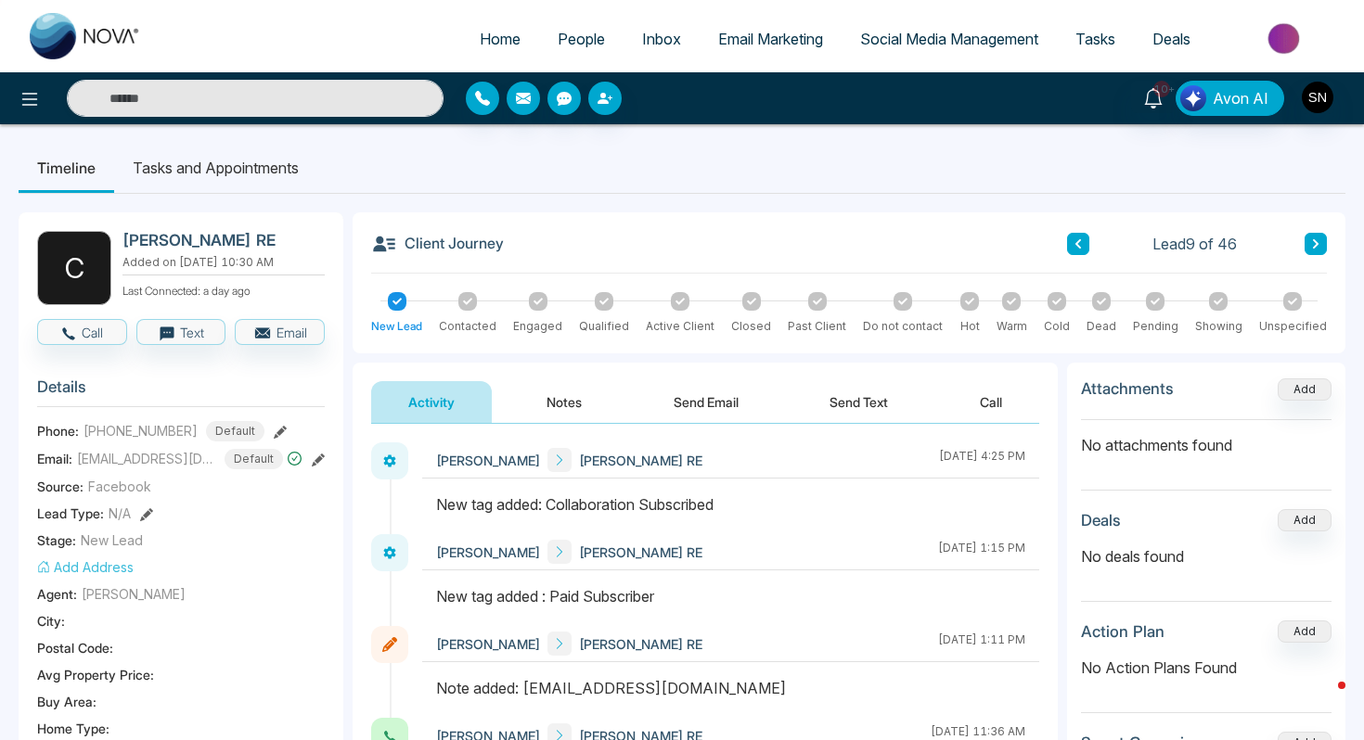
click at [1315, 237] on button at bounding box center [1315, 244] width 22 height 22
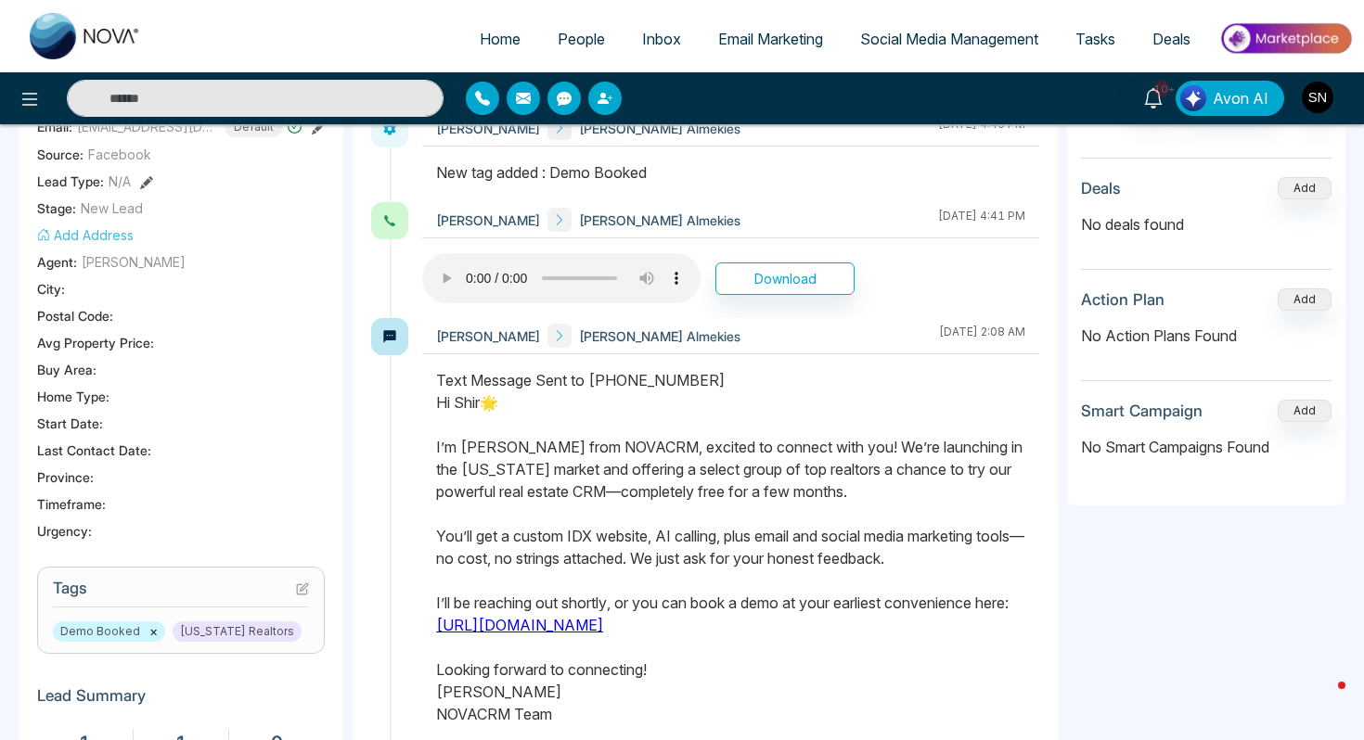
scroll to position [14, 0]
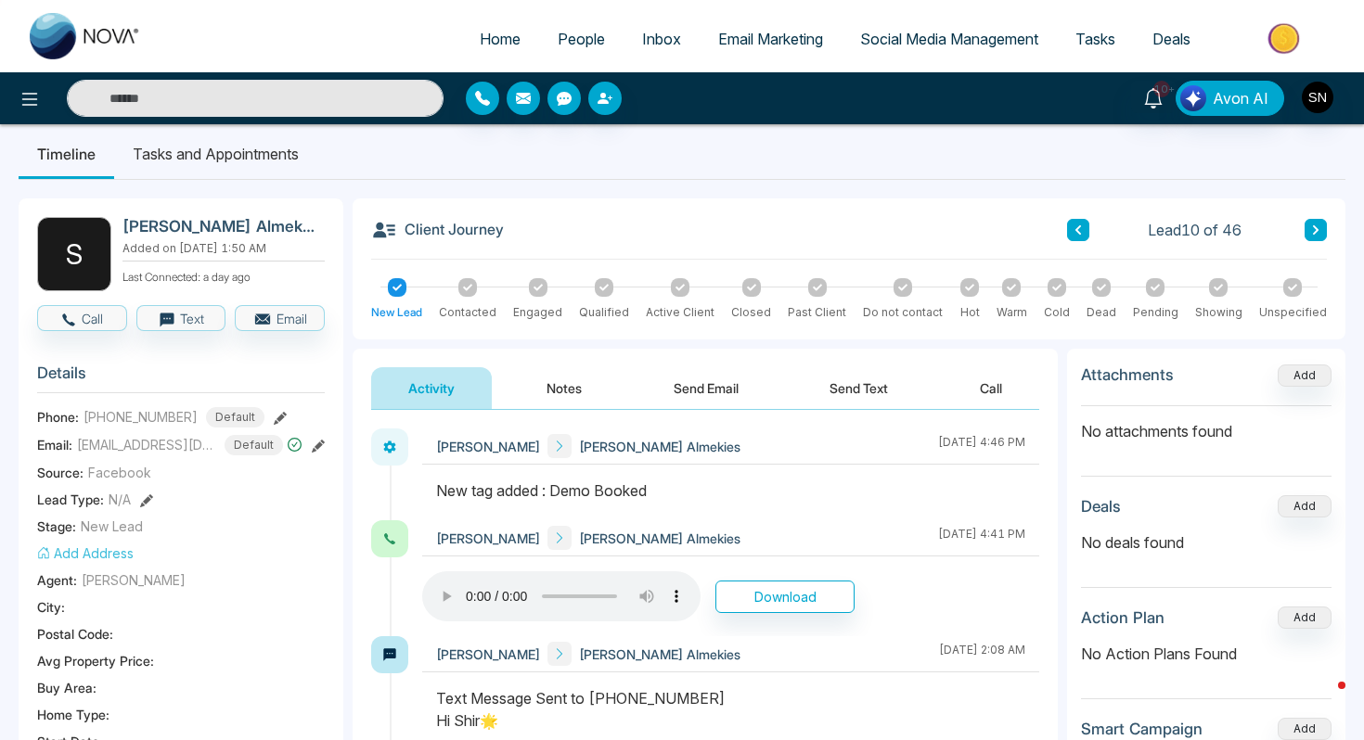
click at [1316, 243] on div "Client Journey Lead 10 of 46" at bounding box center [848, 238] width 955 height 43
click at [1315, 224] on icon at bounding box center [1315, 229] width 9 height 11
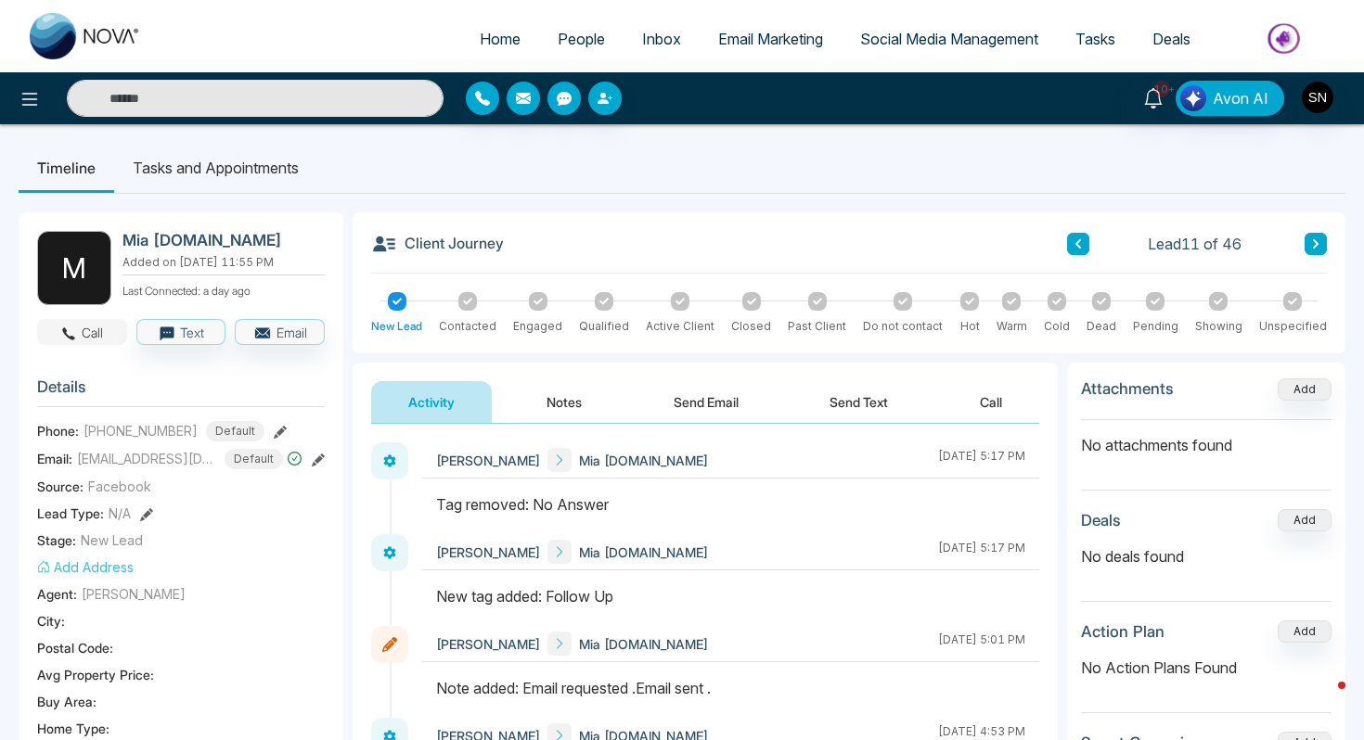
click at [106, 337] on button "Call" at bounding box center [82, 332] width 90 height 26
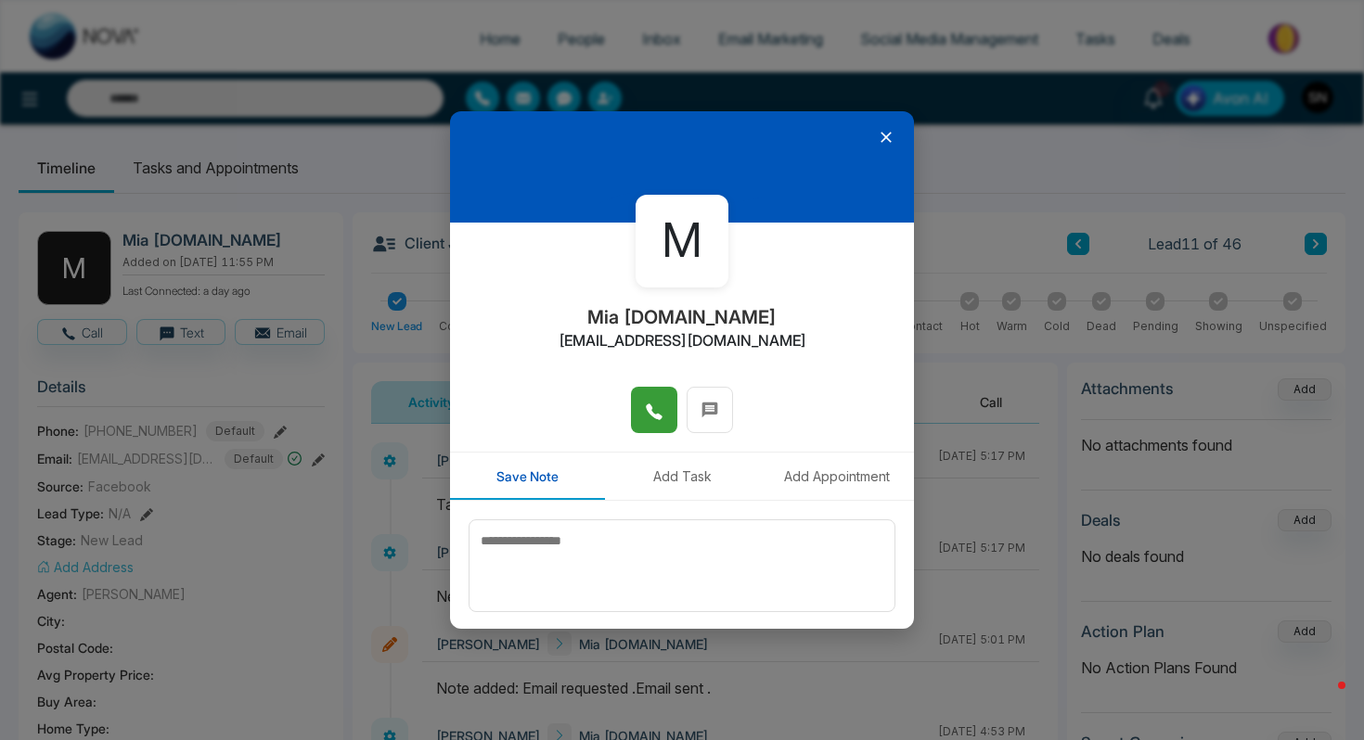
click at [647, 403] on icon at bounding box center [654, 412] width 19 height 19
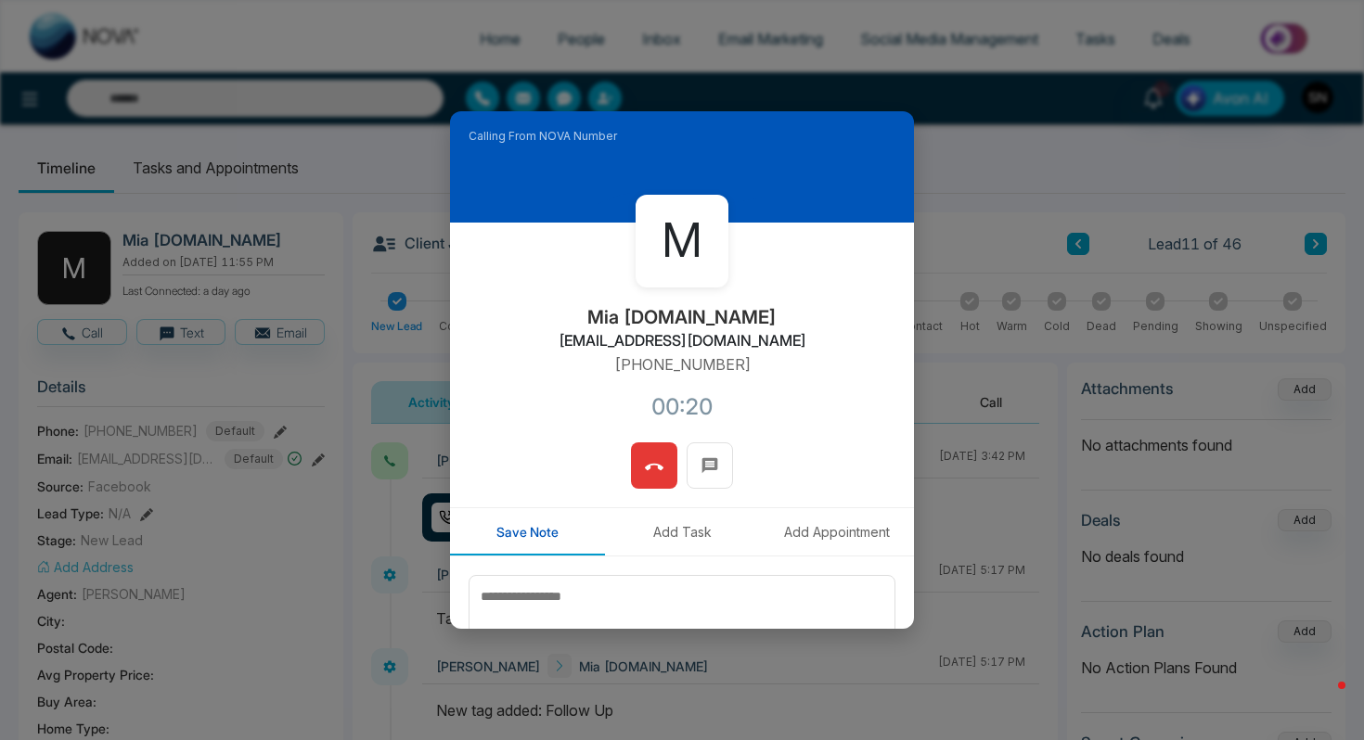
click at [646, 471] on icon at bounding box center [654, 467] width 19 height 19
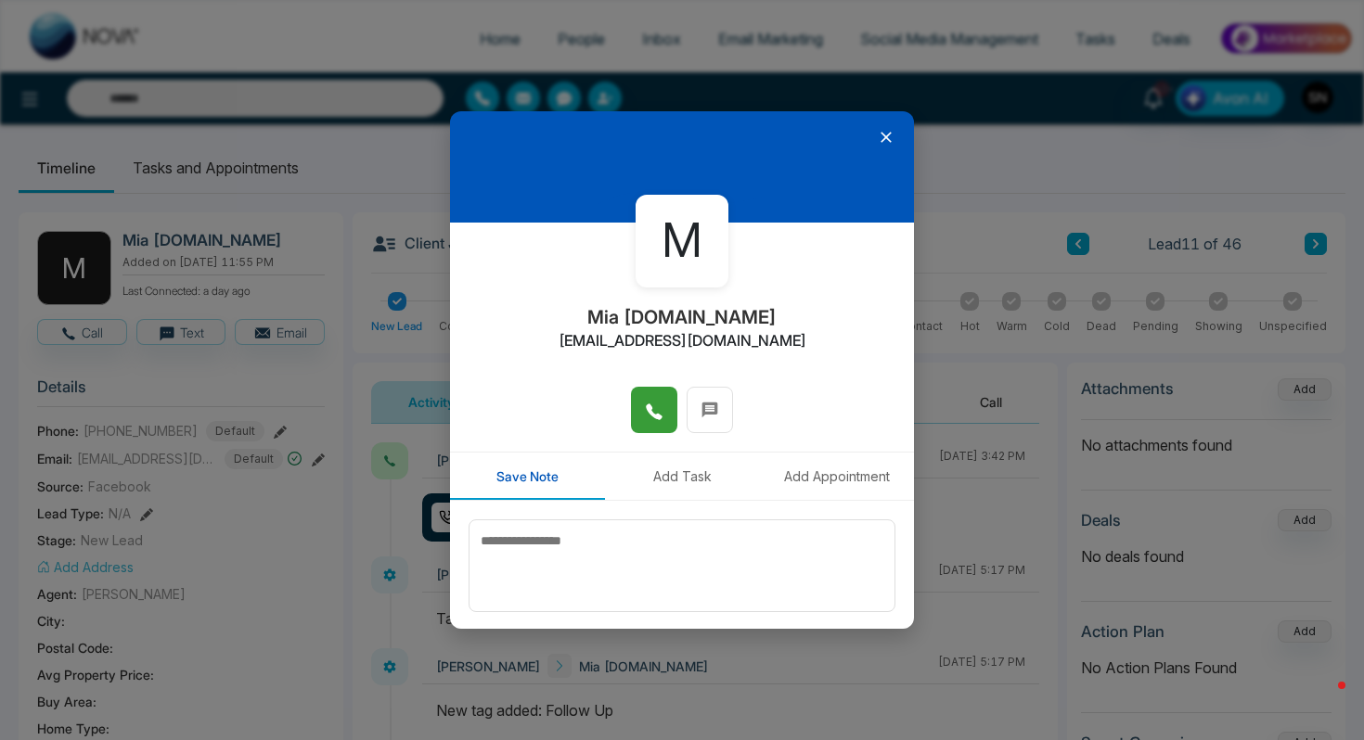
click at [884, 147] on div at bounding box center [682, 166] width 464 height 111
click at [887, 135] on icon at bounding box center [885, 137] width 11 height 11
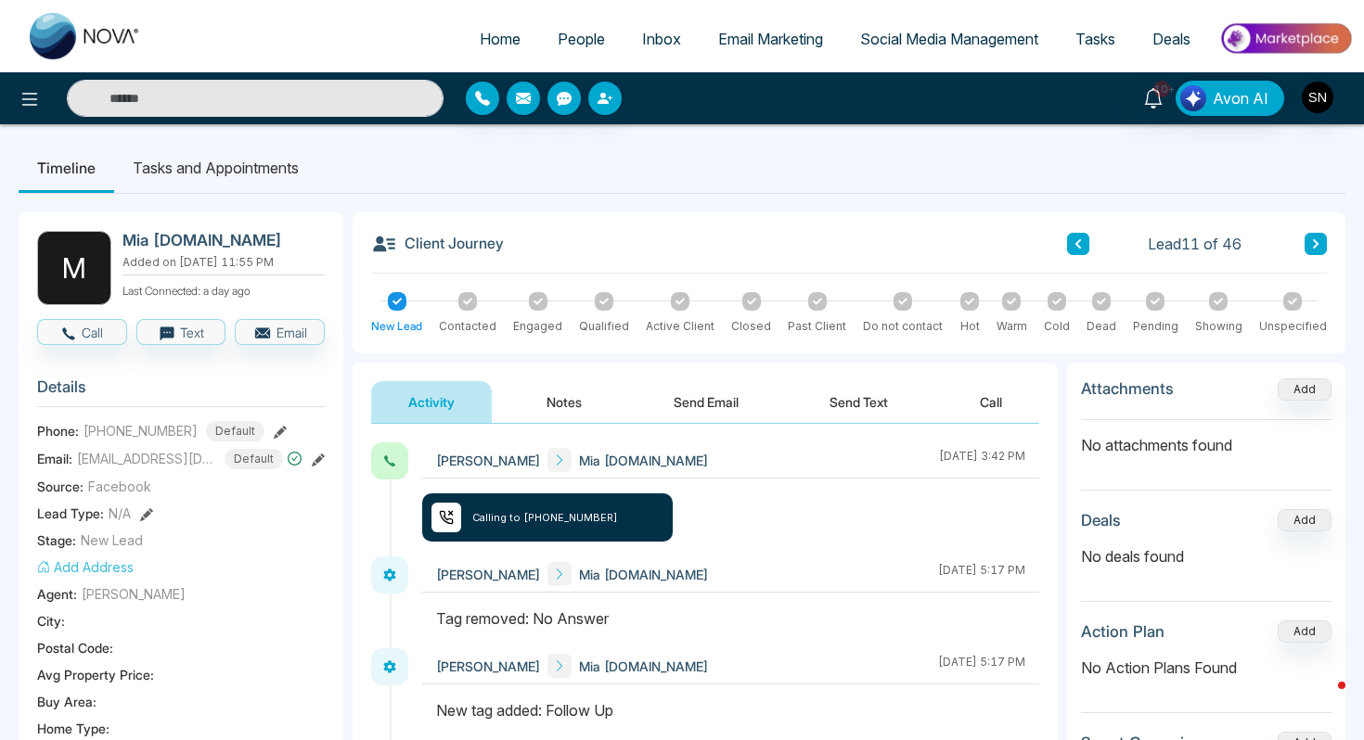
click at [1316, 241] on icon at bounding box center [1315, 243] width 9 height 11
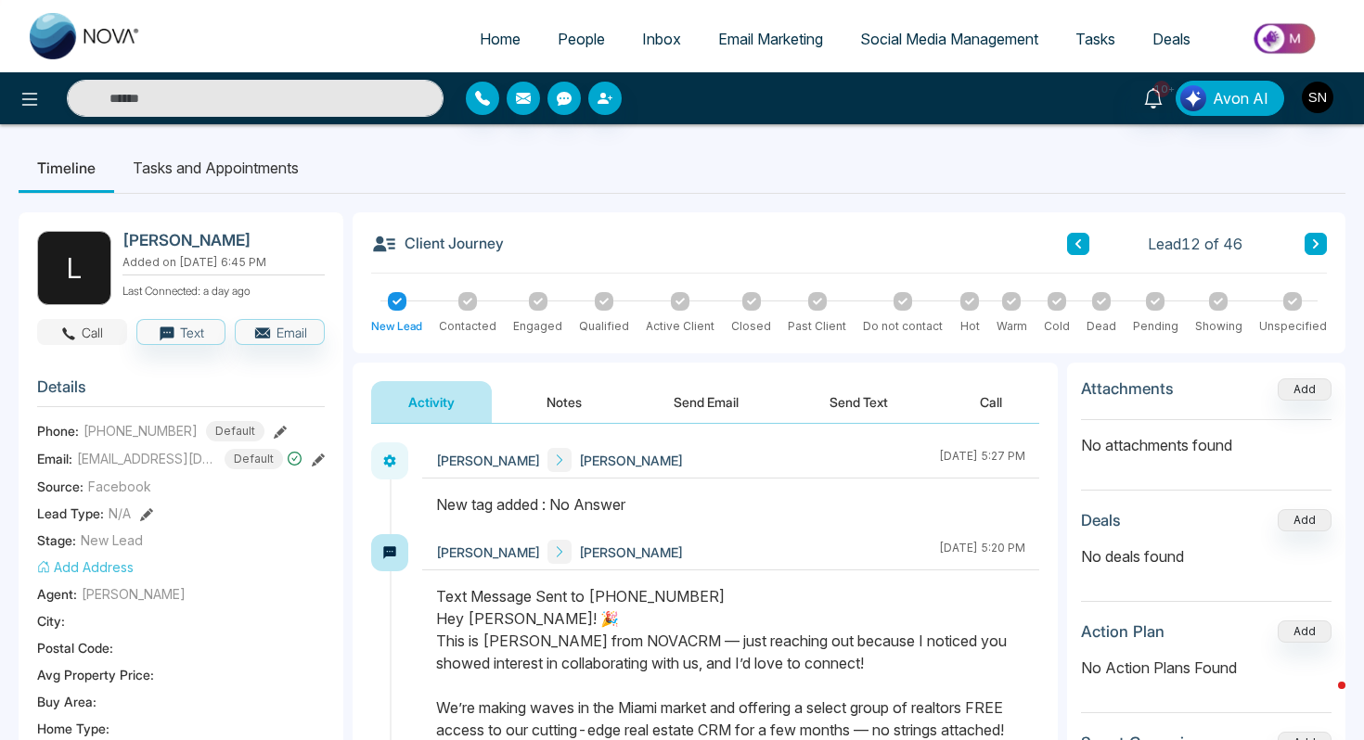
click at [83, 335] on button "Call" at bounding box center [82, 332] width 90 height 26
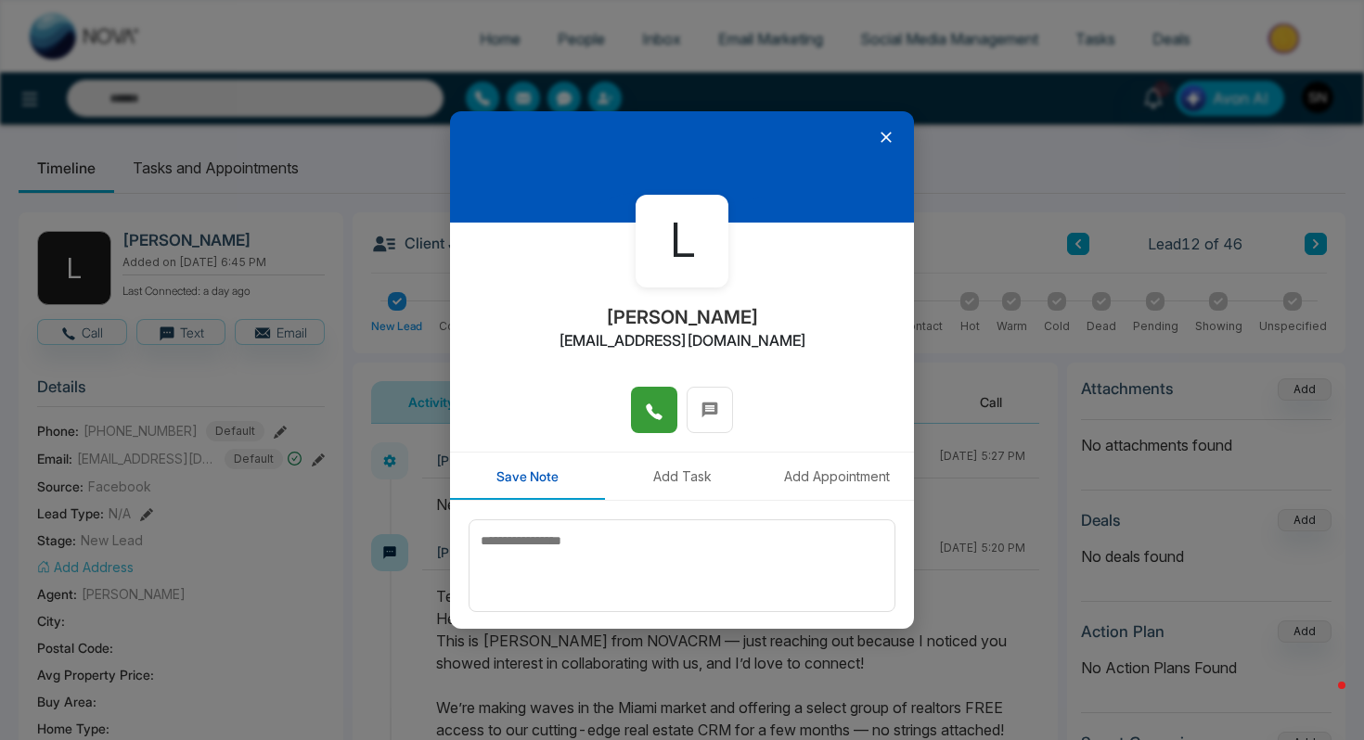
click at [635, 392] on button at bounding box center [654, 410] width 46 height 46
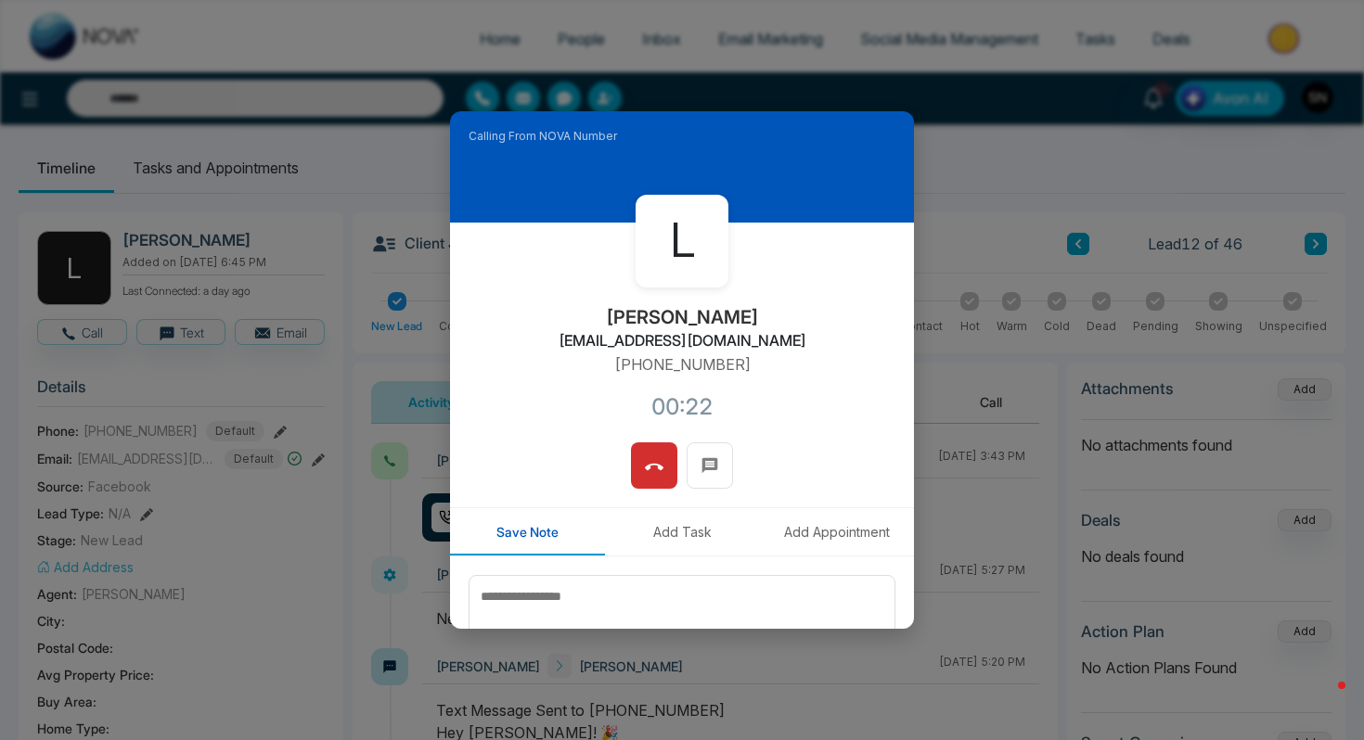
drag, startPoint x: 607, startPoint y: 312, endPoint x: 767, endPoint y: 310, distance: 160.5
click at [767, 311] on div "[PERSON_NAME] [PERSON_NAME][EMAIL_ADDRESS][DOMAIN_NAME] [PHONE_NUMBER]:22" at bounding box center [682, 333] width 464 height 220
copy h2 "[PERSON_NAME]"
drag, startPoint x: 579, startPoint y: 336, endPoint x: 782, endPoint y: 333, distance: 203.2
click at [784, 334] on div "L [PERSON_NAME] [PERSON_NAME][EMAIL_ADDRESS][DOMAIN_NAME] [PHONE_NUMBER]:00" at bounding box center [682, 333] width 464 height 220
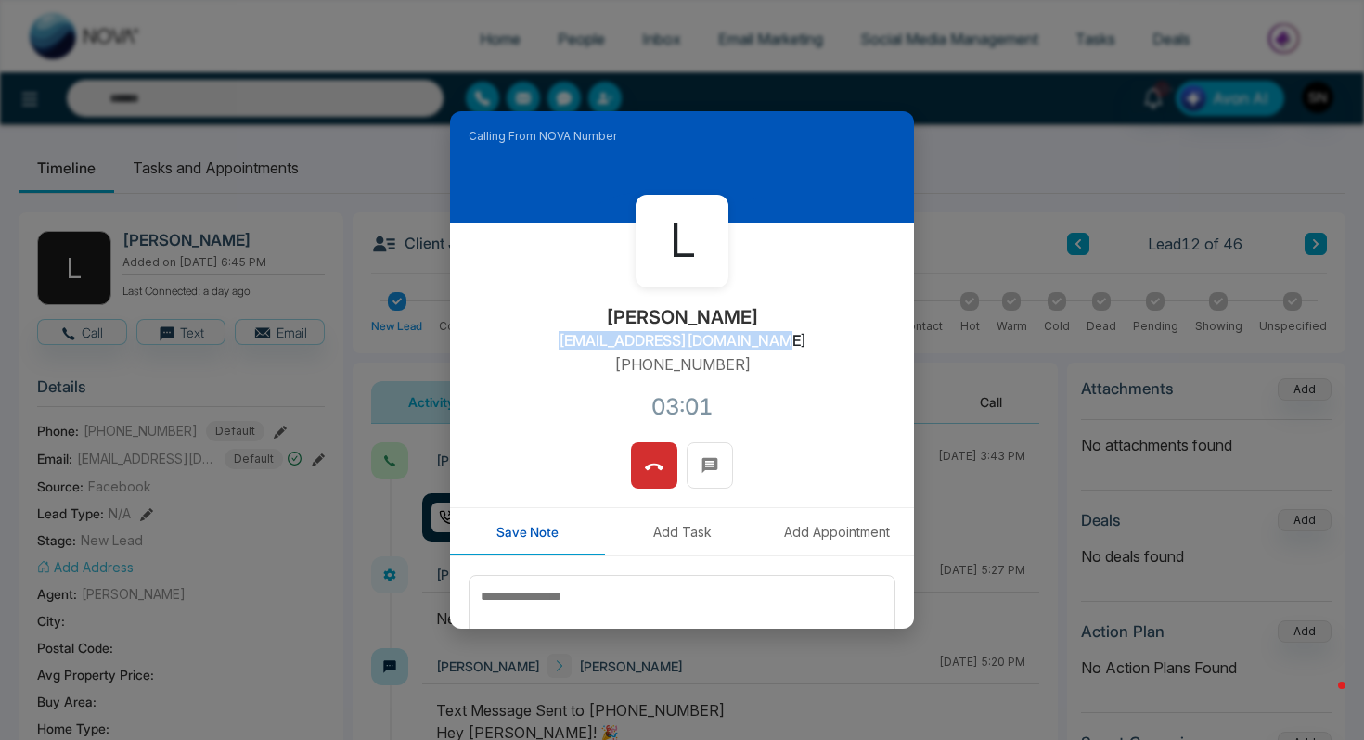
copy h2 "[EMAIL_ADDRESS][DOMAIN_NAME]"
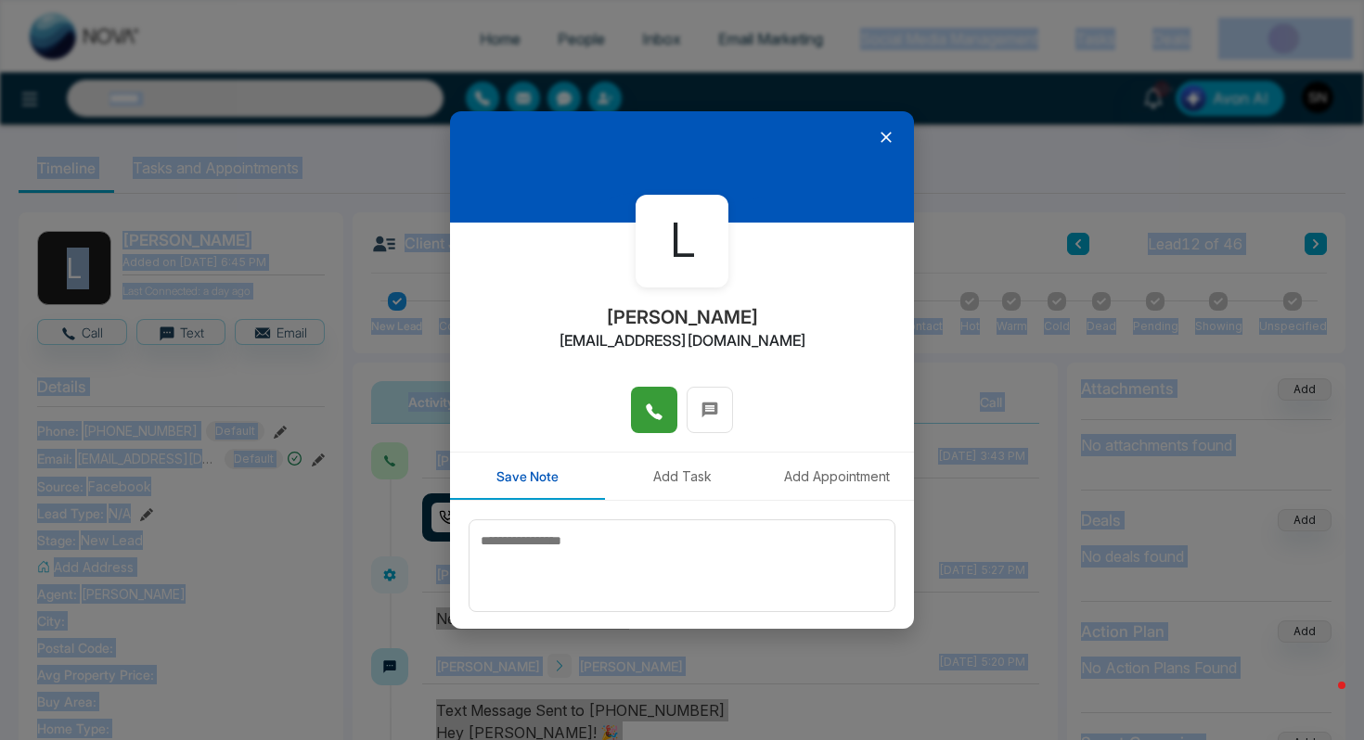
drag, startPoint x: 887, startPoint y: 126, endPoint x: 979, endPoint y: -5, distance: 159.8
click at [979, 0] on html "Home People Inbox Email Marketing Social Media Management Tasks Deals 10+ Avon …" at bounding box center [682, 370] width 1364 height 740
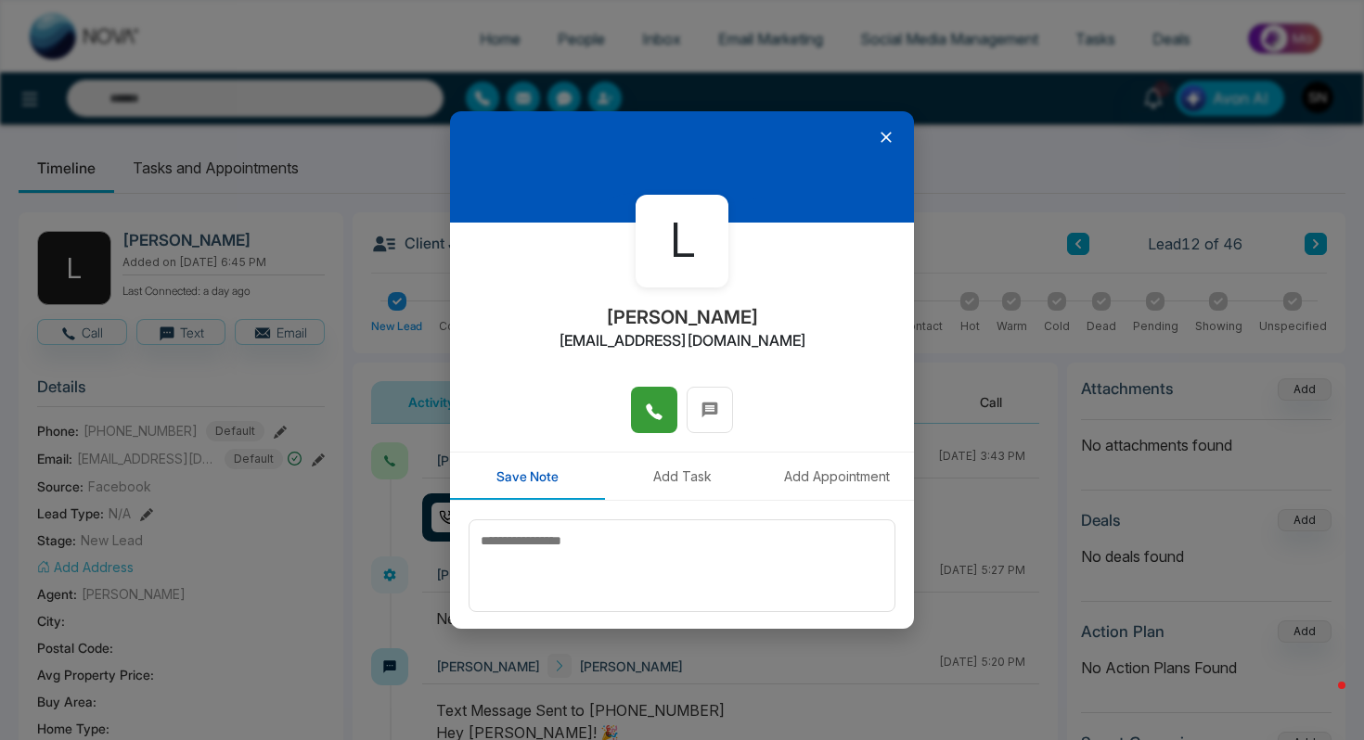
click at [339, 106] on div "[PERSON_NAME] [PERSON_NAME][EMAIL_ADDRESS][DOMAIN_NAME] Save Note Add Task Add …" at bounding box center [682, 370] width 1364 height 740
click at [886, 133] on icon at bounding box center [886, 137] width 19 height 19
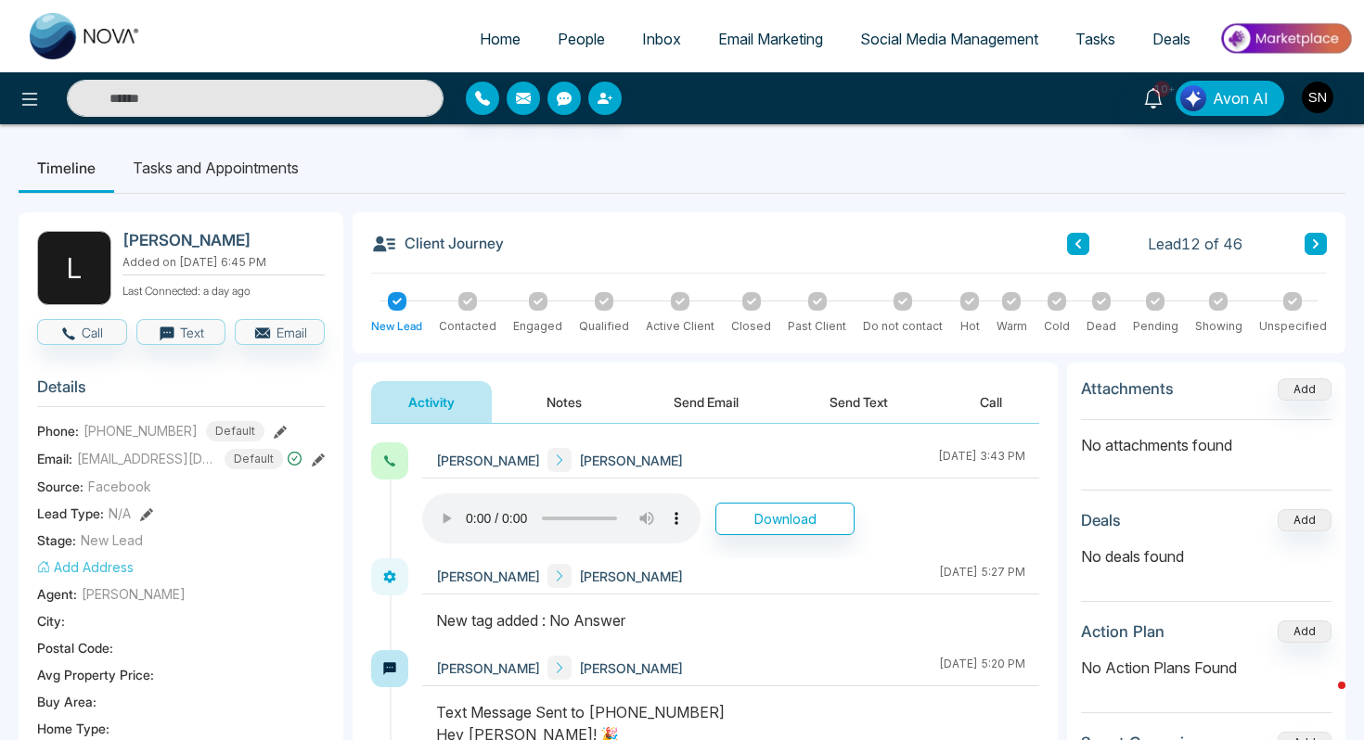
click at [1321, 226] on div "Client Journey Lead 12 of 46 New Lead Contacted Engaged Qualified Active Client…" at bounding box center [848, 282] width 992 height 141
click at [1322, 249] on button at bounding box center [1315, 244] width 22 height 22
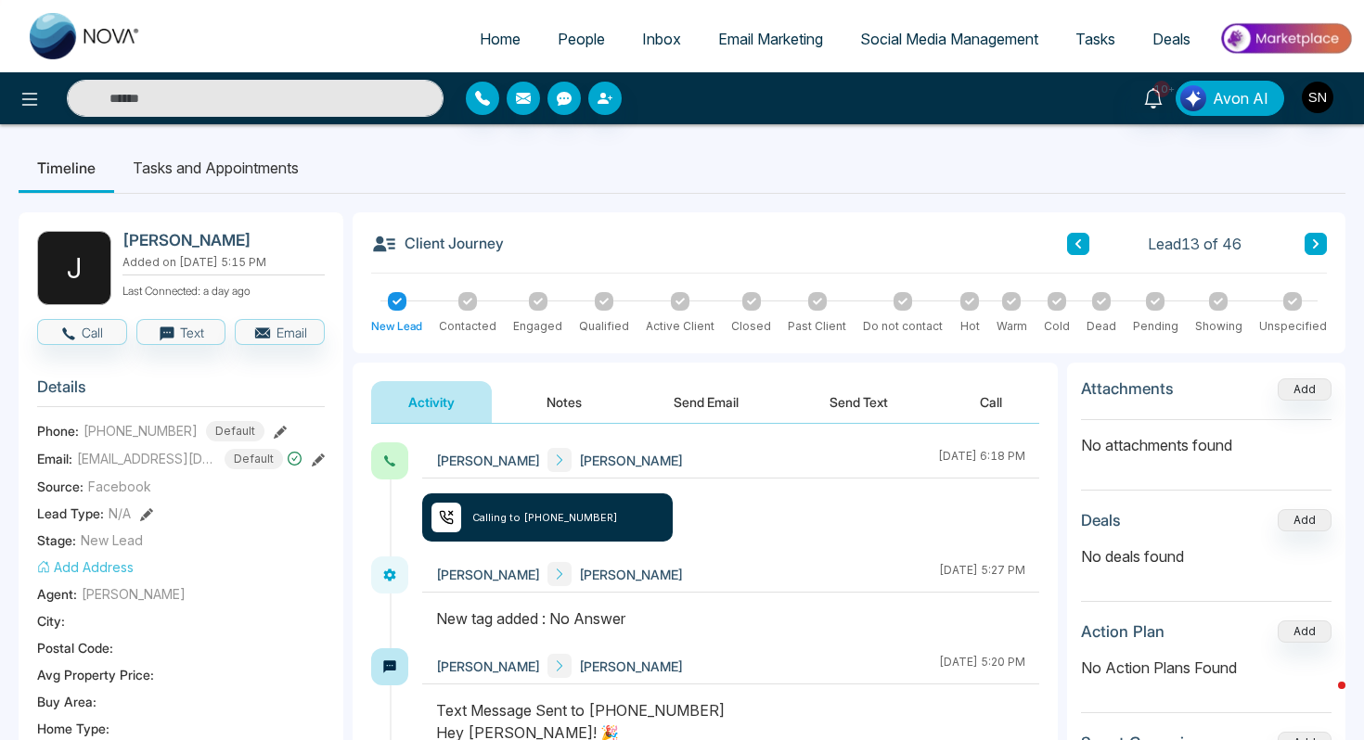
click at [92, 343] on button "Call" at bounding box center [82, 332] width 90 height 26
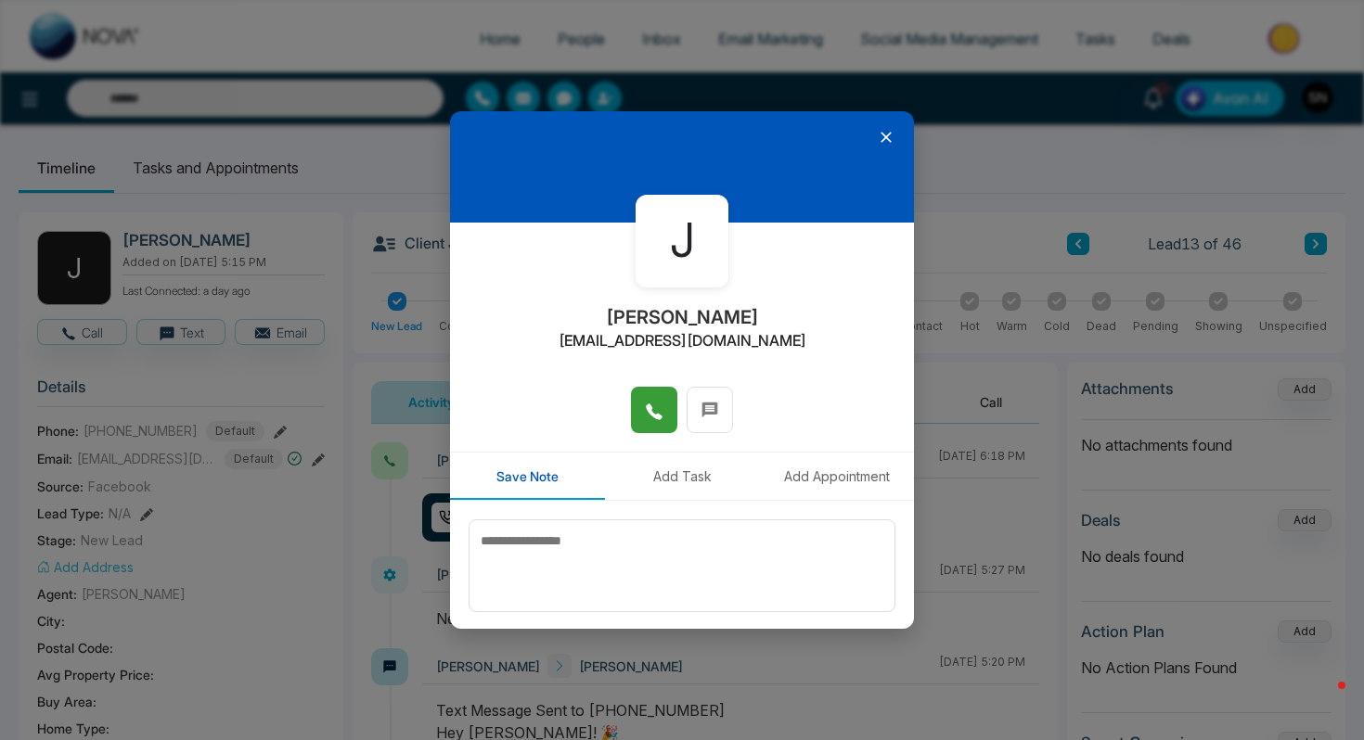
click at [631, 416] on button at bounding box center [654, 410] width 46 height 46
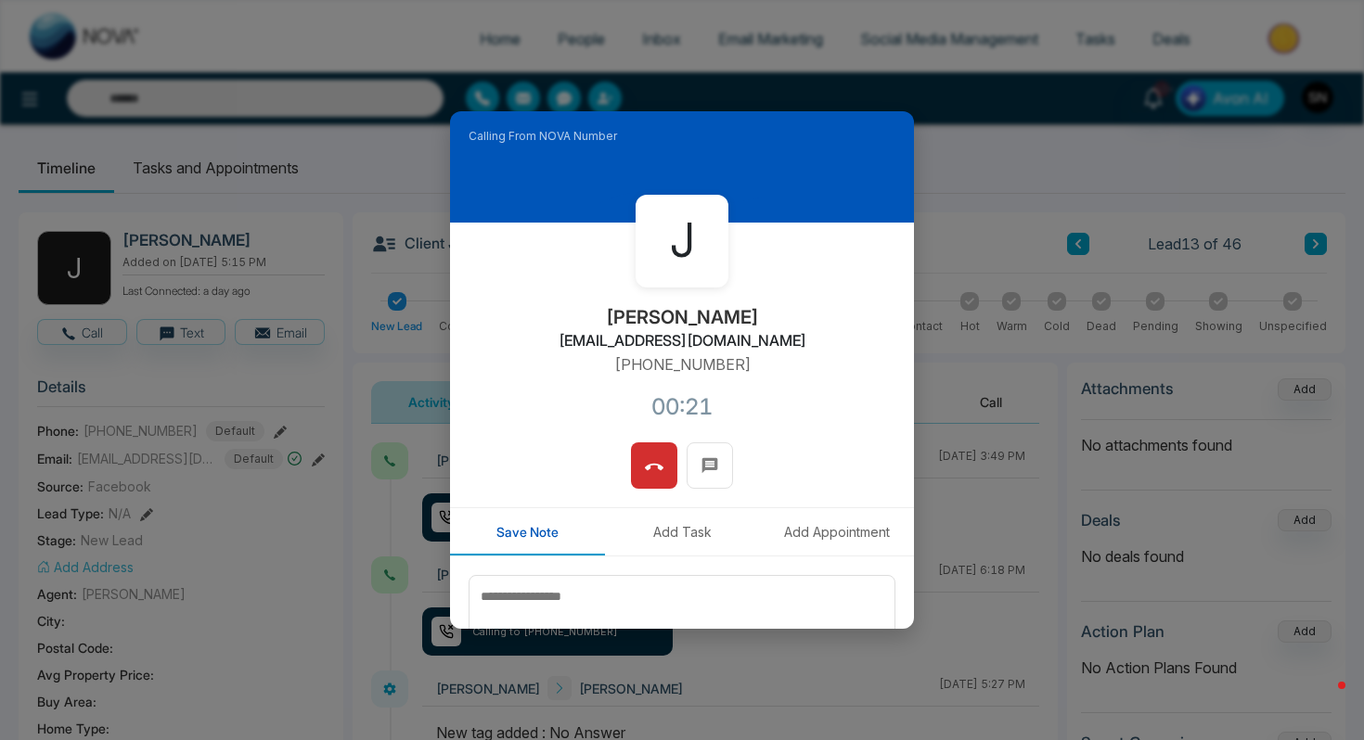
drag, startPoint x: 615, startPoint y: 317, endPoint x: 749, endPoint y: 316, distance: 133.6
click at [749, 317] on div "J [PERSON_NAME] [EMAIL_ADDRESS][DOMAIN_NAME] [PHONE_NUMBER]:21" at bounding box center [682, 333] width 464 height 220
copy h2 "[PERSON_NAME]"
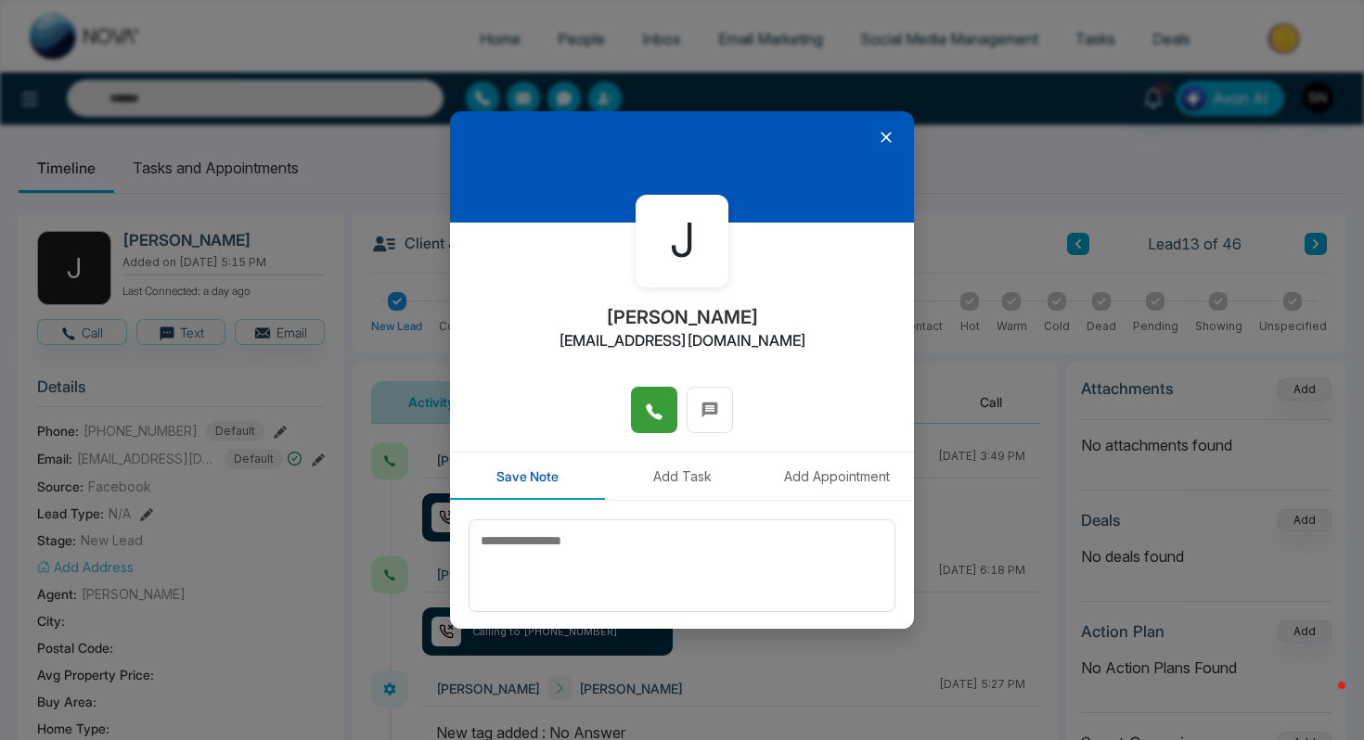
click at [649, 414] on icon at bounding box center [654, 412] width 19 height 19
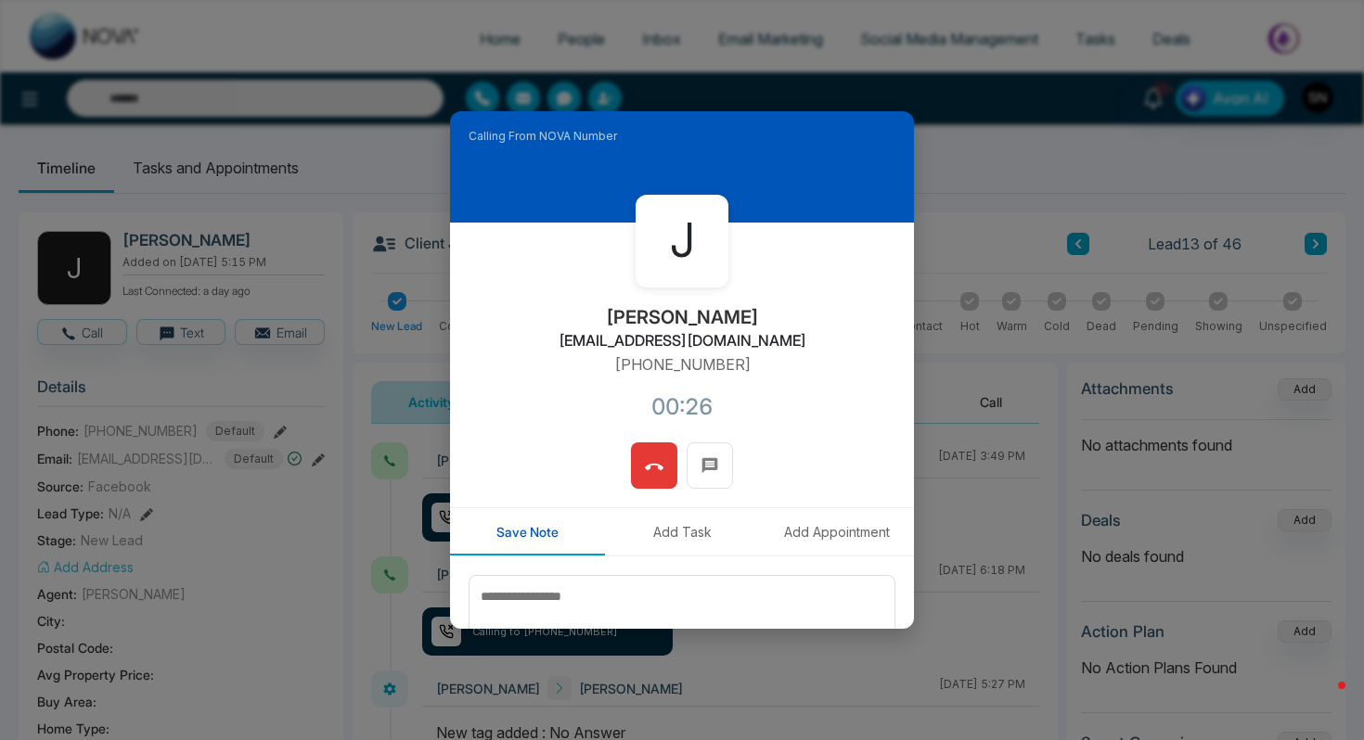
click at [639, 472] on button at bounding box center [654, 465] width 46 height 46
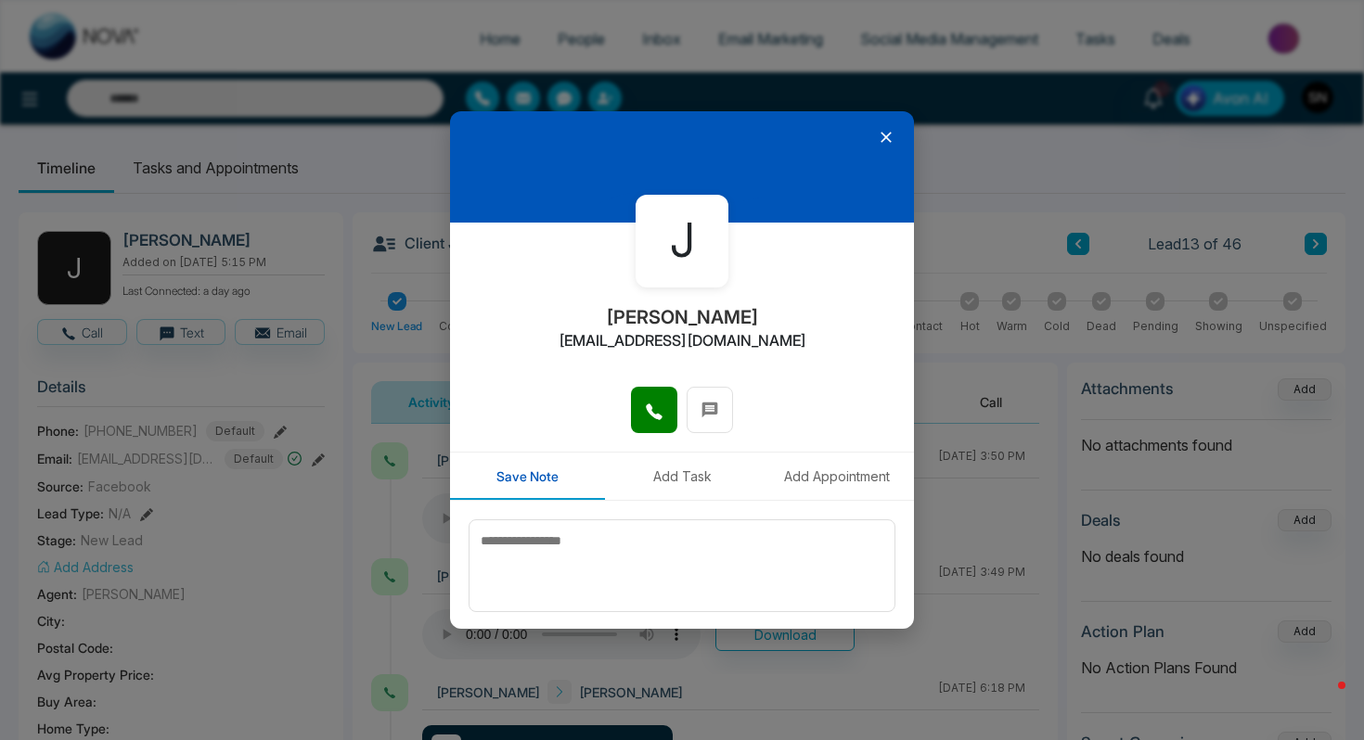
click at [889, 136] on icon at bounding box center [886, 137] width 19 height 19
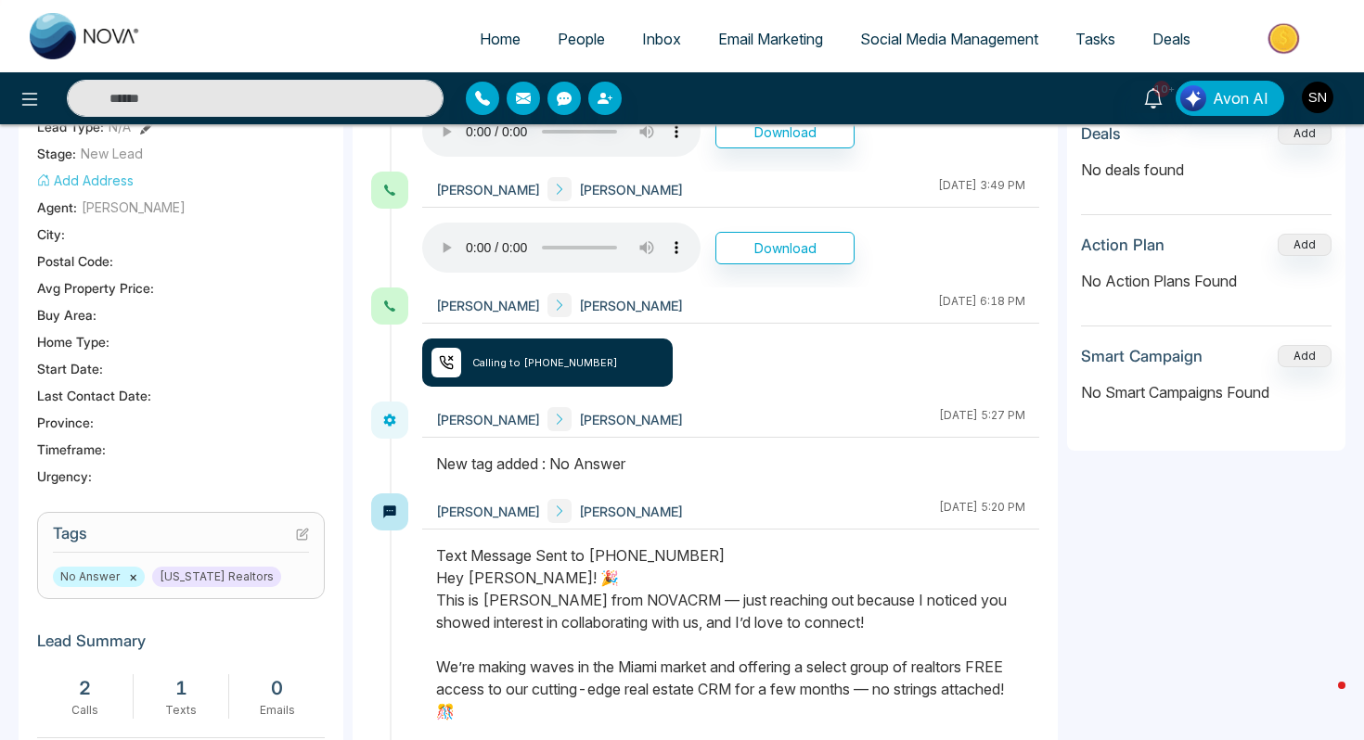
scroll to position [443, 0]
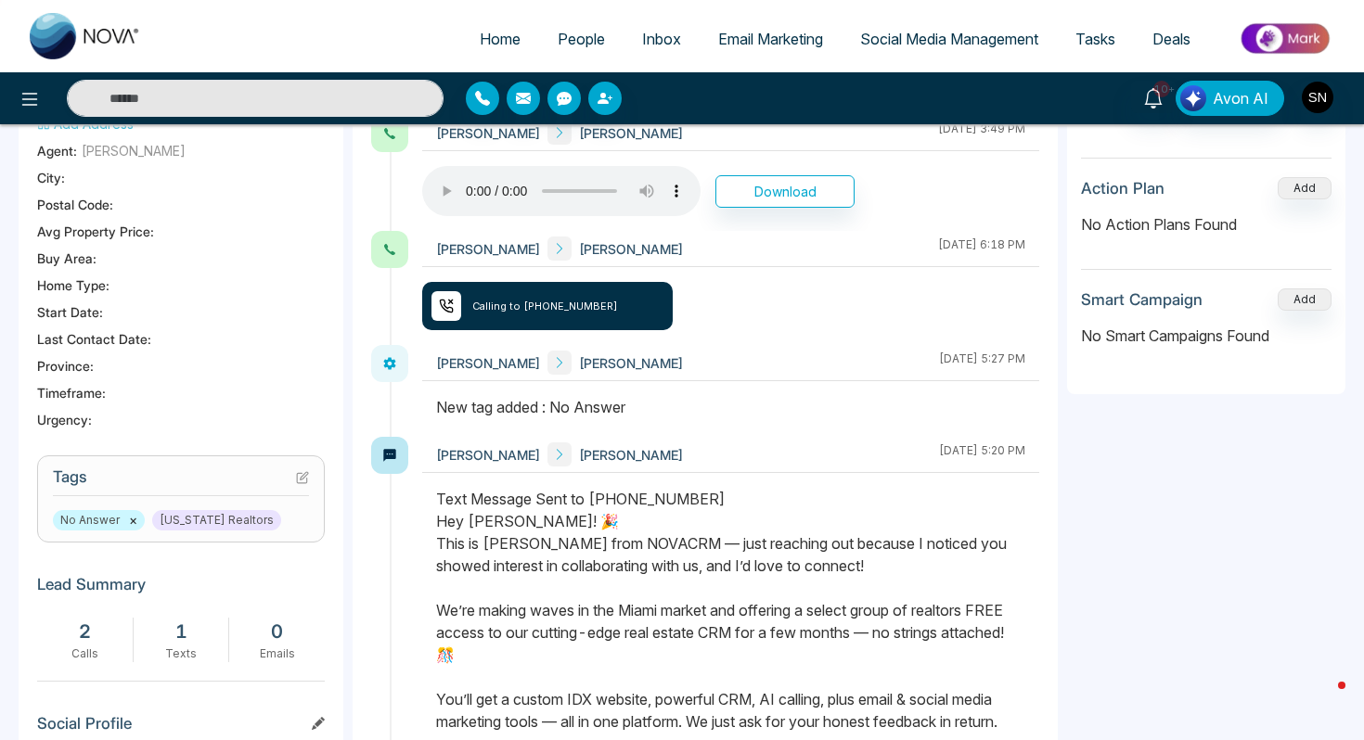
click at [130, 519] on button "×" at bounding box center [133, 520] width 8 height 17
click at [308, 471] on icon at bounding box center [302, 477] width 13 height 13
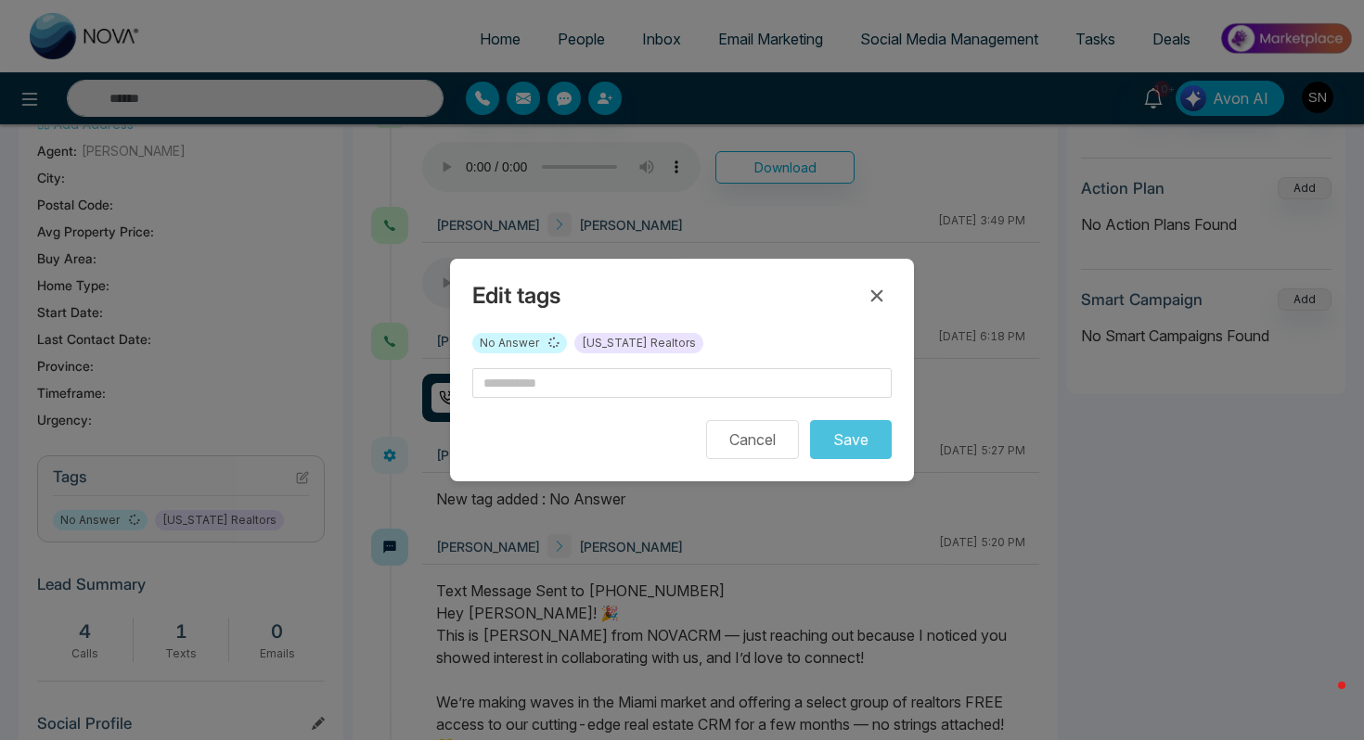
click at [629, 350] on span "[US_STATE] Realtors" at bounding box center [638, 343] width 129 height 20
click at [627, 375] on input "text" at bounding box center [681, 383] width 419 height 30
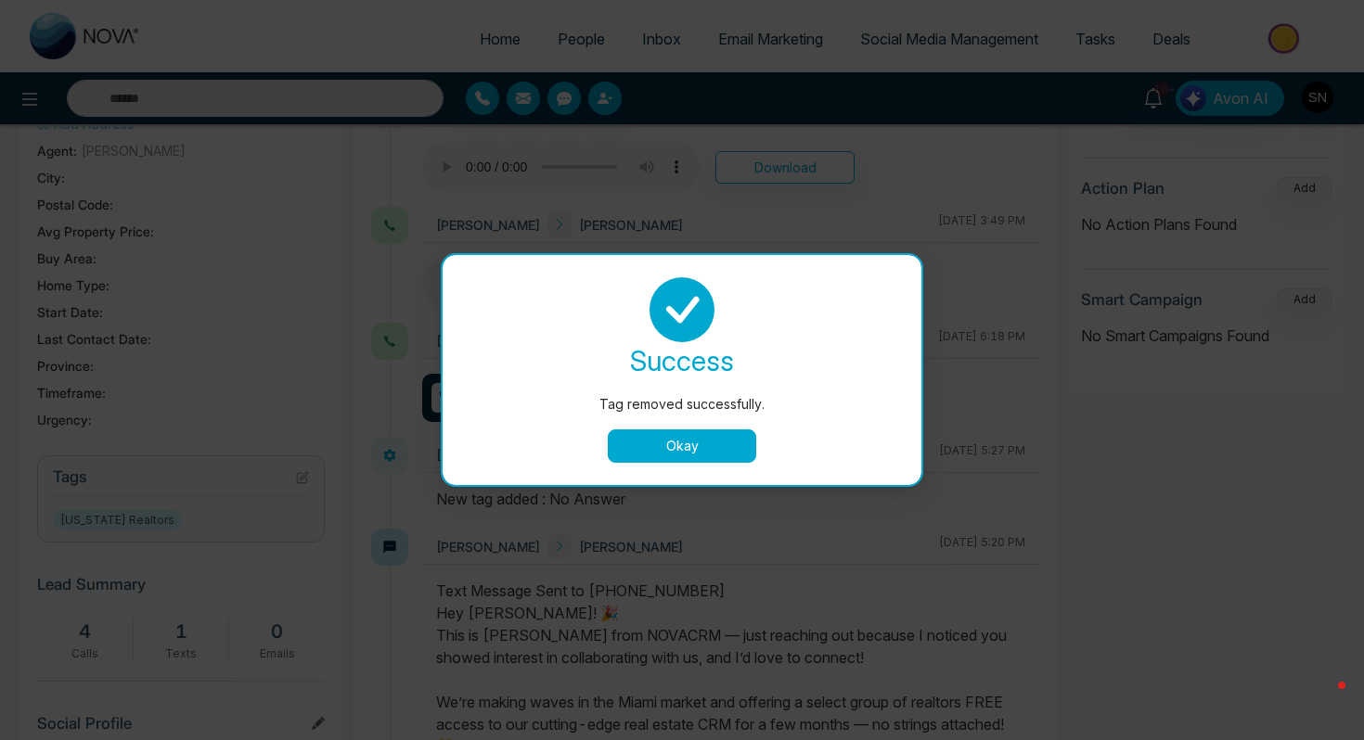
click at [681, 450] on button "Okay" at bounding box center [682, 445] width 148 height 33
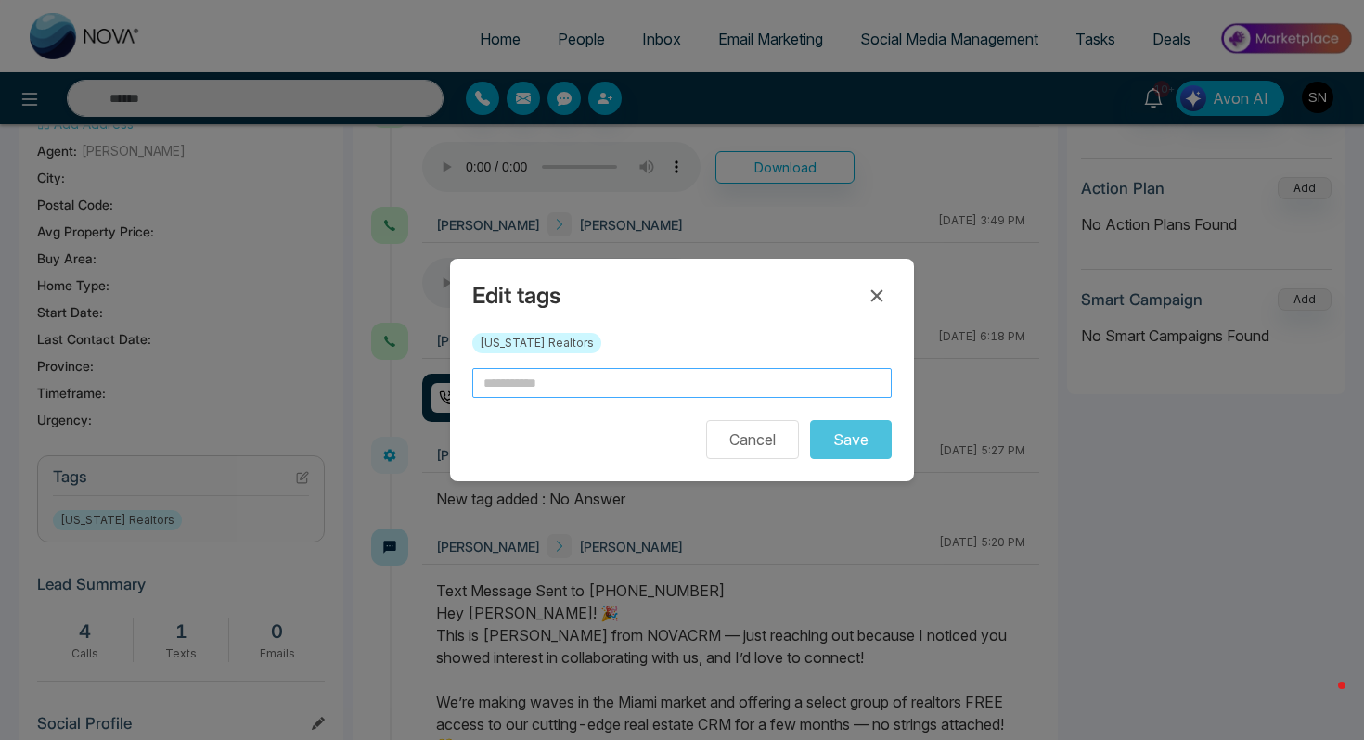
click at [714, 396] on input "text" at bounding box center [681, 383] width 419 height 30
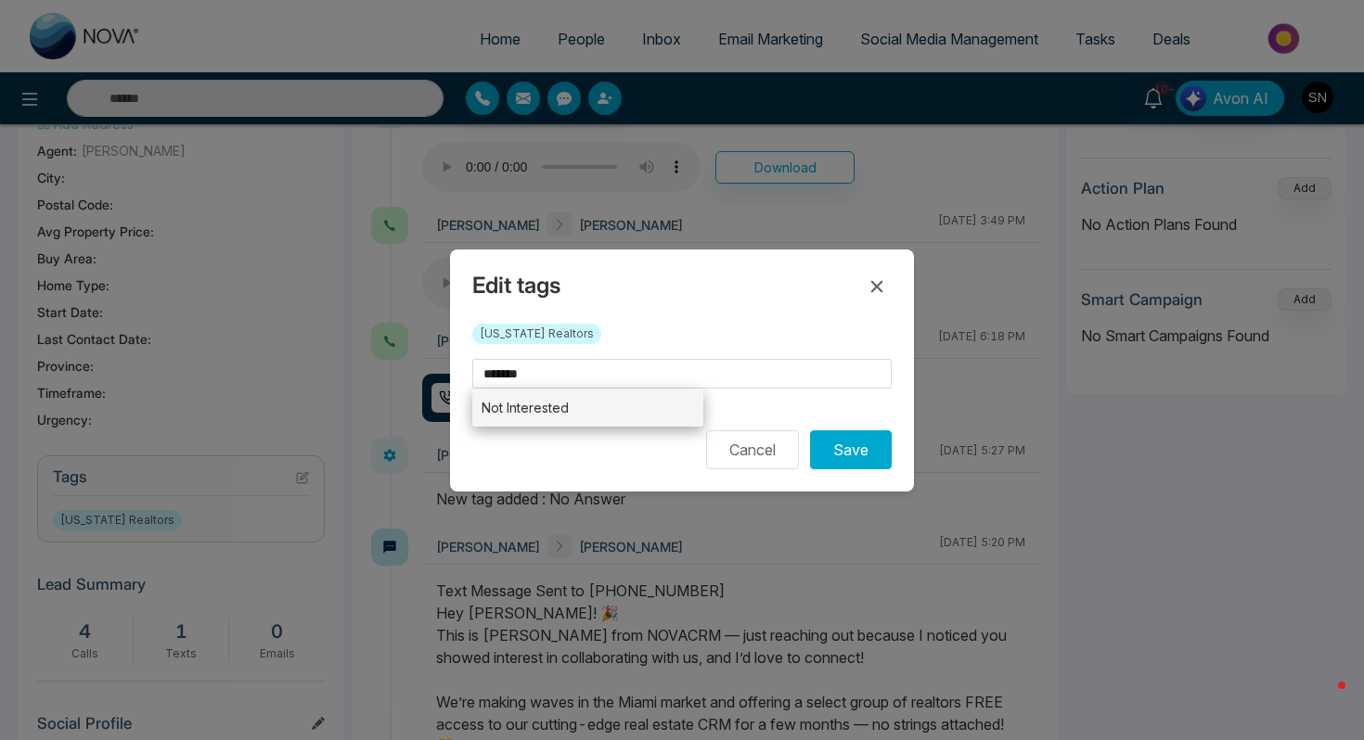
click at [609, 406] on li "Not Interested" at bounding box center [587, 408] width 231 height 38
type input "**********"
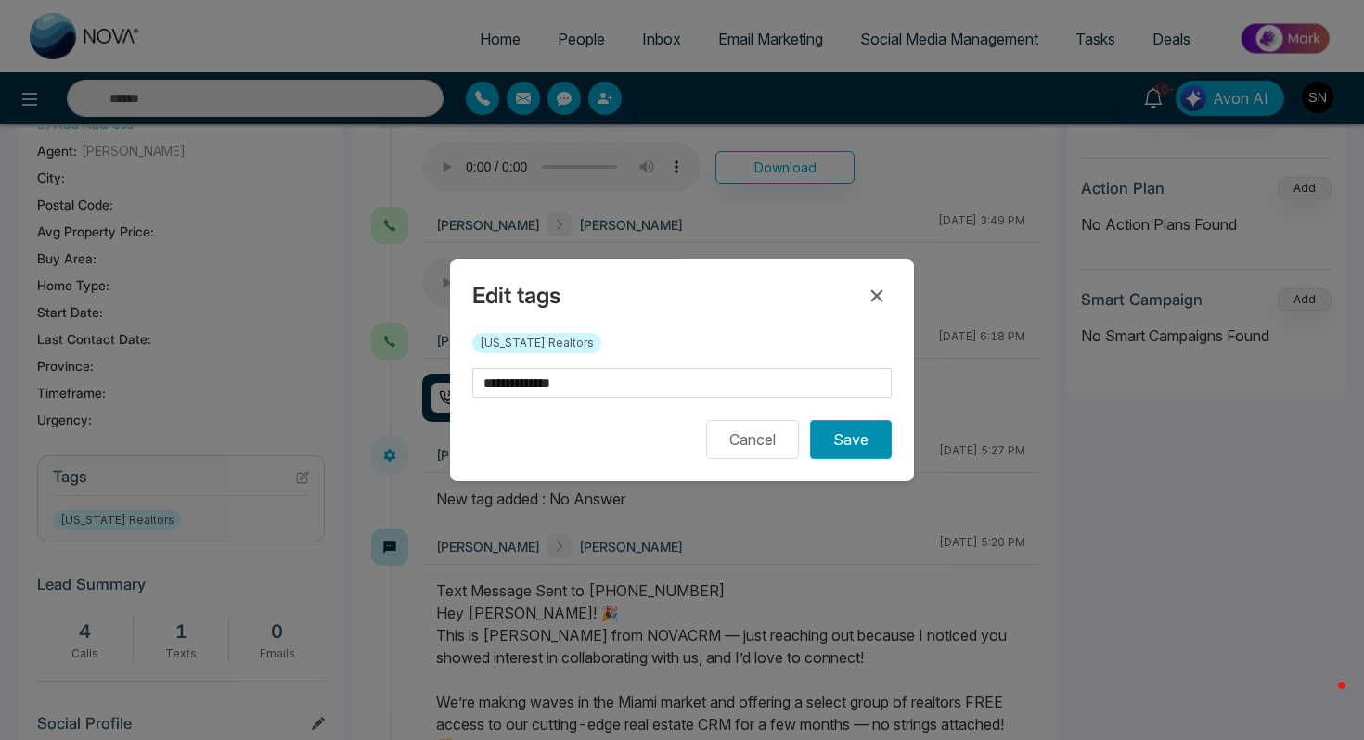
click at [864, 439] on button "Save" at bounding box center [851, 439] width 82 height 39
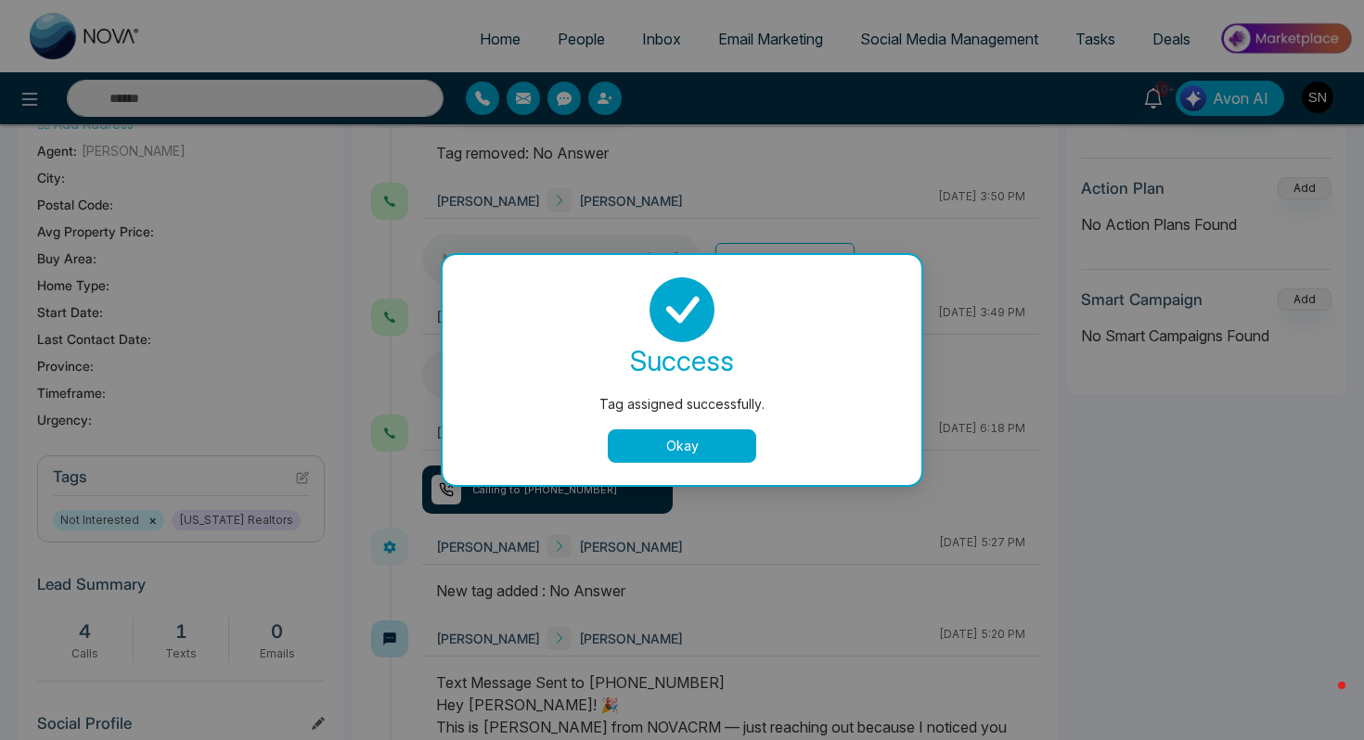
click at [675, 452] on button "Okay" at bounding box center [682, 445] width 148 height 33
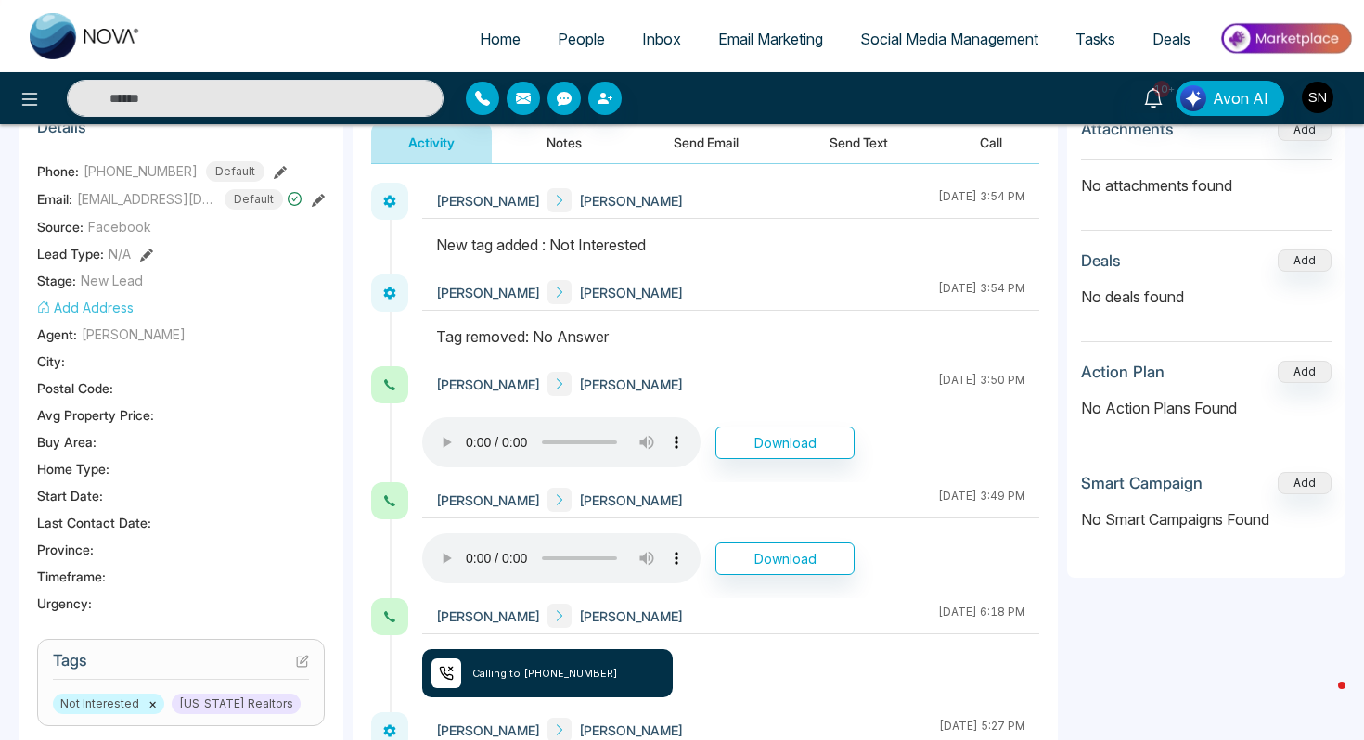
scroll to position [0, 0]
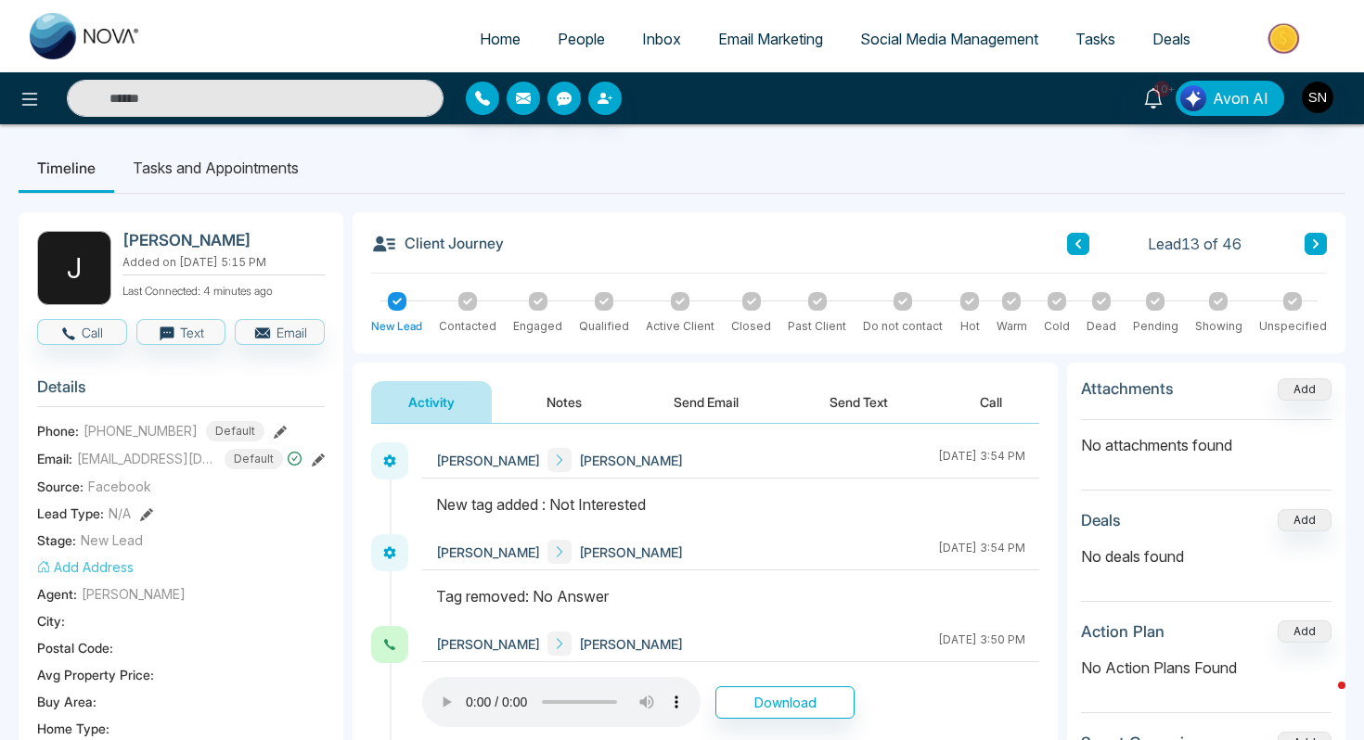
click at [577, 400] on button "Notes" at bounding box center [563, 402] width 109 height 42
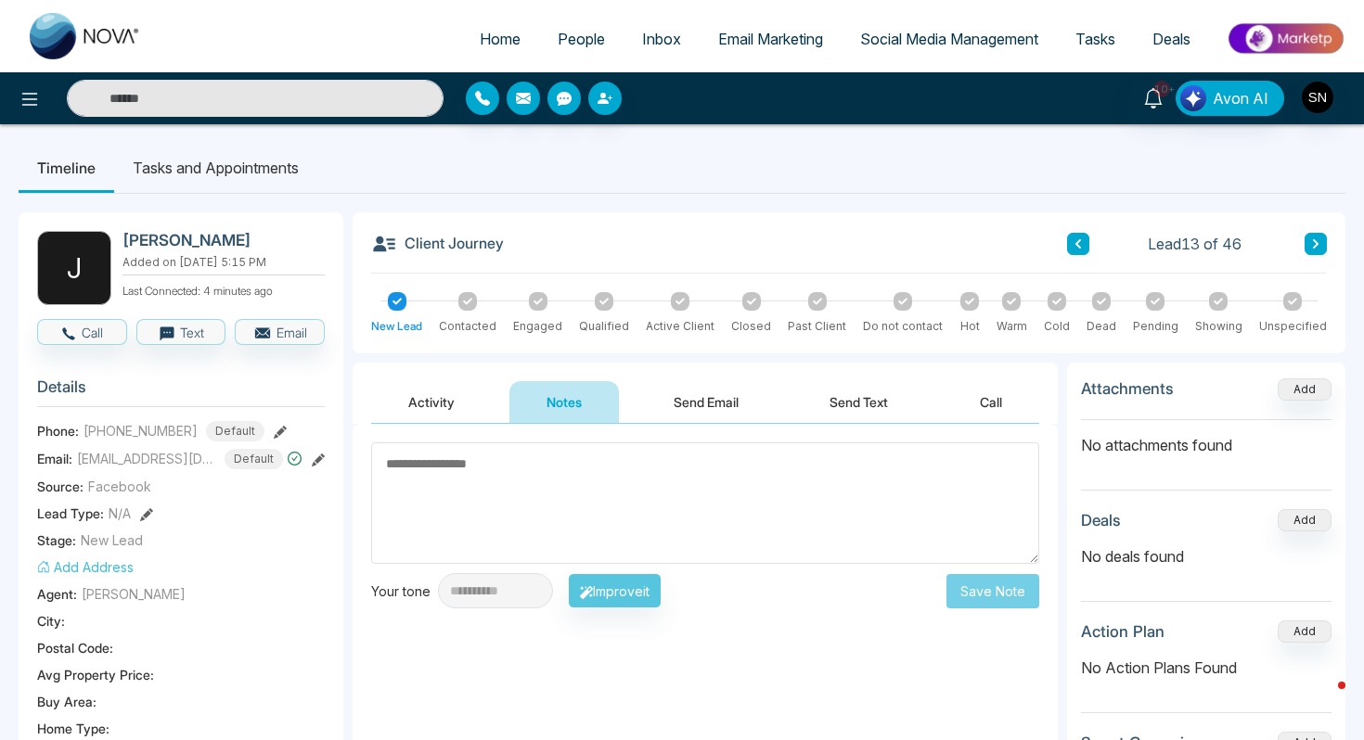
click at [543, 49] on link "People" at bounding box center [581, 38] width 84 height 35
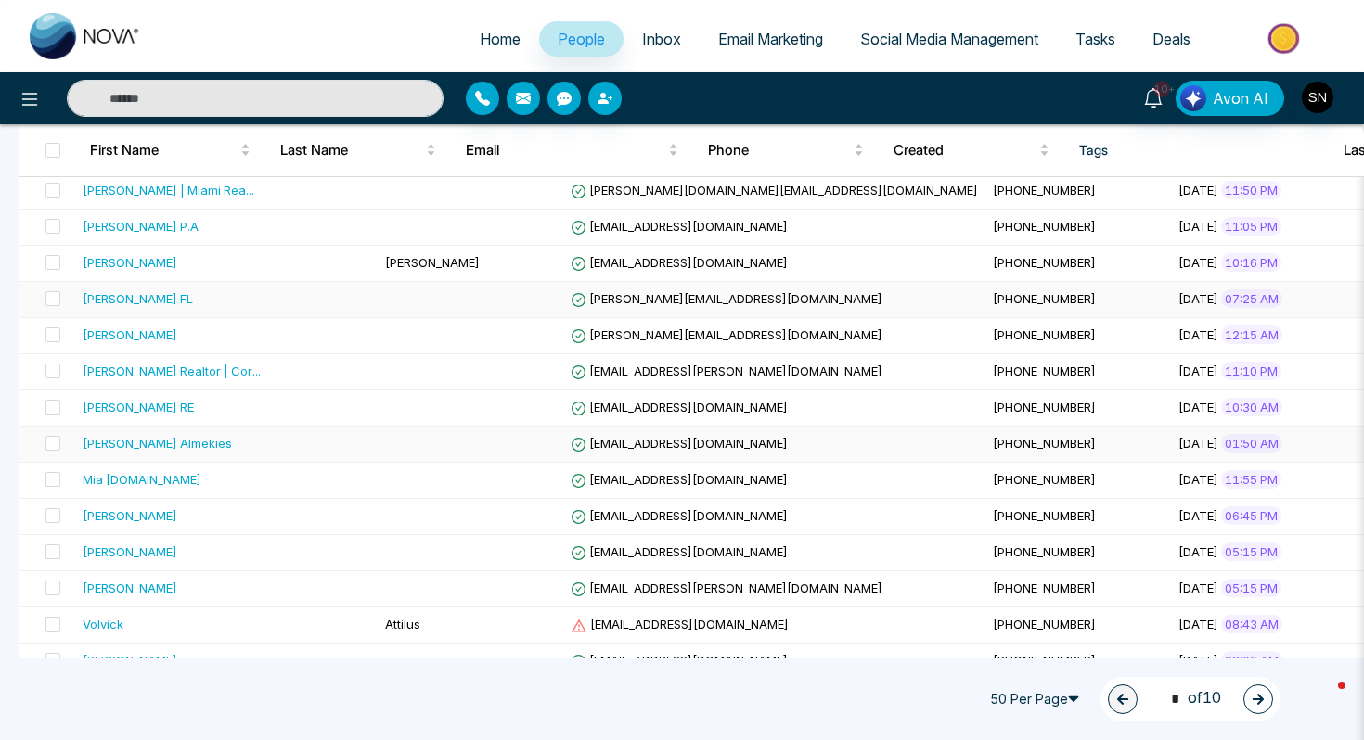
scroll to position [366, 0]
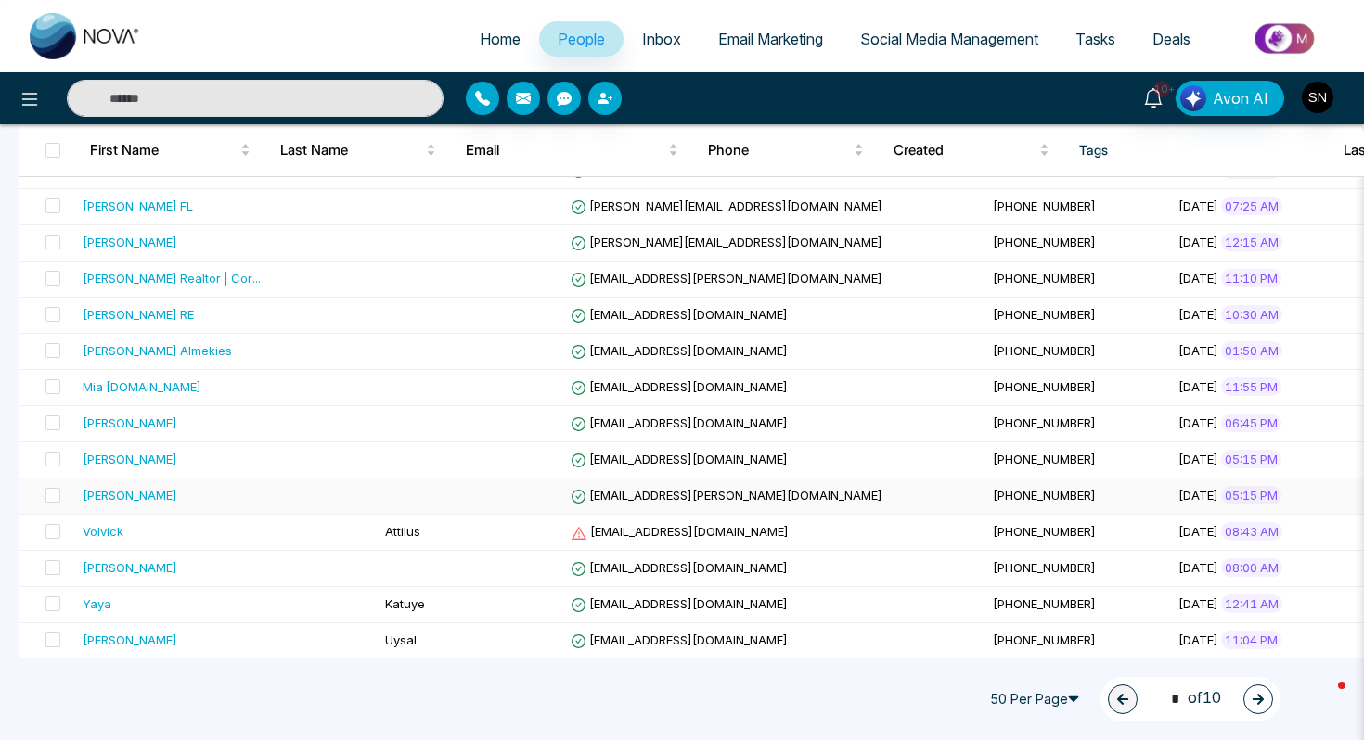
click at [378, 496] on td at bounding box center [471, 497] width 186 height 36
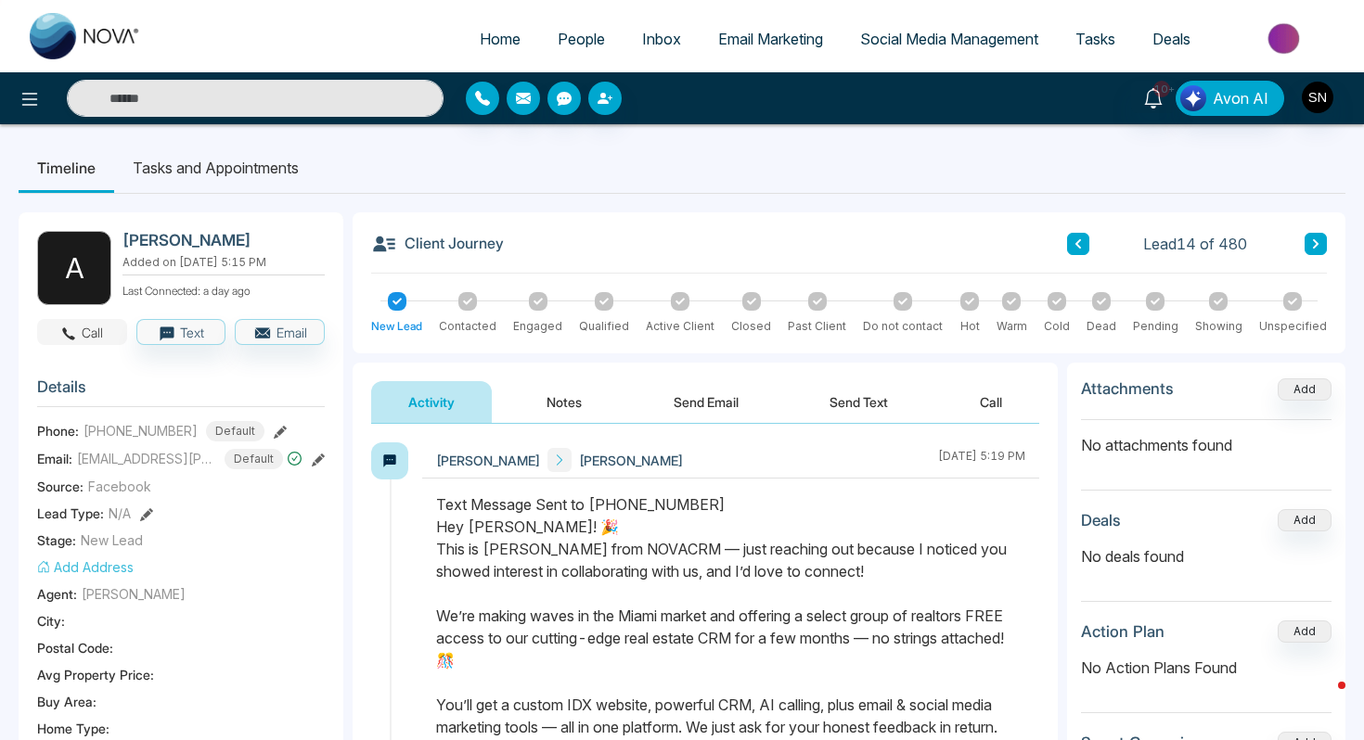
click at [104, 339] on button "Call" at bounding box center [82, 332] width 90 height 26
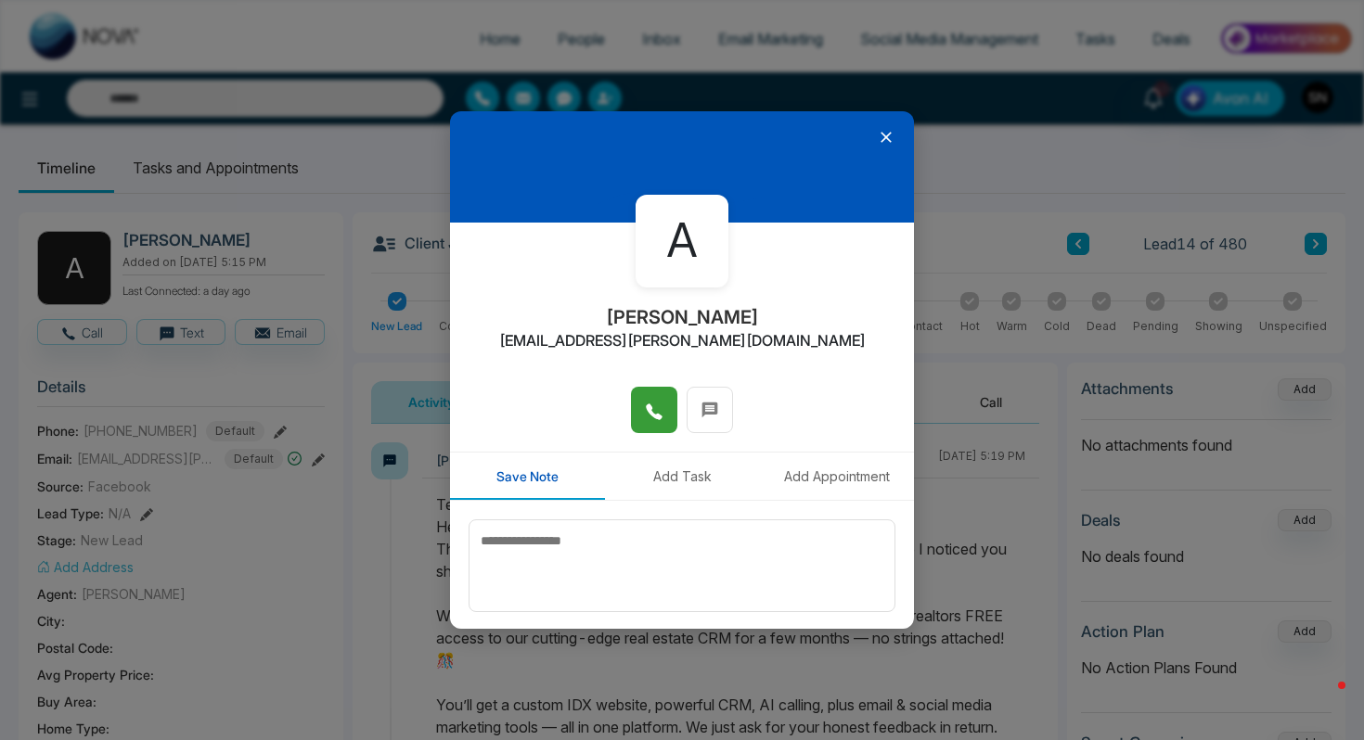
click at [666, 412] on button at bounding box center [654, 410] width 46 height 46
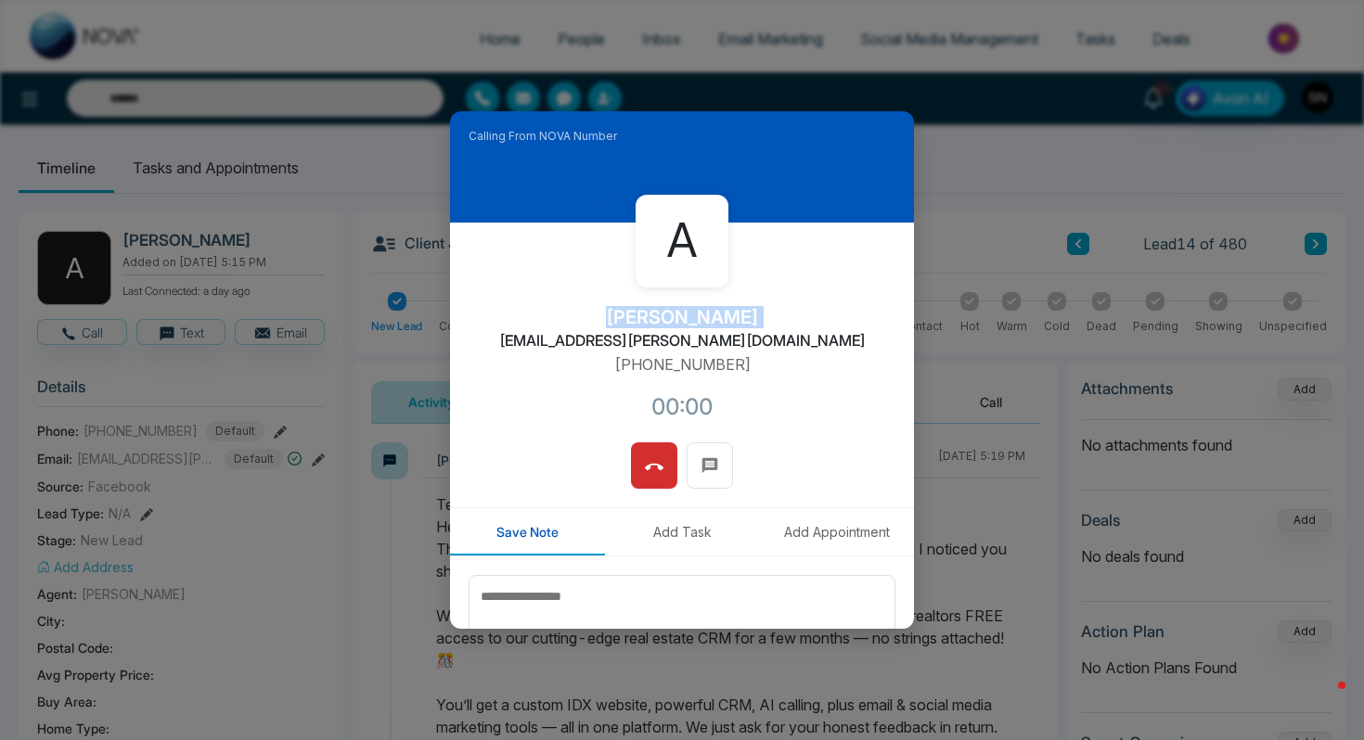
drag, startPoint x: 616, startPoint y: 314, endPoint x: 774, endPoint y: 312, distance: 157.7
click at [774, 312] on div "A [PERSON_NAME] [EMAIL_ADDRESS][PERSON_NAME][DOMAIN_NAME] [PHONE_NUMBER]:00" at bounding box center [682, 333] width 464 height 220
copy h2 "[PERSON_NAME]"
click at [653, 458] on icon at bounding box center [654, 467] width 19 height 19
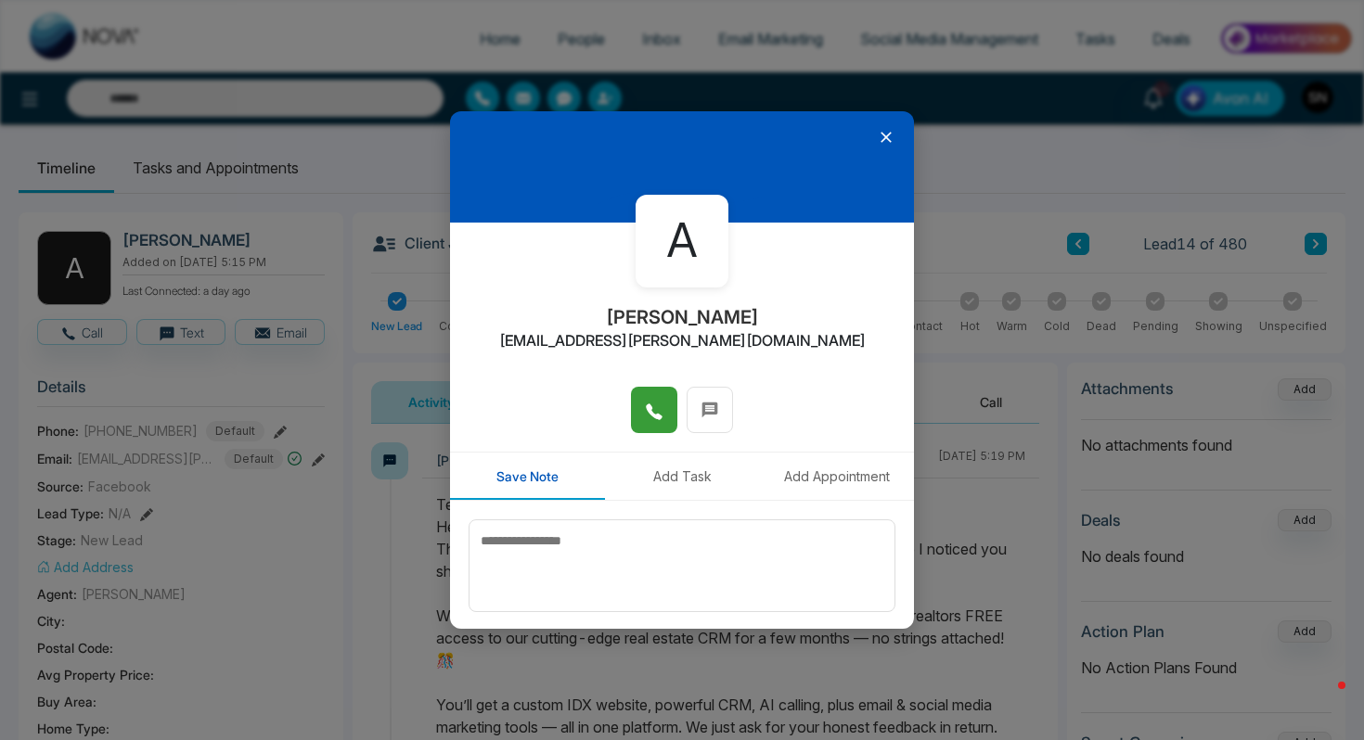
click at [881, 146] on div at bounding box center [682, 166] width 464 height 111
click at [889, 129] on icon at bounding box center [886, 137] width 19 height 19
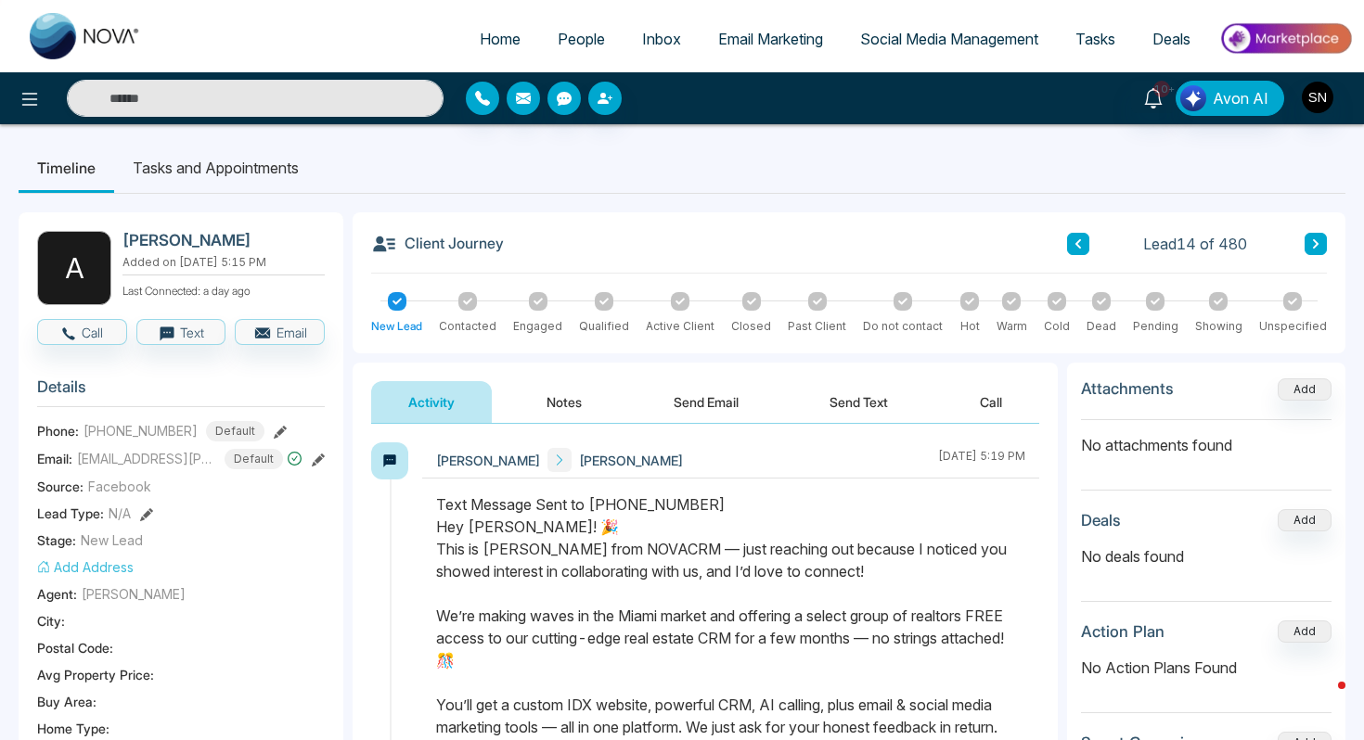
click at [1325, 249] on button at bounding box center [1315, 244] width 22 height 22
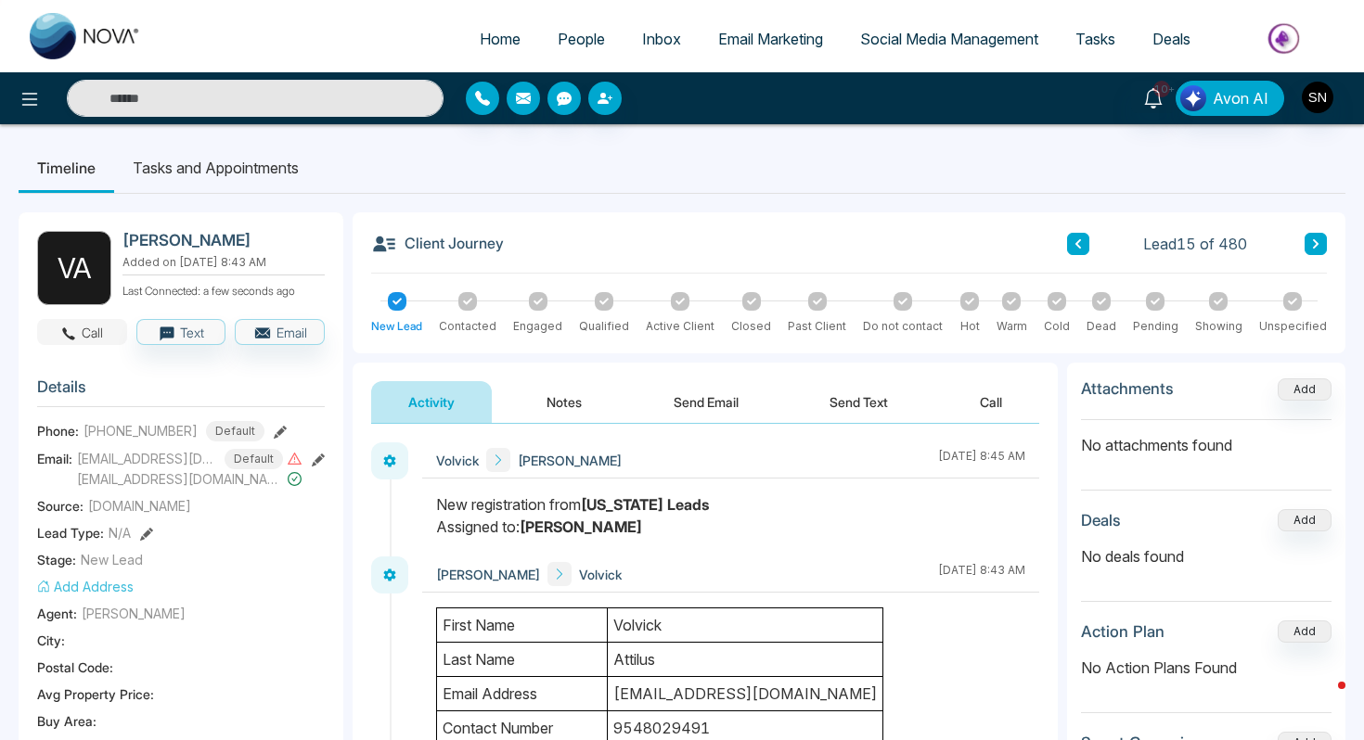
click at [48, 332] on button "Call" at bounding box center [82, 332] width 90 height 26
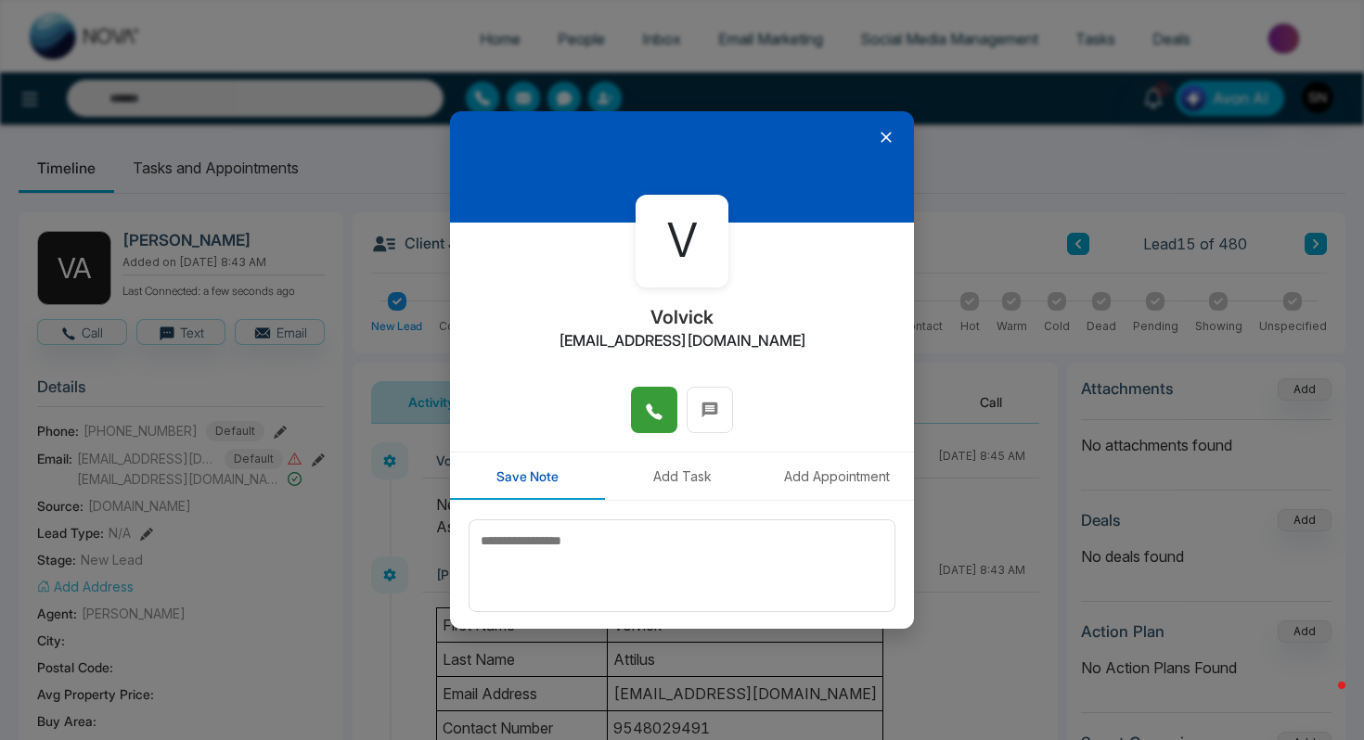
click at [650, 429] on button at bounding box center [654, 410] width 46 height 46
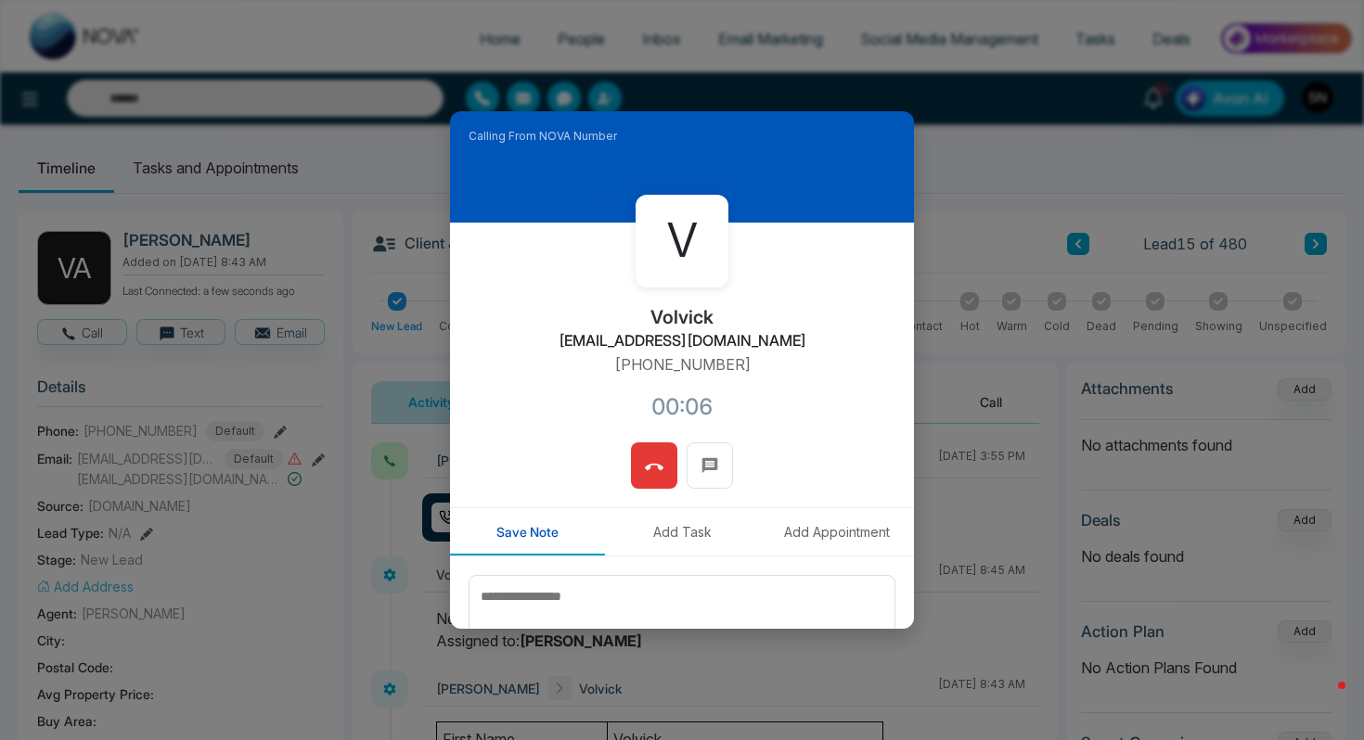
click at [648, 468] on icon at bounding box center [654, 467] width 19 height 19
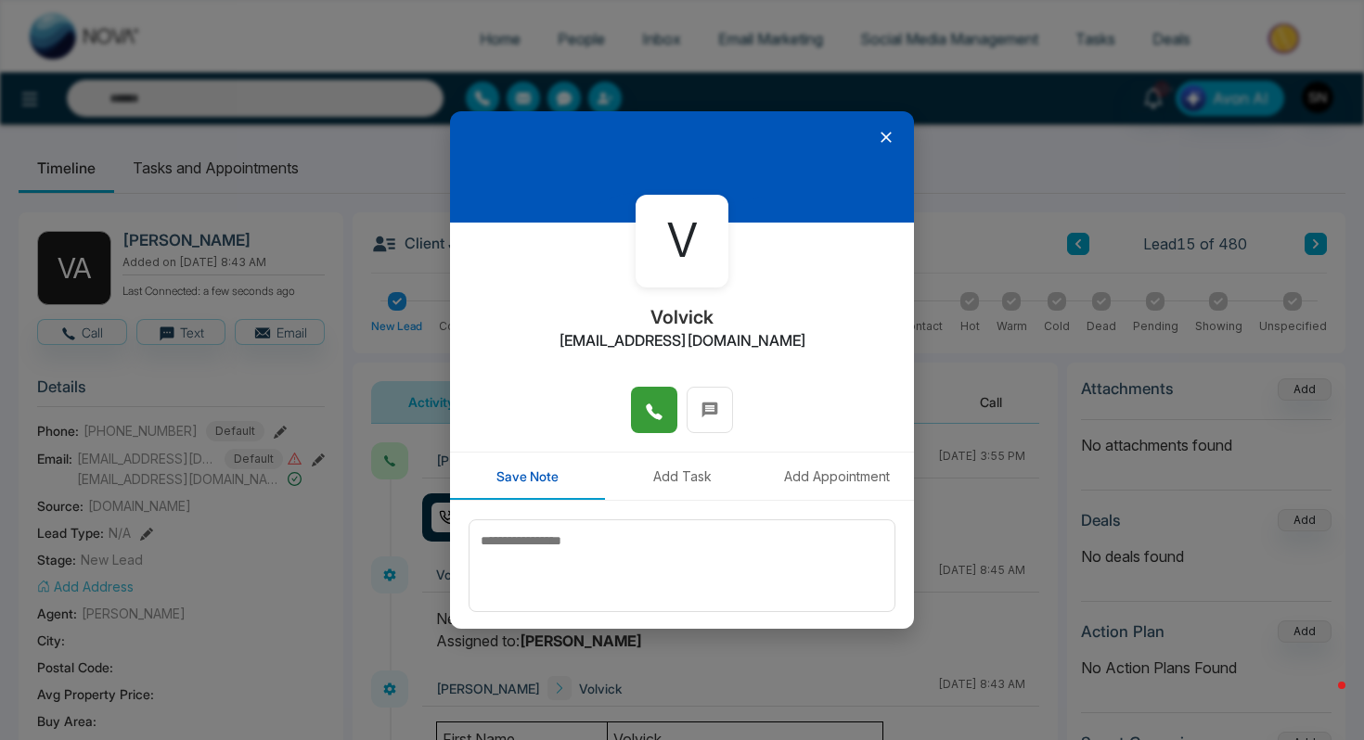
click at [877, 128] on icon at bounding box center [886, 137] width 19 height 19
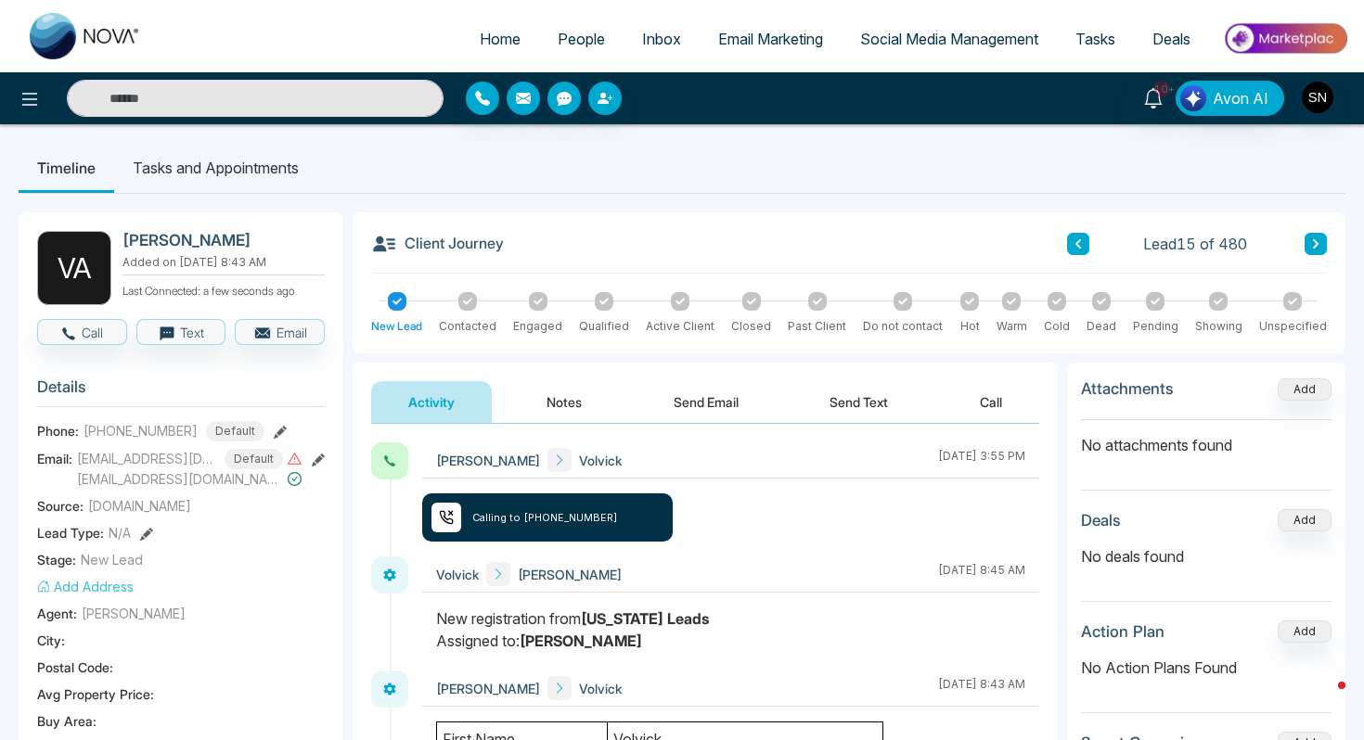
drag, startPoint x: 118, startPoint y: 246, endPoint x: 233, endPoint y: 245, distance: 115.0
click at [233, 245] on div "V A [PERSON_NAME] Added on [DATE] 8:43 AM Last Connected: a few seconds ago" at bounding box center [181, 268] width 288 height 74
copy h2 "[PERSON_NAME]"
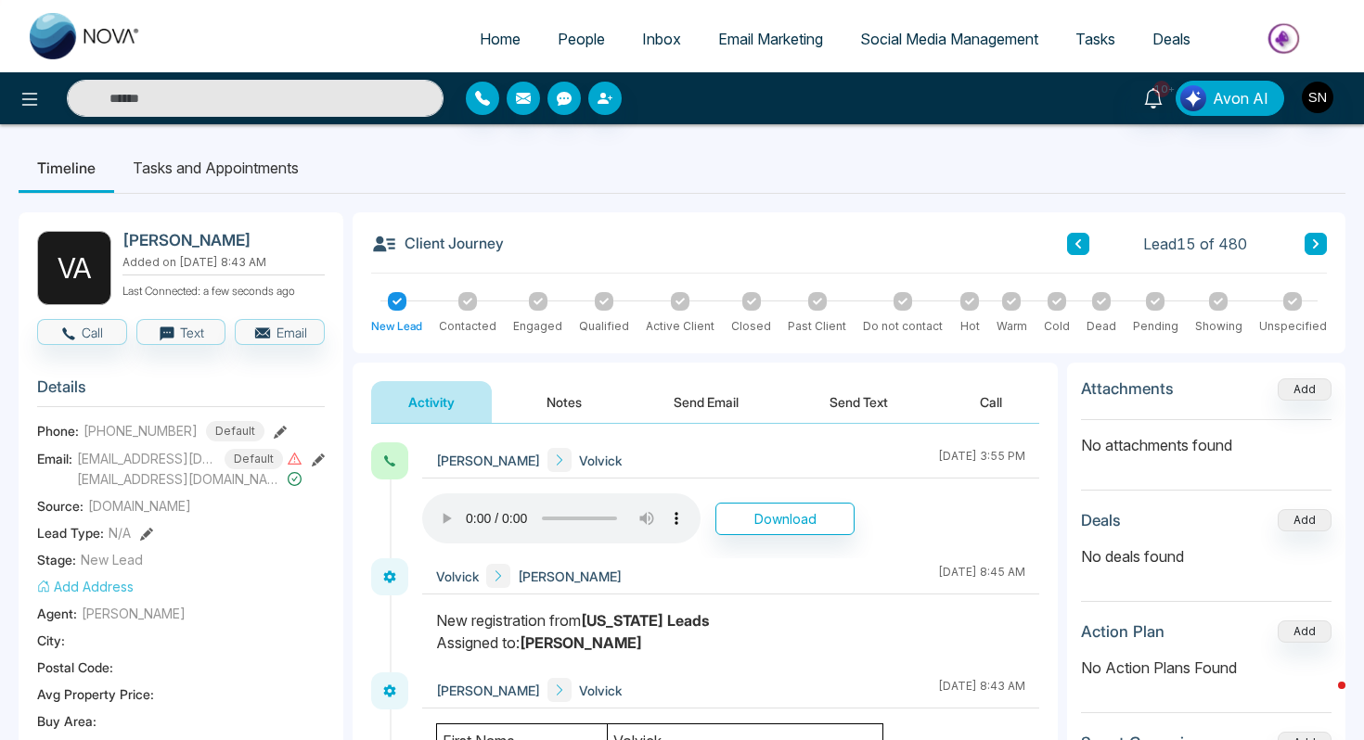
click at [127, 237] on h2 "[PERSON_NAME]" at bounding box center [219, 240] width 195 height 19
click at [566, 381] on button "Notes" at bounding box center [563, 402] width 109 height 42
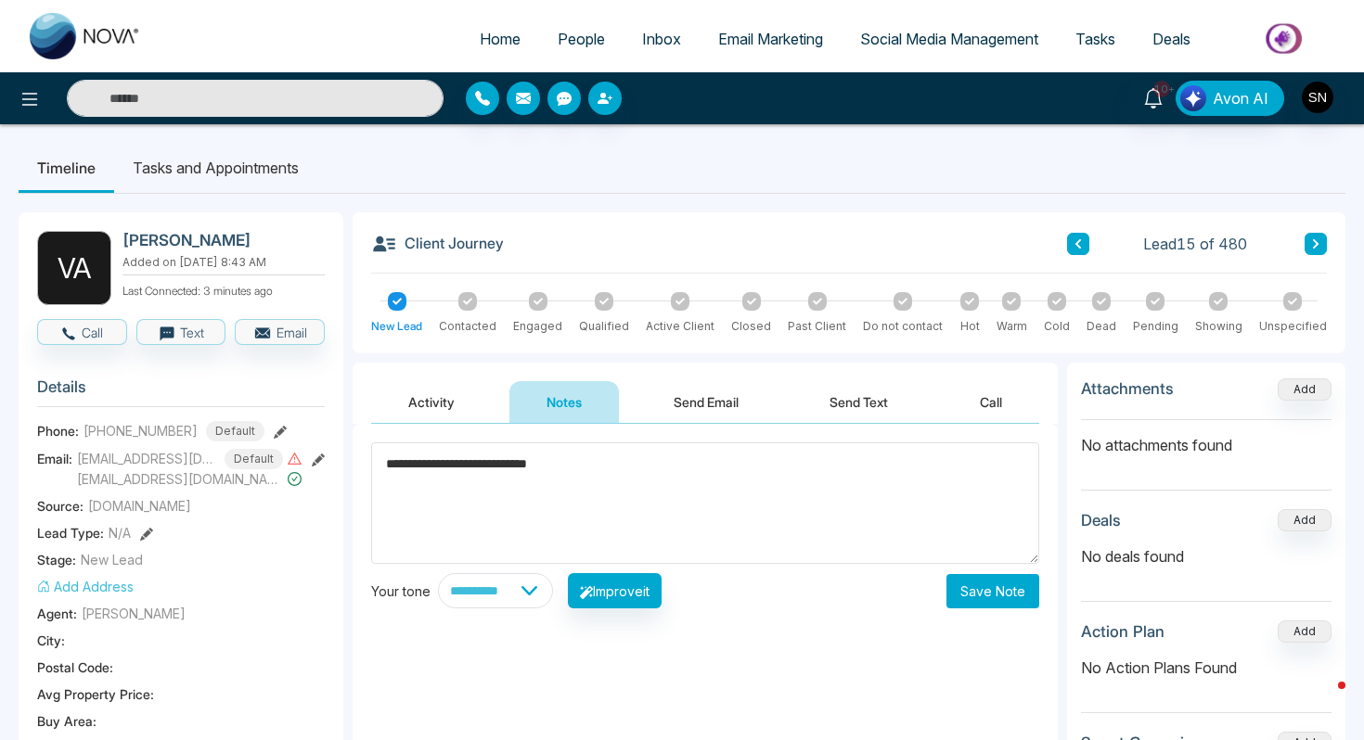
type textarea "**********"
click at [1028, 592] on button "Save Note" at bounding box center [992, 591] width 93 height 34
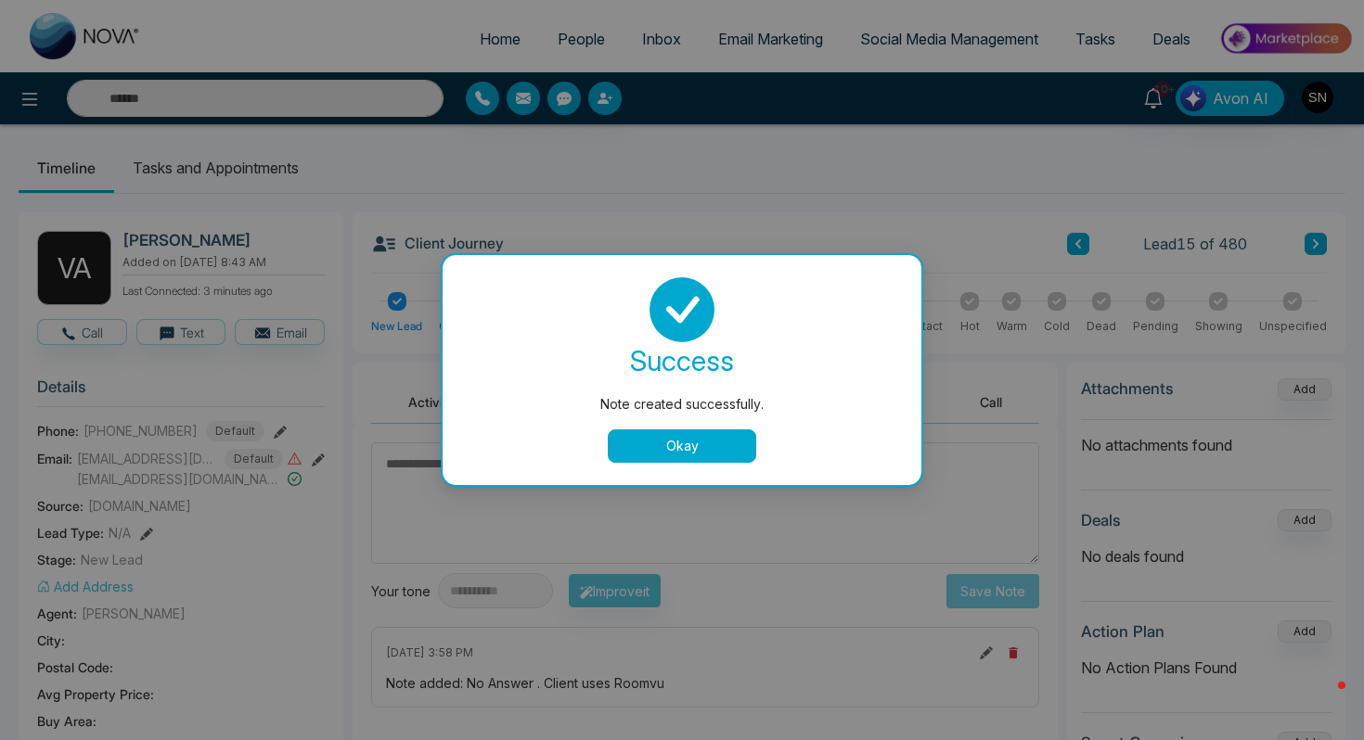
click at [664, 463] on div "success Note created successfully. Okay" at bounding box center [681, 370] width 479 height 230
click at [662, 453] on button "Okay" at bounding box center [682, 445] width 148 height 33
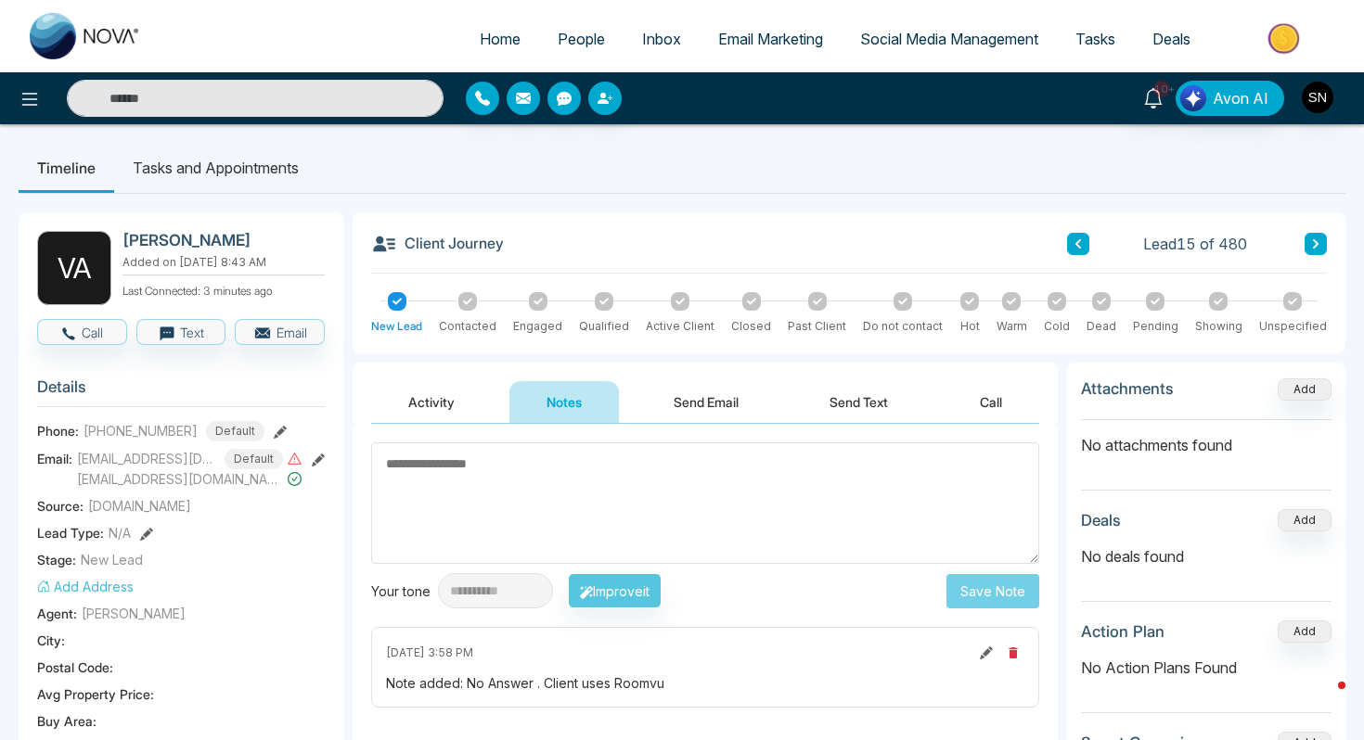
click at [542, 46] on link "People" at bounding box center [581, 38] width 84 height 35
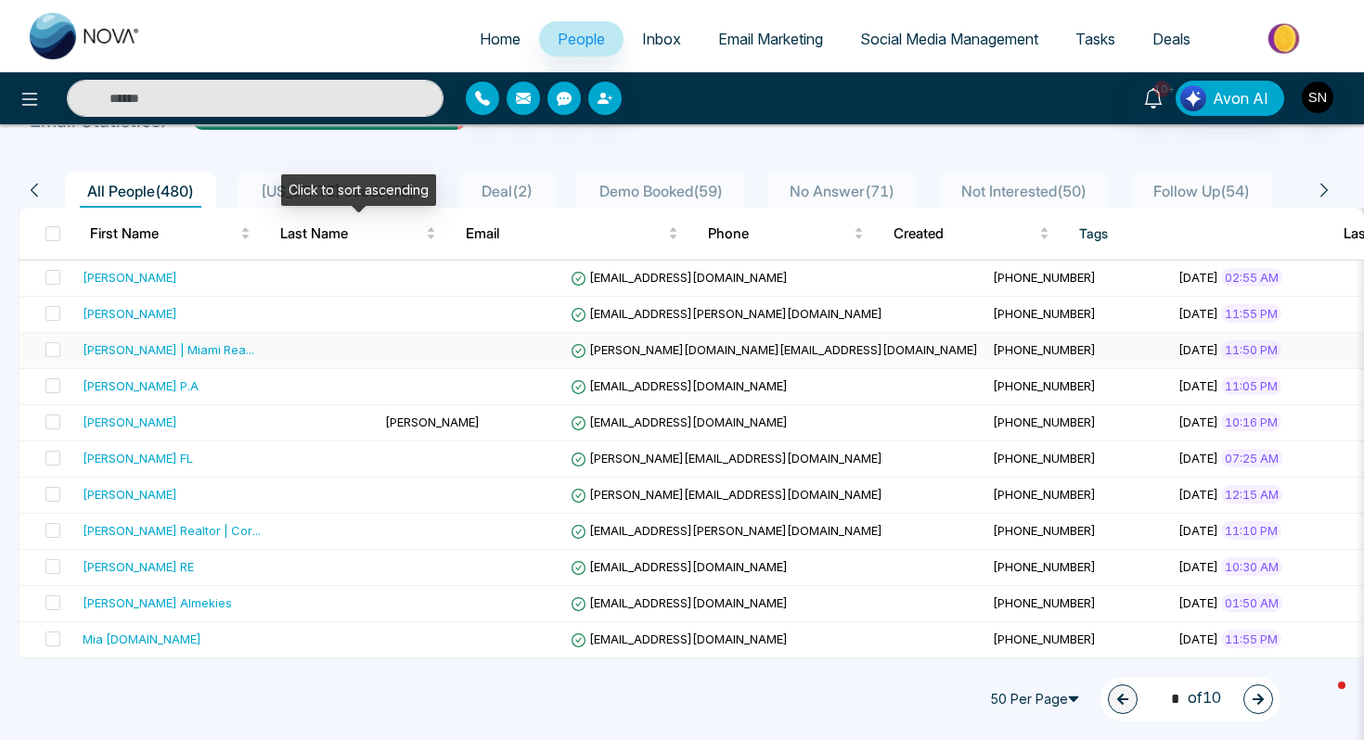
scroll to position [171, 0]
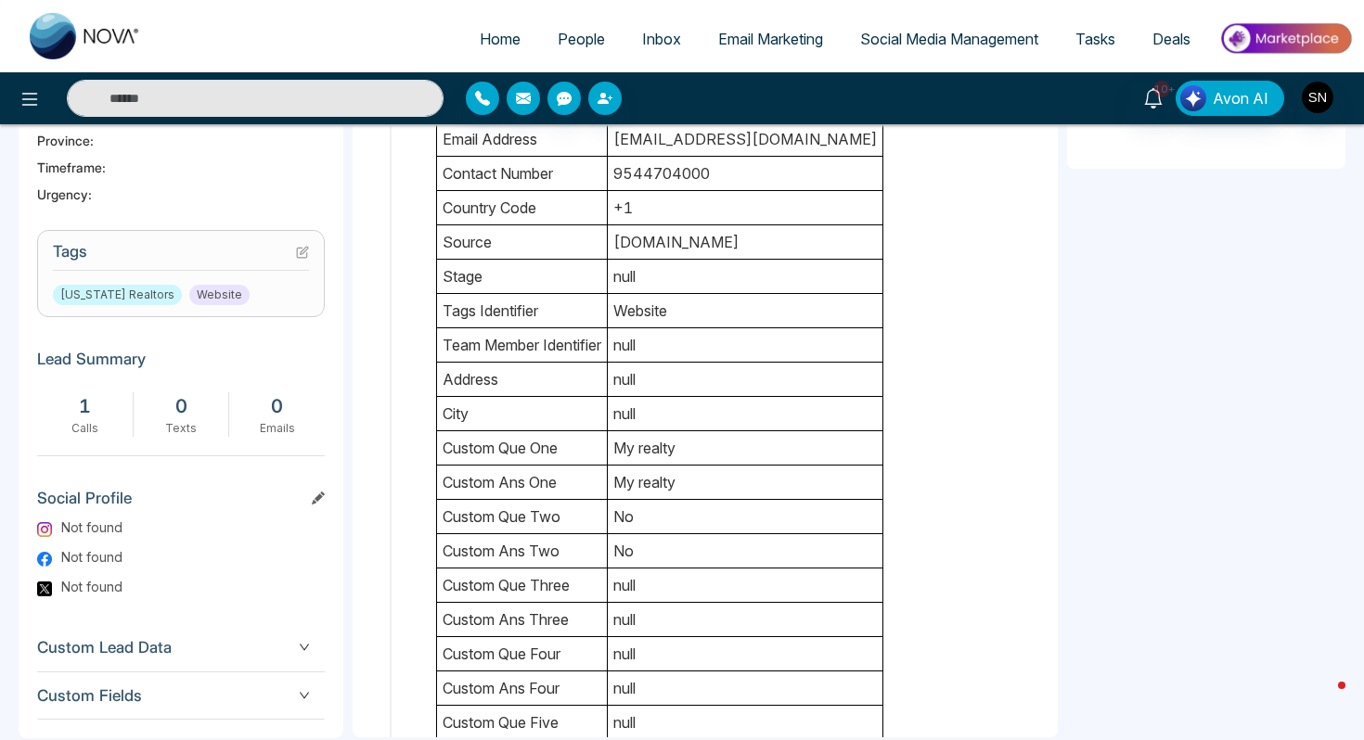
scroll to position [703, 0]
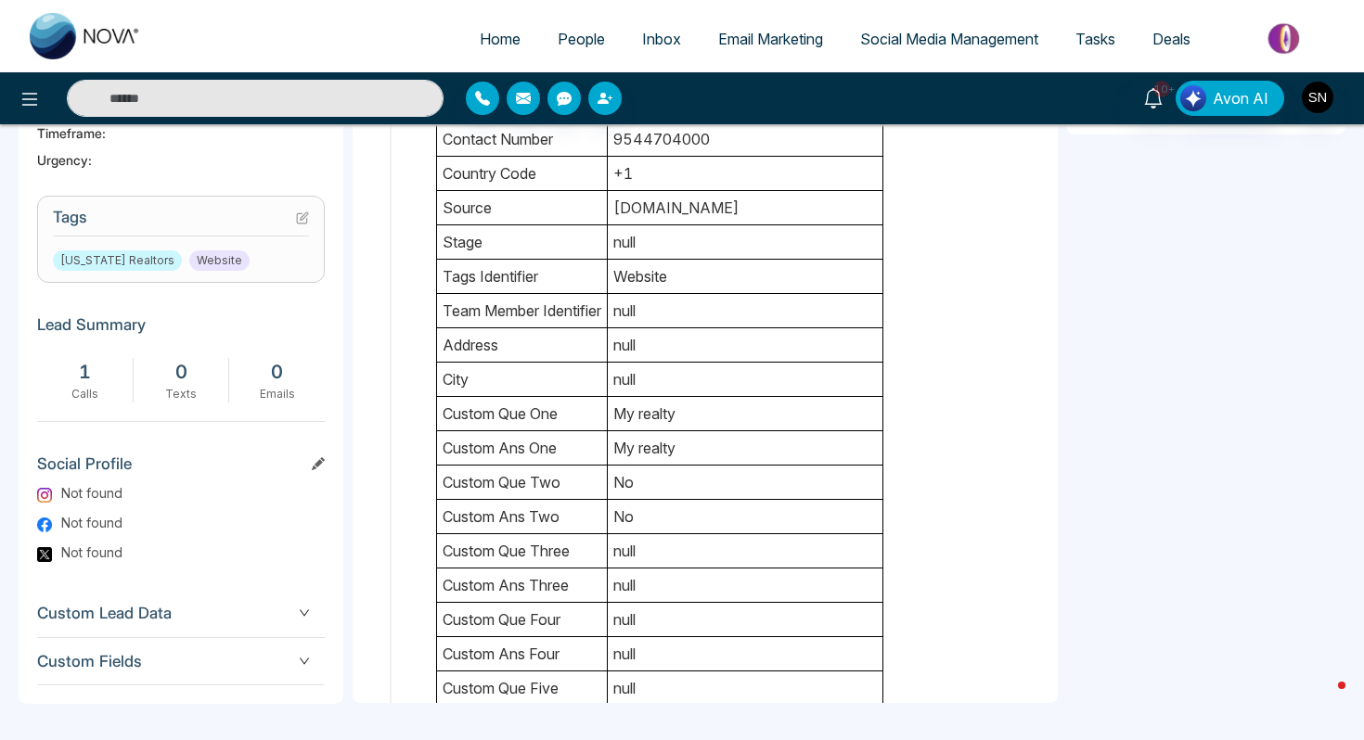
click at [309, 99] on input "text" at bounding box center [255, 98] width 377 height 37
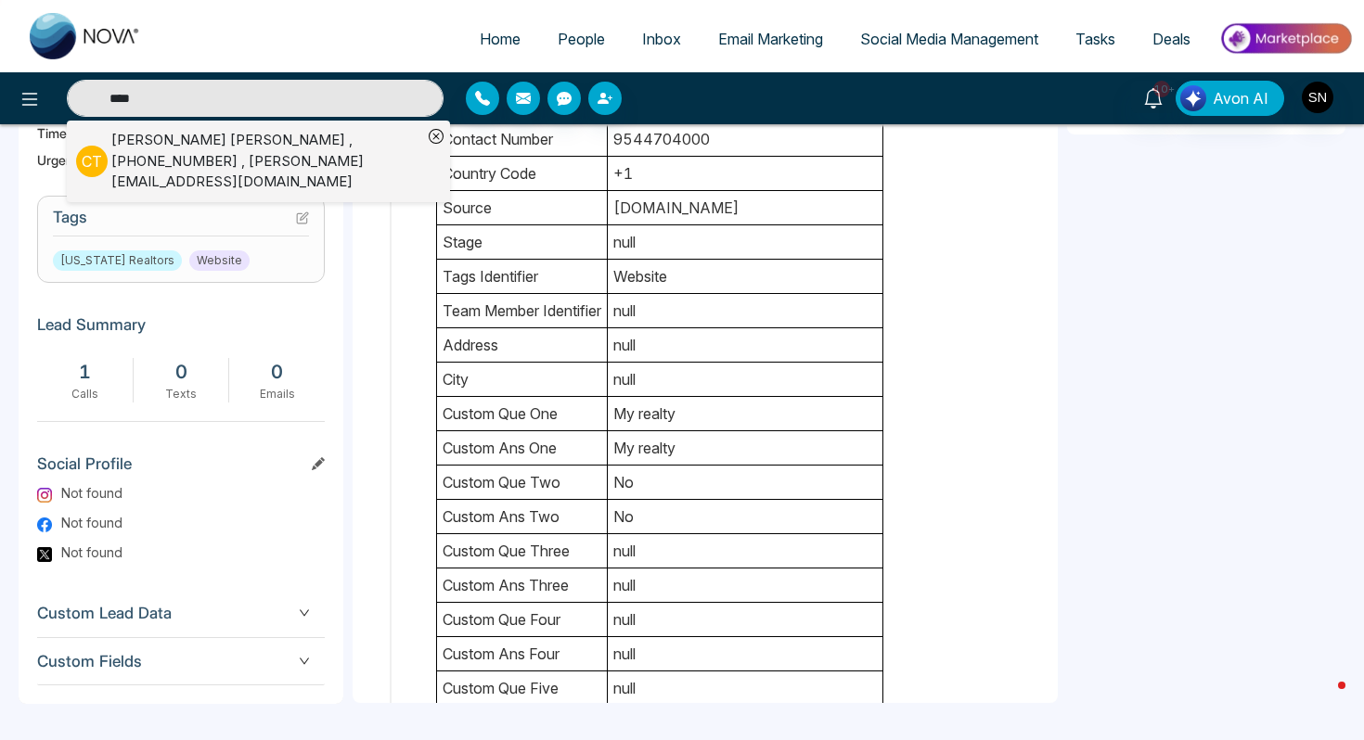
type input "****"
click at [113, 143] on div "[PERSON_NAME] , [PHONE_NUMBER] , [PERSON_NAME][EMAIL_ADDRESS][DOMAIN_NAME]" at bounding box center [266, 161] width 311 height 63
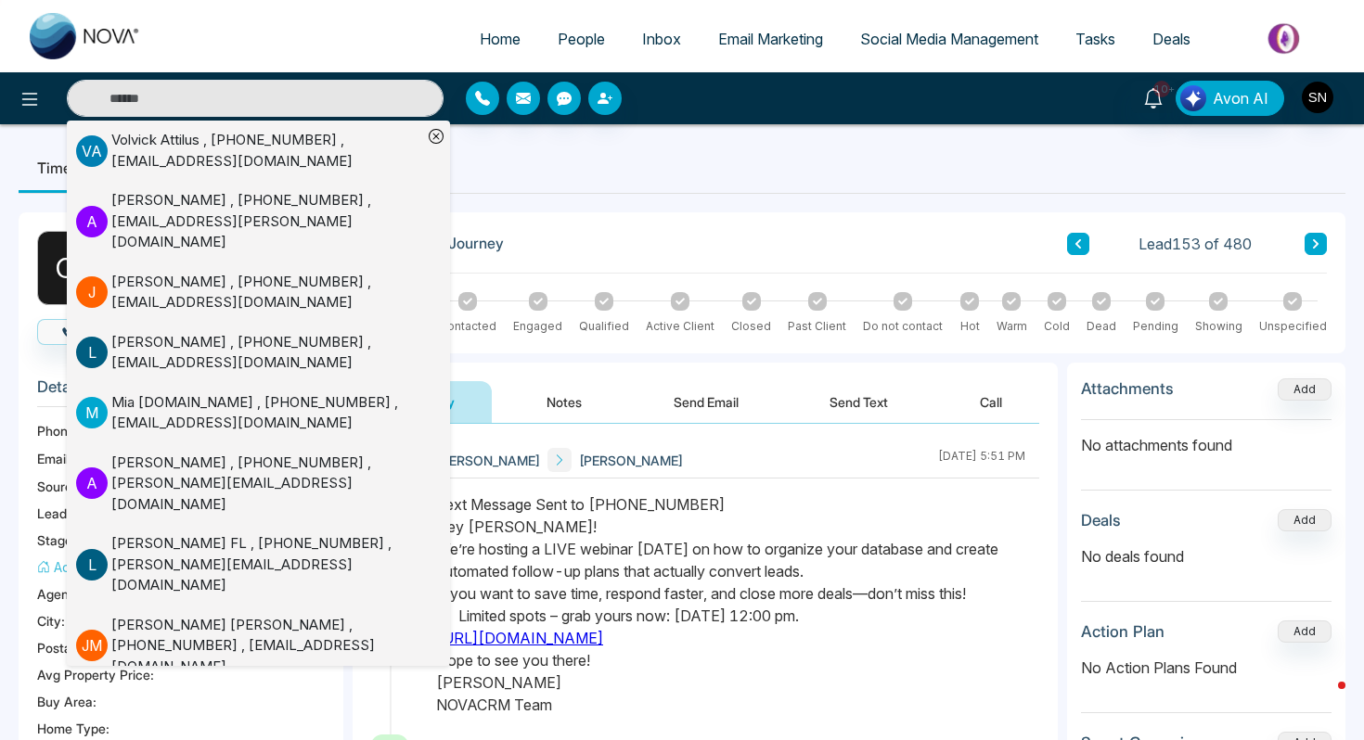
click at [663, 173] on ul "Timeline Tasks and Appointments" at bounding box center [682, 168] width 1326 height 50
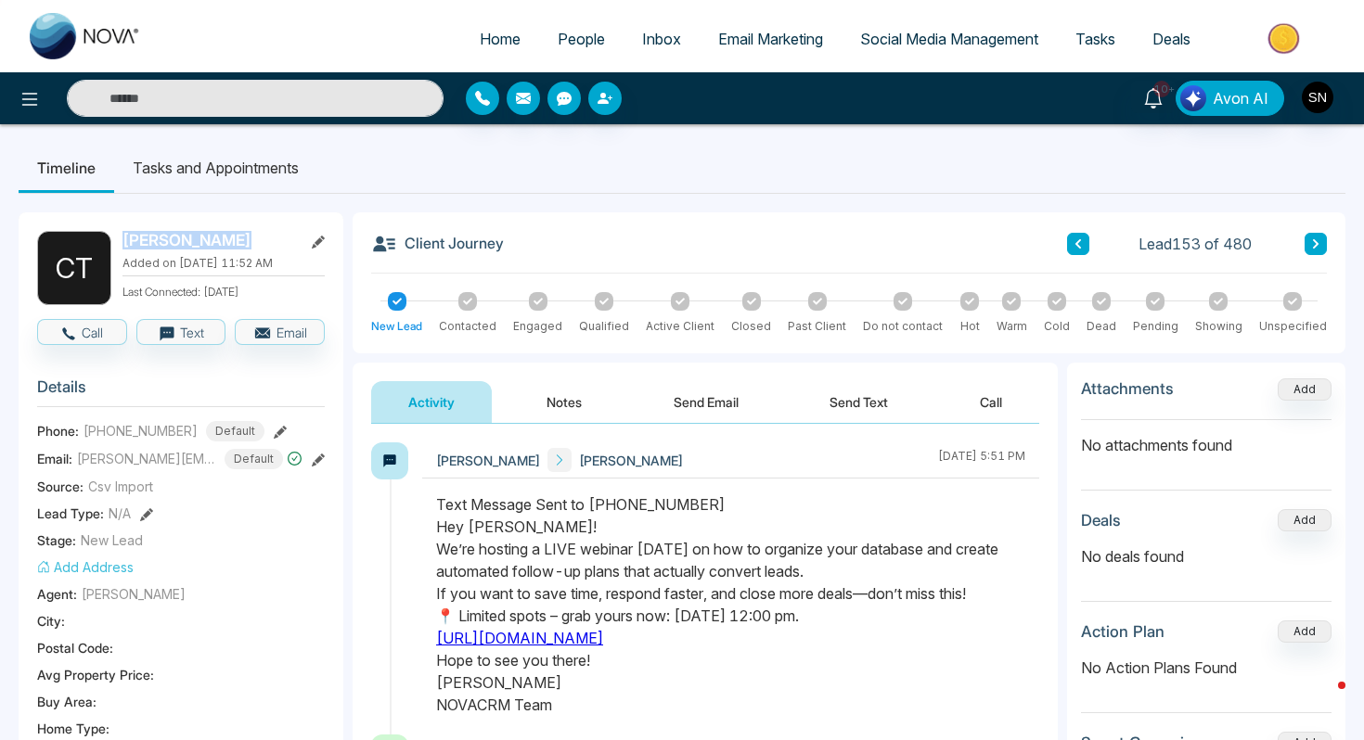
drag, startPoint x: 122, startPoint y: 237, endPoint x: 236, endPoint y: 237, distance: 113.2
click at [236, 237] on h2 "[PERSON_NAME]" at bounding box center [208, 240] width 173 height 19
copy h2 "[PERSON_NAME]"
click at [557, 31] on span "People" at bounding box center [580, 39] width 47 height 19
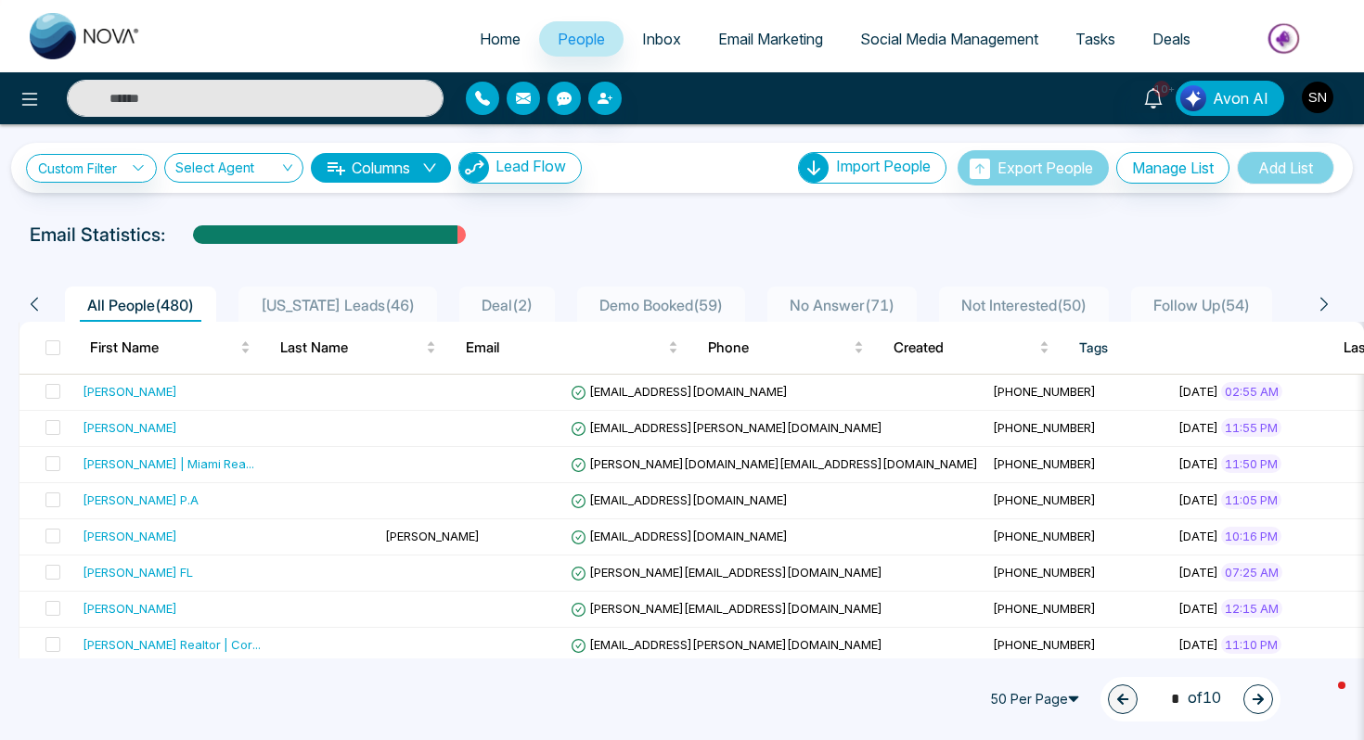
click at [344, 303] on span "[US_STATE] Leads ( 46 )" at bounding box center [337, 305] width 169 height 19
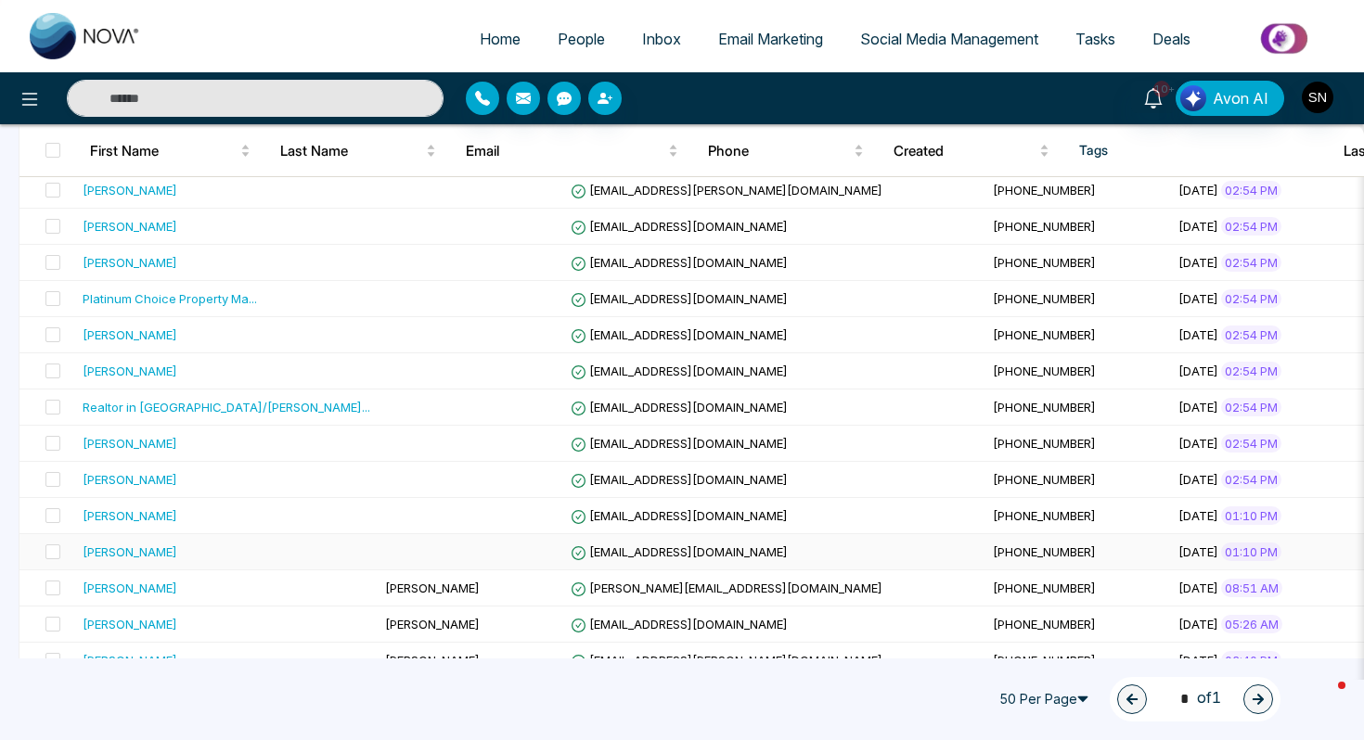
scroll to position [1414, 0]
